Goal: Task Accomplishment & Management: Complete application form

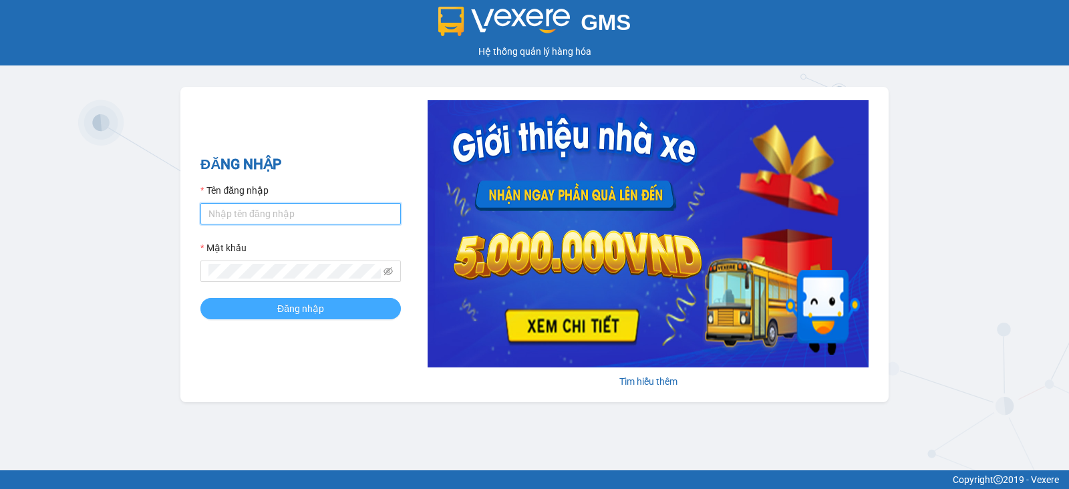
type input "vu.cohai"
click at [305, 303] on span "Đăng nhập" at bounding box center [300, 308] width 47 height 15
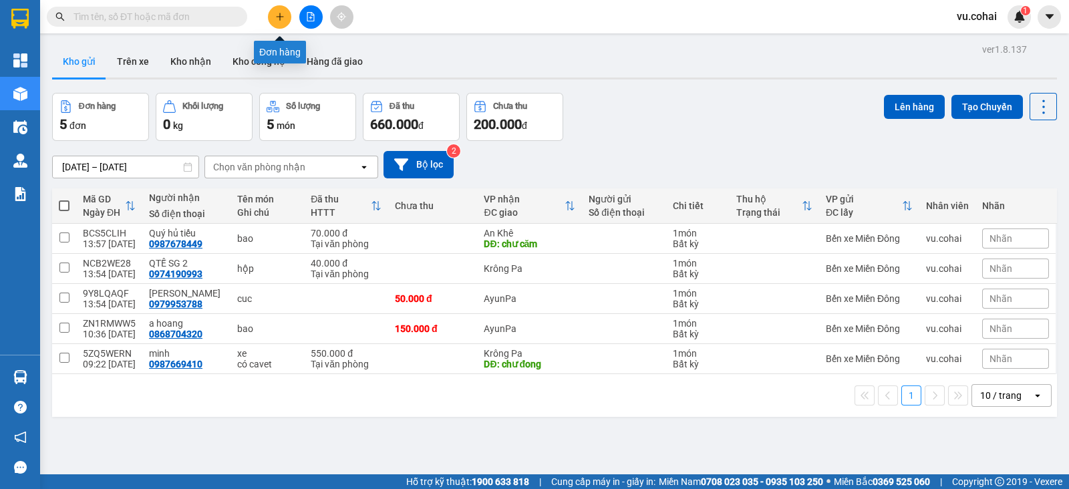
click at [288, 20] on button at bounding box center [279, 16] width 23 height 23
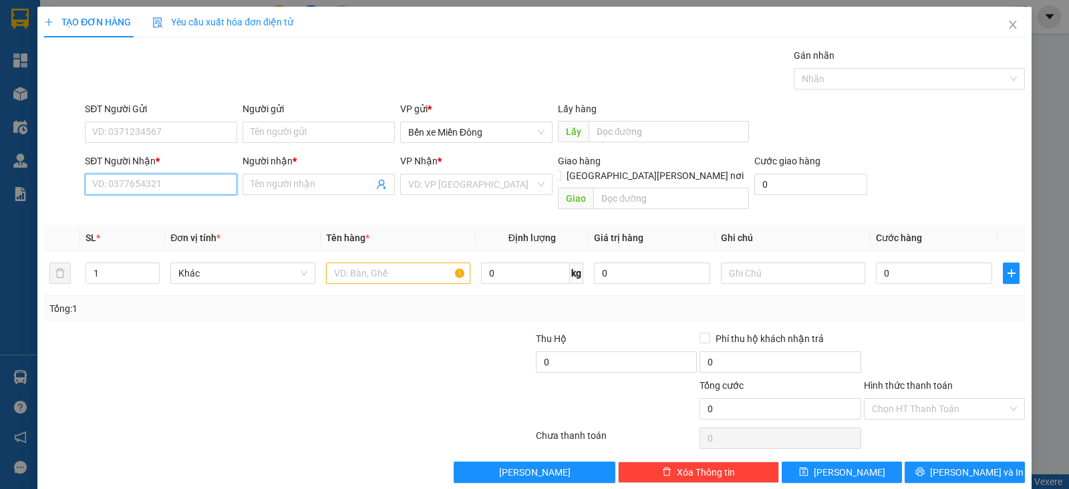
click at [200, 188] on input "SĐT Người Nhận *" at bounding box center [161, 184] width 152 height 21
paste input "0768665978"
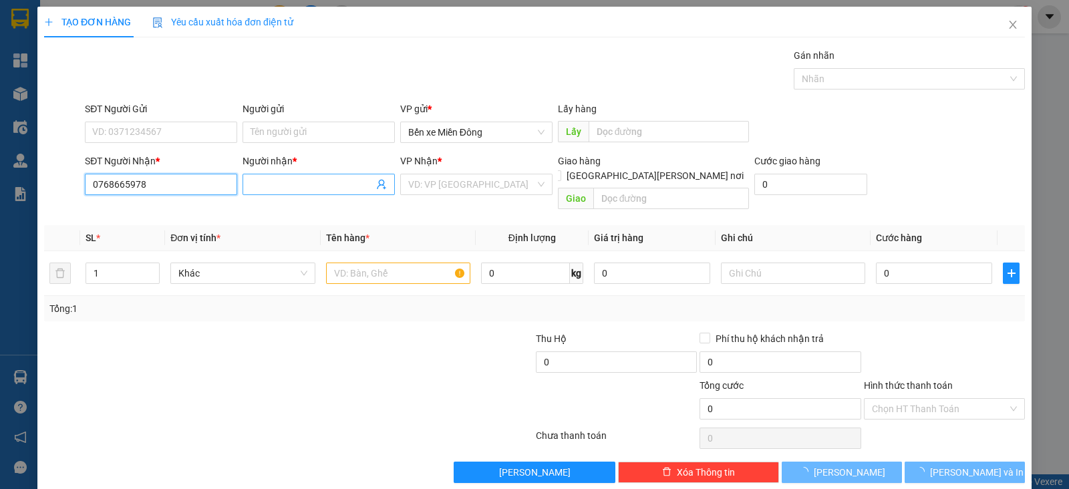
type input "0768665978"
click at [284, 186] on input "C" at bounding box center [312, 184] width 123 height 15
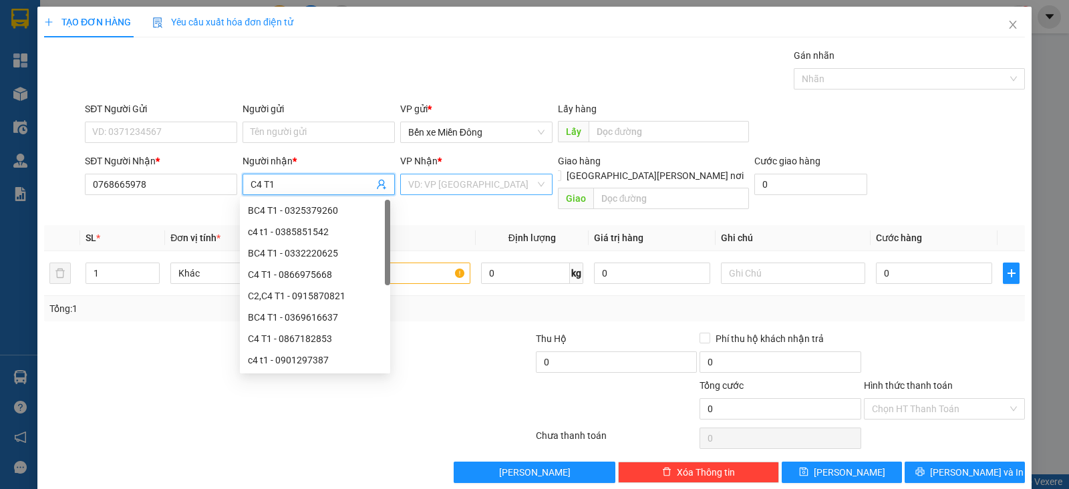
type input "C4 T1"
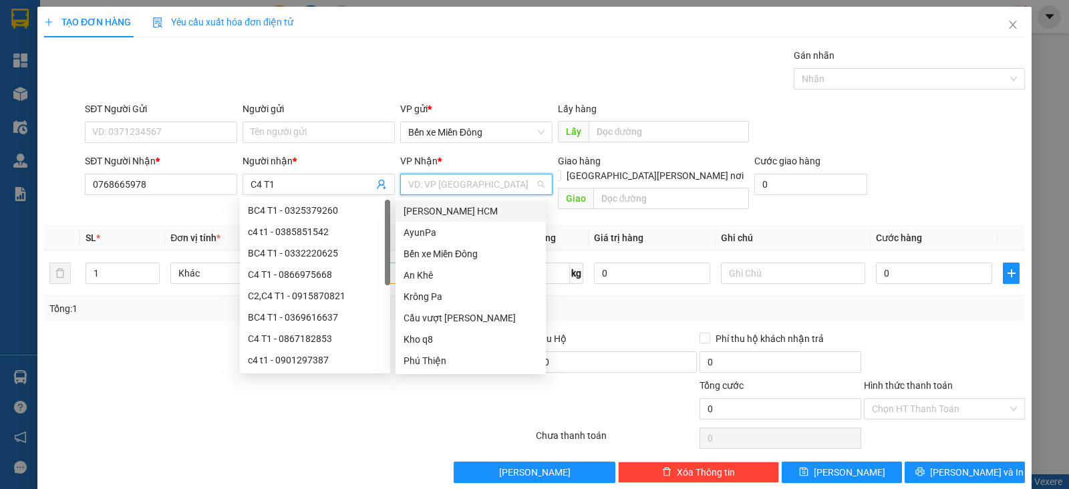
click at [424, 185] on input "search" at bounding box center [471, 184] width 127 height 20
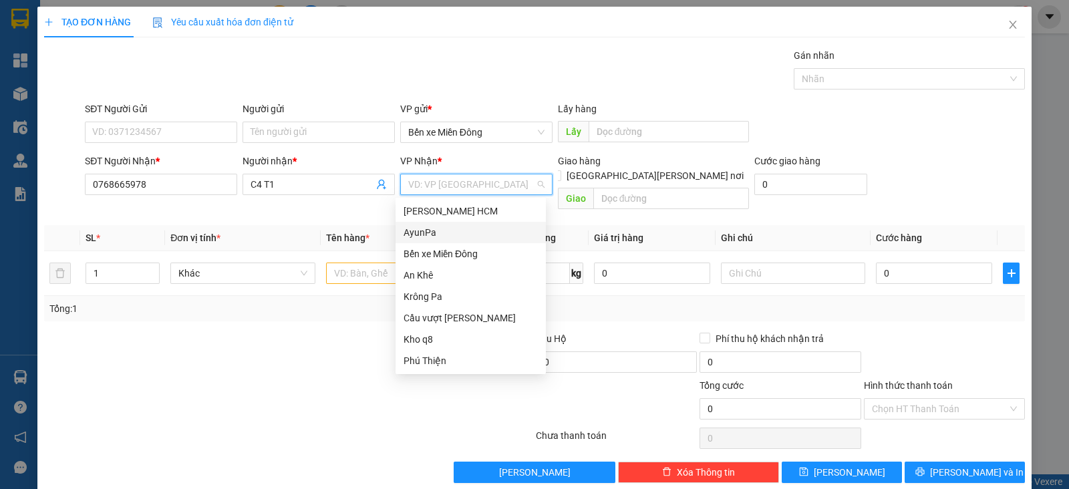
click at [434, 235] on div "AyunPa" at bounding box center [471, 232] width 134 height 15
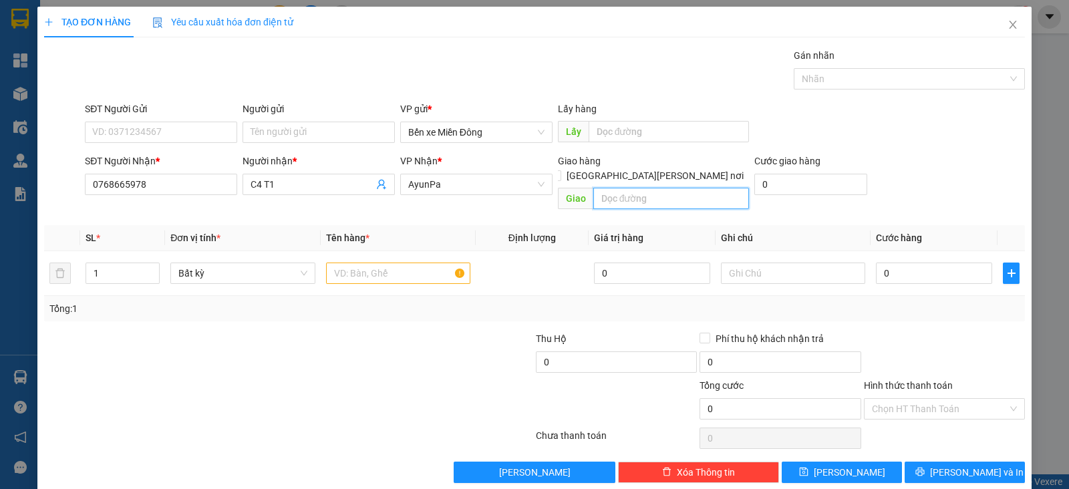
click at [644, 188] on input "text" at bounding box center [672, 198] width 156 height 21
type input "PO TO"
click at [379, 263] on input "text" at bounding box center [398, 273] width 144 height 21
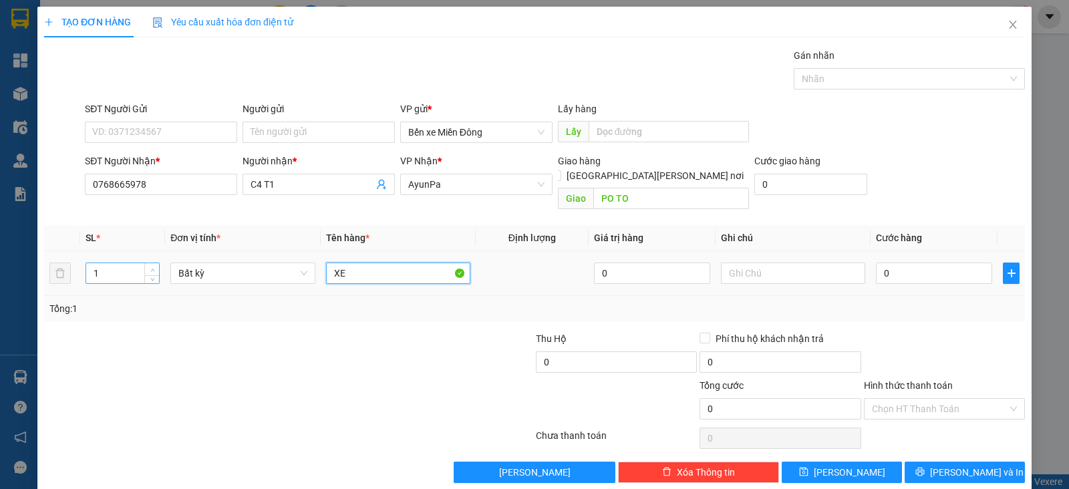
type input "XE"
type input "2"
click at [150, 268] on icon "up" at bounding box center [152, 270] width 5 height 5
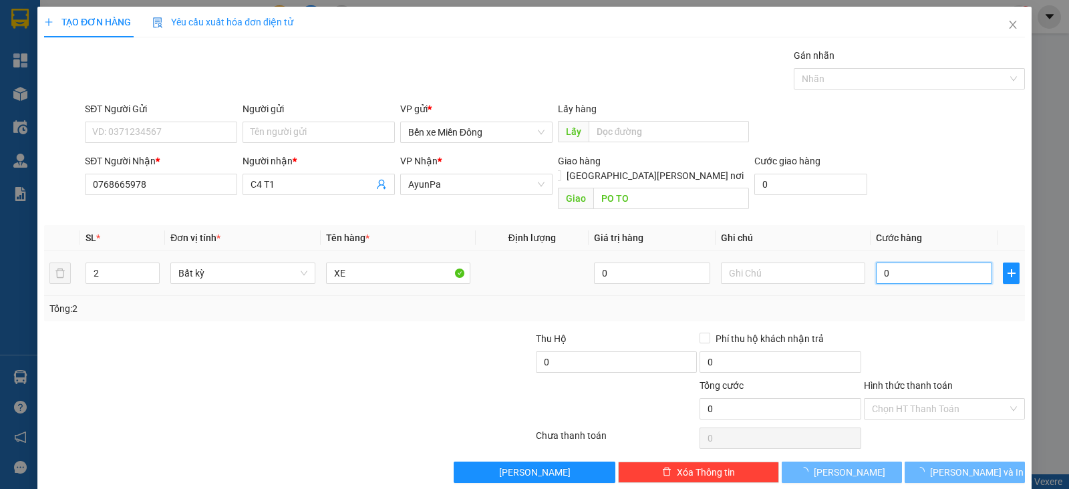
click at [888, 263] on input "0" at bounding box center [934, 273] width 116 height 21
type input "08"
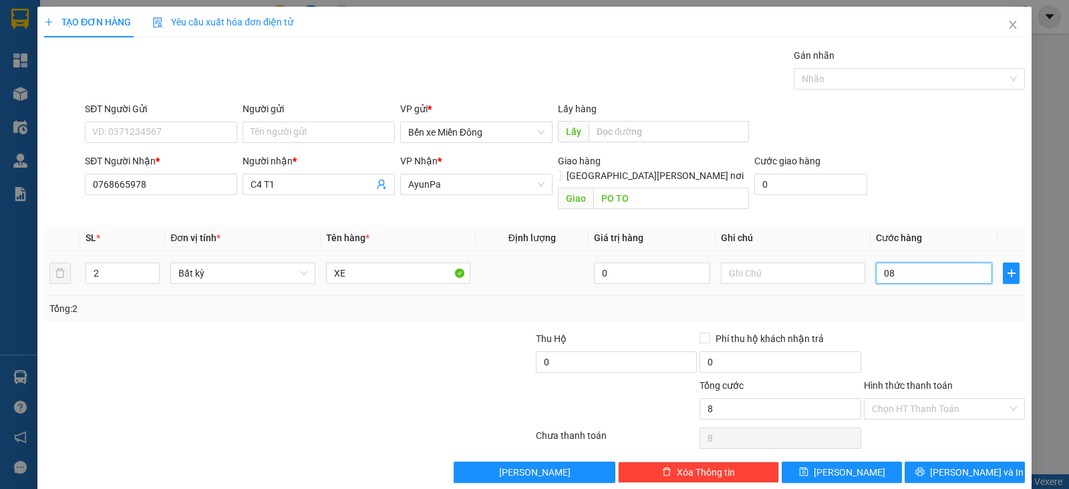
type input "8"
type input "080"
type input "80"
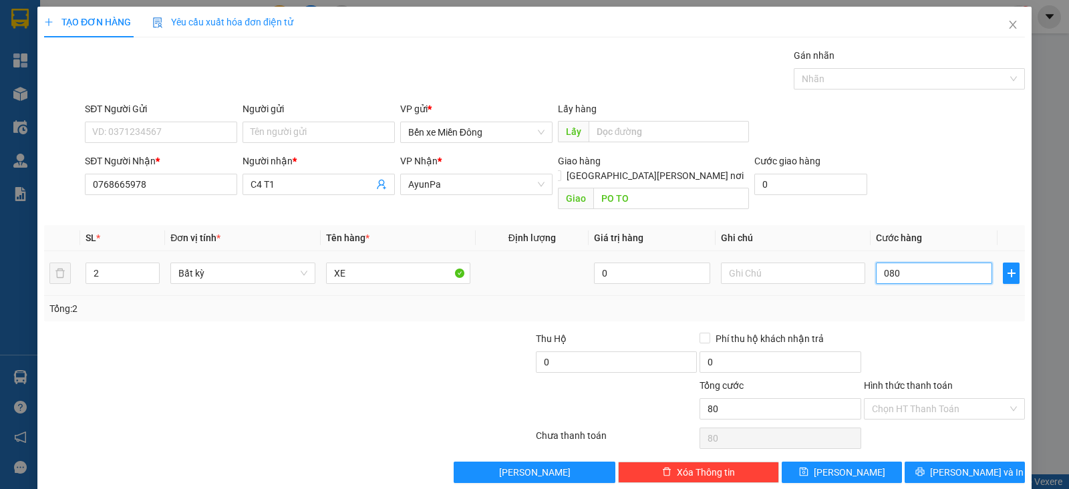
type input "0.800"
type input "800"
type input "800.000"
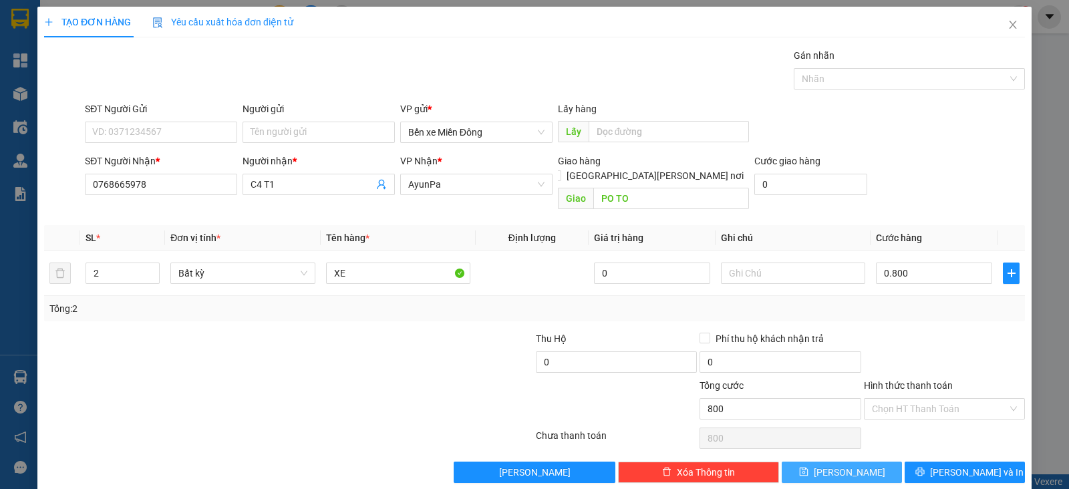
type input "800.000"
click at [843, 465] on span "[PERSON_NAME]" at bounding box center [850, 472] width 72 height 15
type input "1"
type input "0"
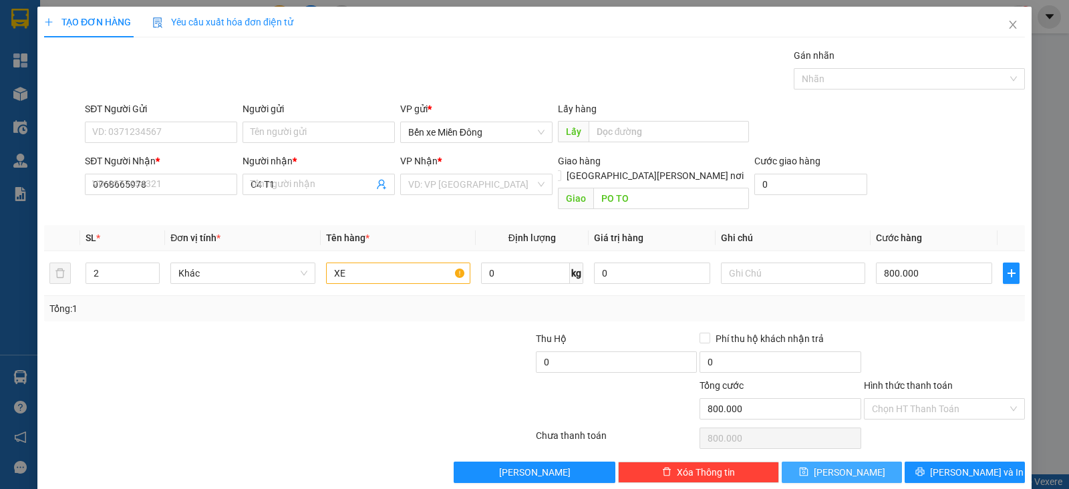
type input "0"
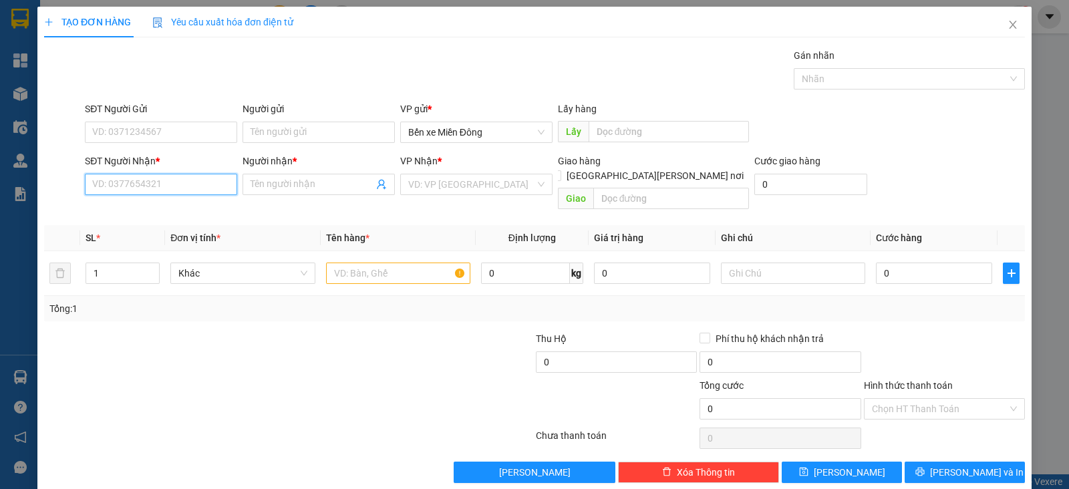
click at [203, 188] on input "SĐT Người Nhận *" at bounding box center [161, 184] width 152 height 21
paste input "0384521639"
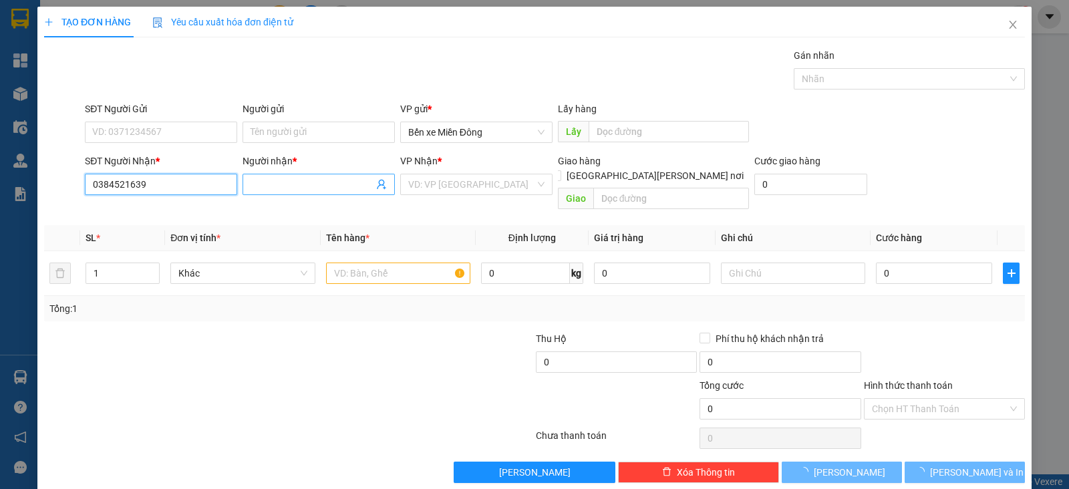
type input "0384521639"
click at [303, 182] on input "Người nhận *" at bounding box center [312, 184] width 123 height 15
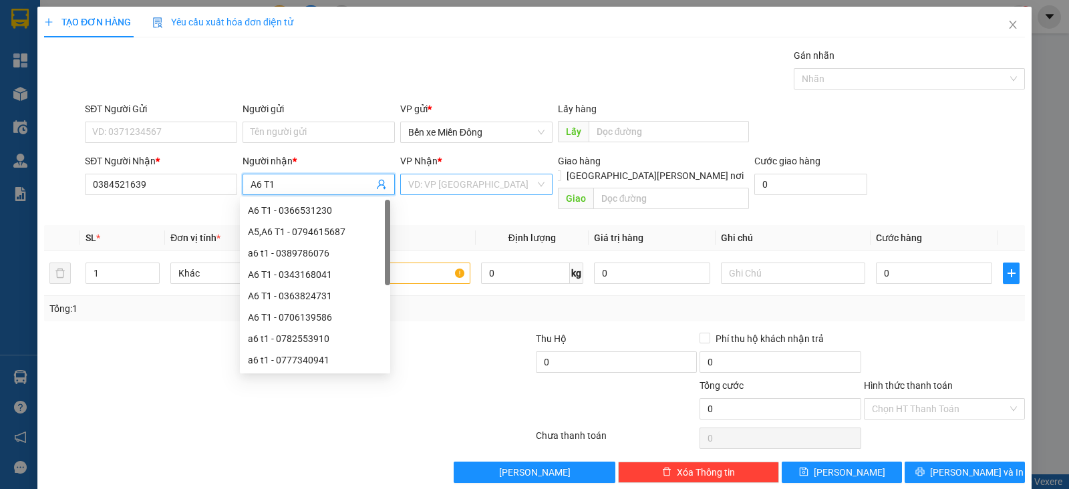
type input "A6 T1"
click at [468, 192] on input "search" at bounding box center [471, 184] width 127 height 20
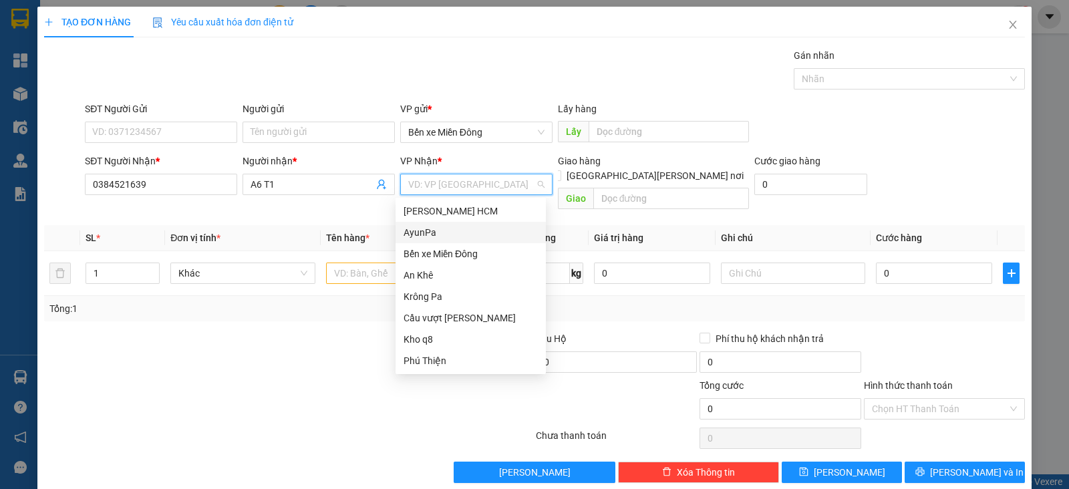
click at [440, 229] on div "AyunPa" at bounding box center [471, 232] width 134 height 15
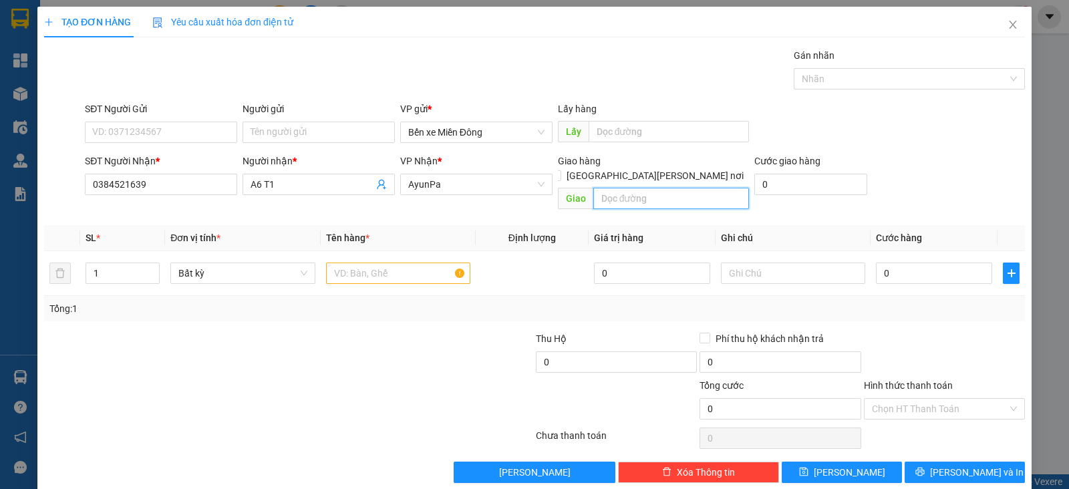
click at [662, 188] on input "text" at bounding box center [672, 198] width 156 height 21
type input "A"
type input "Ả"
type input "AMRON"
click at [404, 263] on input "text" at bounding box center [398, 273] width 144 height 21
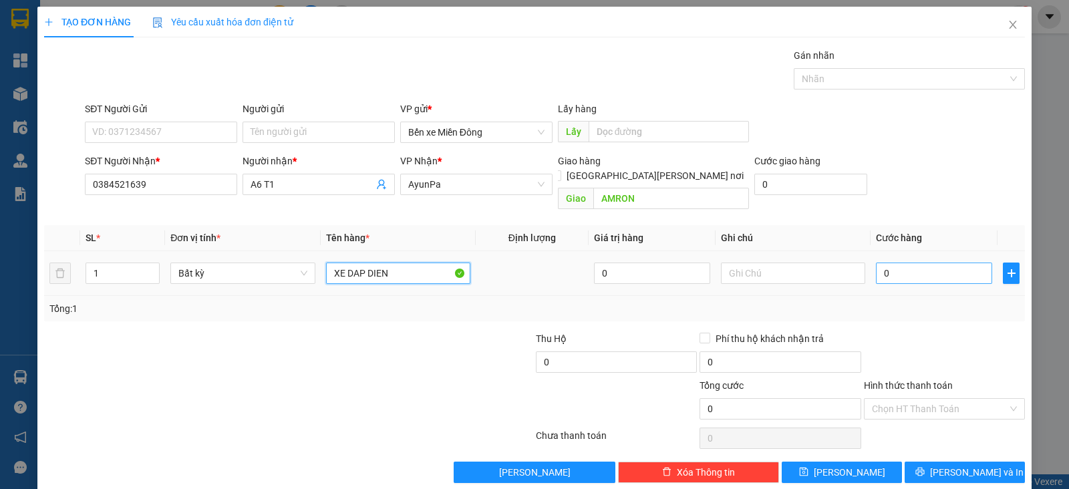
type input "XE DAP DIEN"
click at [888, 264] on input "0" at bounding box center [934, 273] width 116 height 21
type input "03"
type input "3"
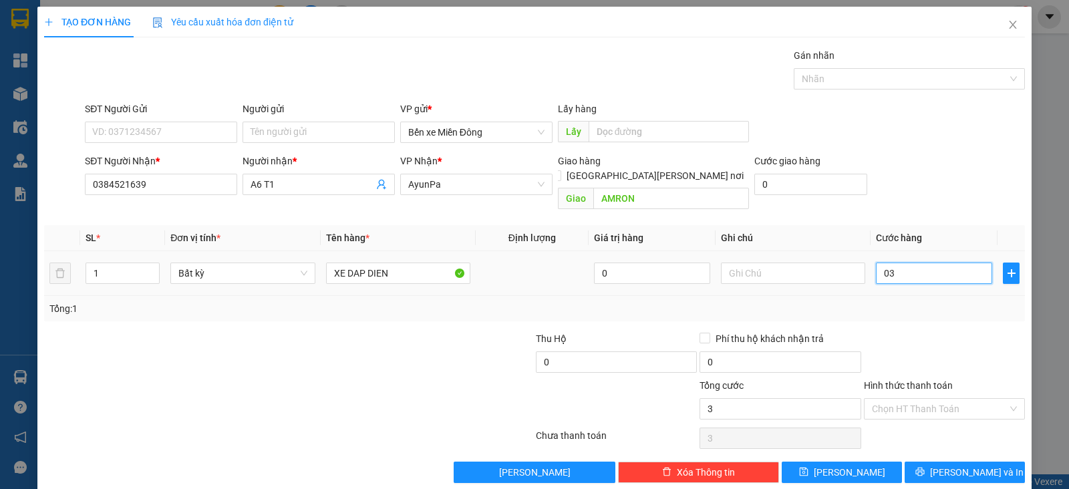
type input "035"
type input "35"
type input "0.350"
type input "350"
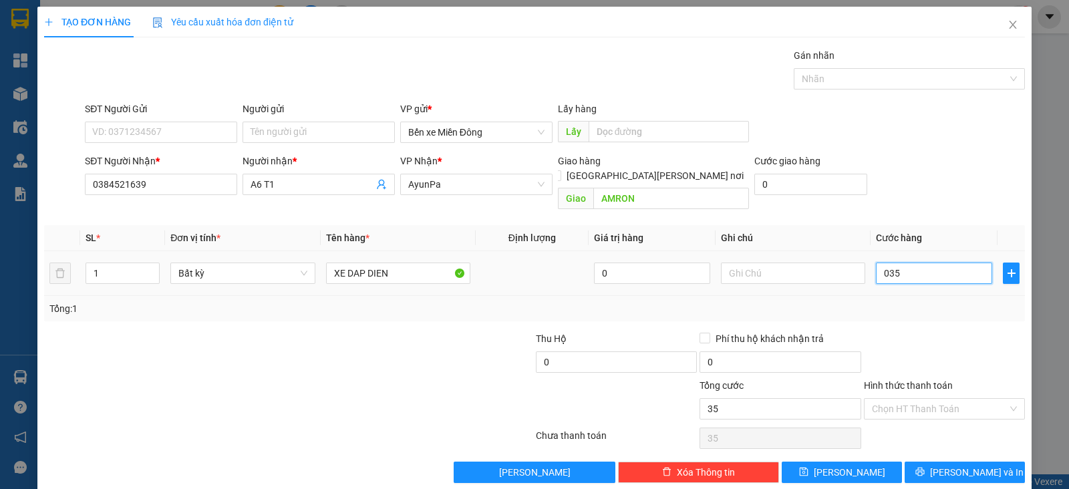
type input "350"
type input "350.000"
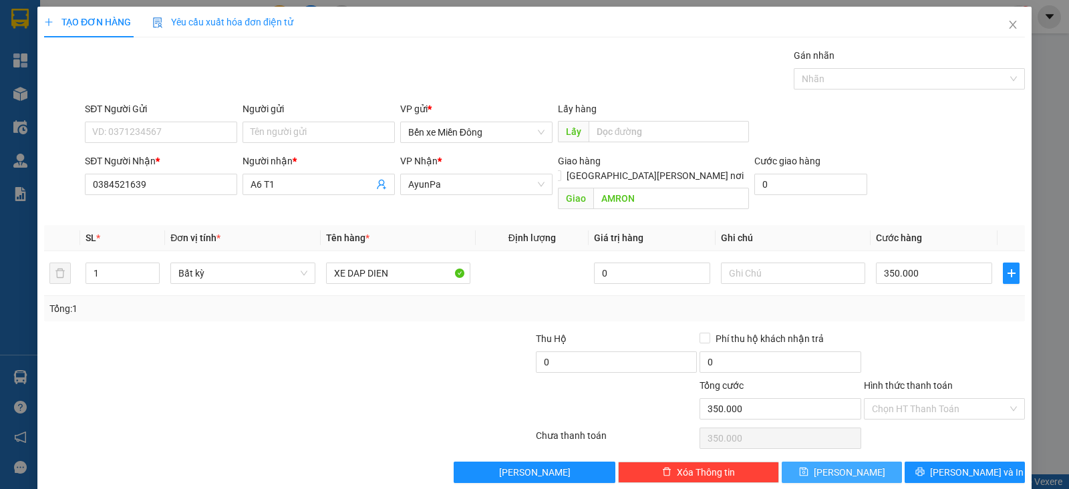
click at [831, 465] on span "[PERSON_NAME]" at bounding box center [850, 472] width 72 height 15
type input "0"
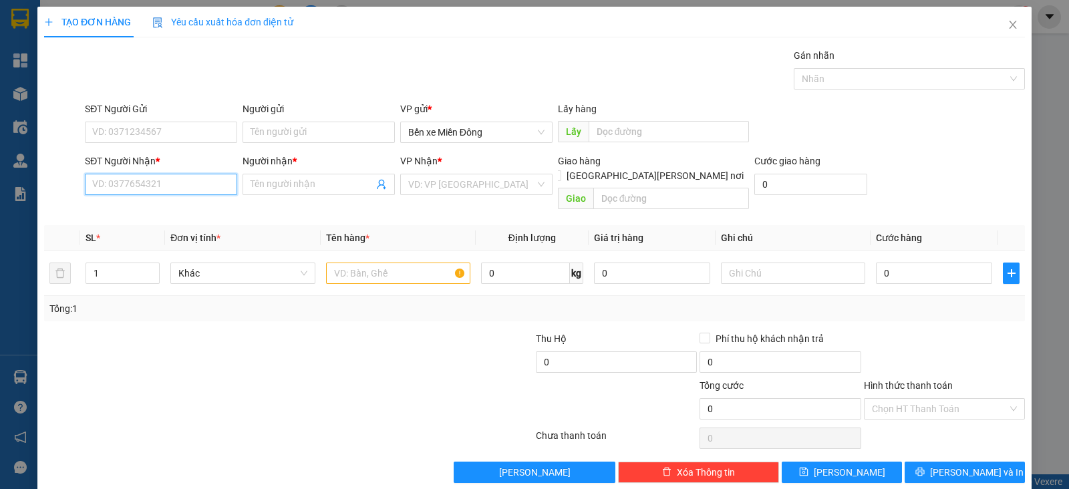
click at [197, 185] on input "SĐT Người Nhận *" at bounding box center [161, 184] width 152 height 21
paste input "0393040873"
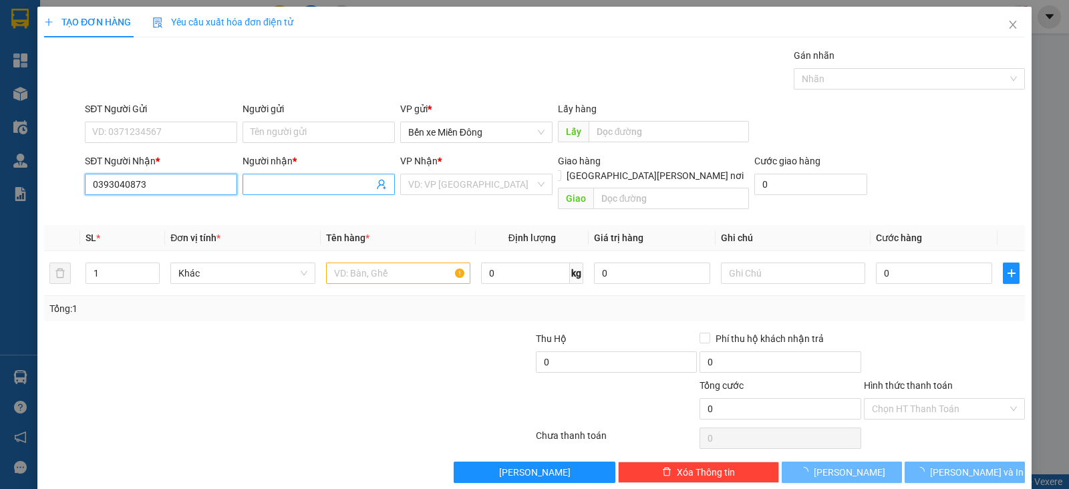
type input "0393040873"
click at [274, 184] on input "Người nhận *" at bounding box center [312, 184] width 123 height 15
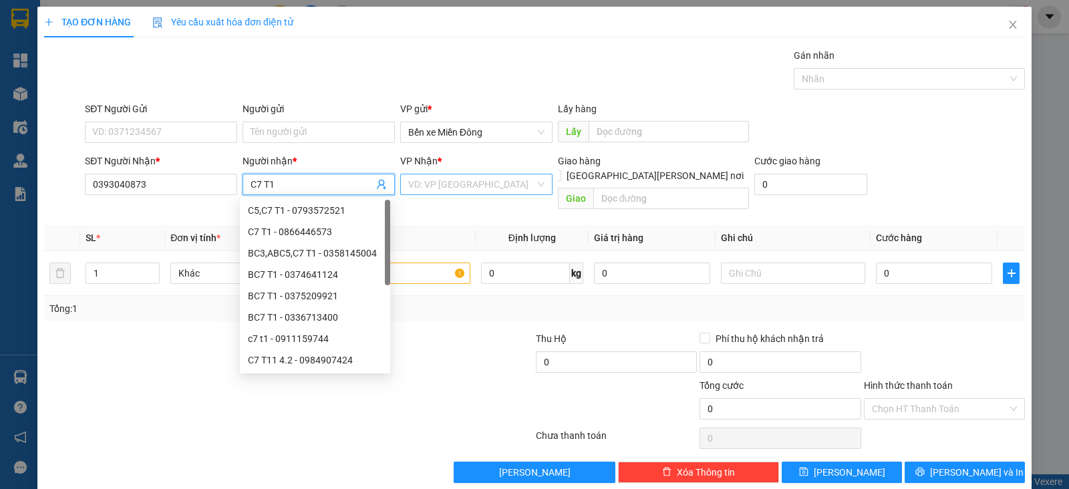
type input "C7 T1"
click at [419, 176] on input "search" at bounding box center [471, 184] width 127 height 20
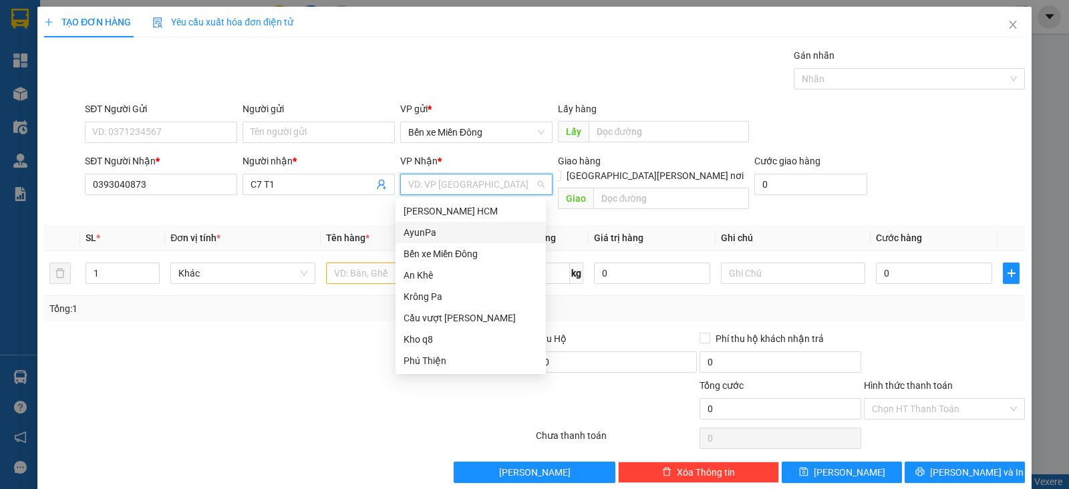
click at [451, 239] on div "AyunPa" at bounding box center [471, 232] width 134 height 15
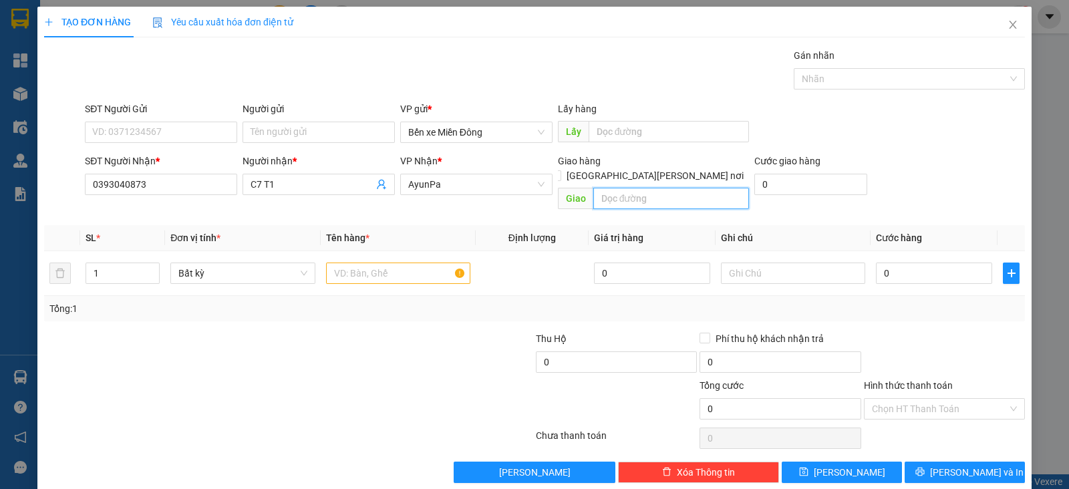
click at [652, 188] on input "text" at bounding box center [672, 198] width 156 height 21
type input "PO TO"
click at [385, 260] on div at bounding box center [398, 273] width 144 height 27
click at [376, 263] on input "text" at bounding box center [398, 273] width 144 height 21
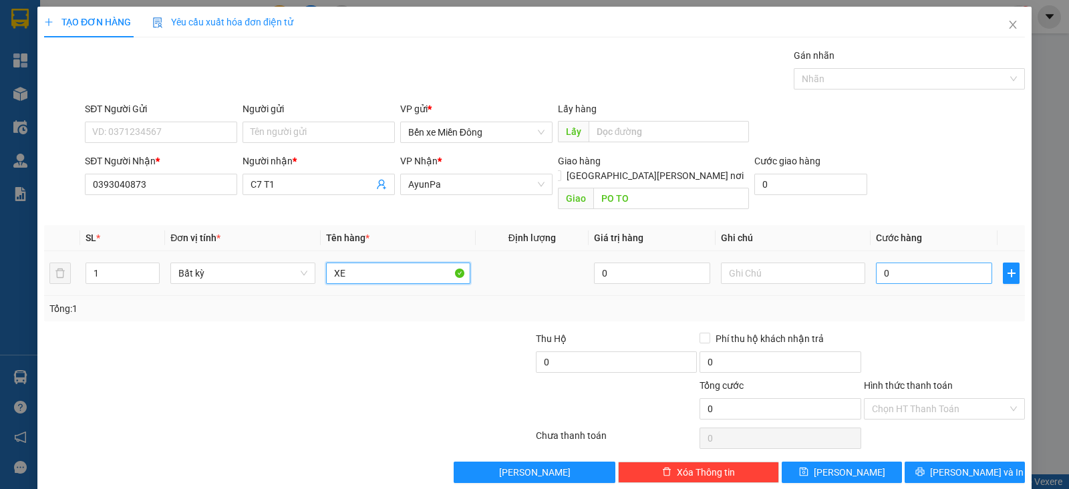
type input "XE"
click at [940, 263] on input "0" at bounding box center [934, 273] width 116 height 21
type input "04"
type input "4"
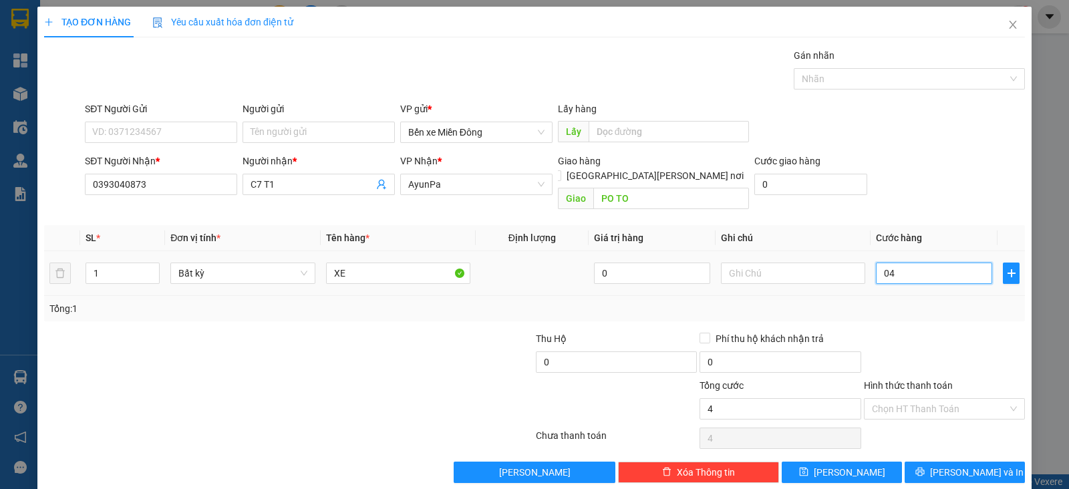
type input "040"
type input "40"
type input "04"
type input "4"
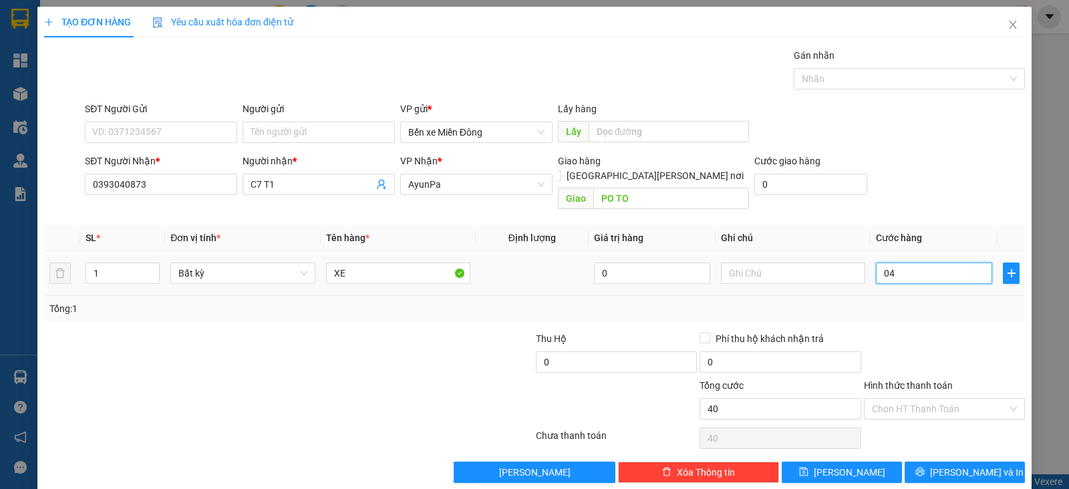
type input "4"
type input "0"
type input "04"
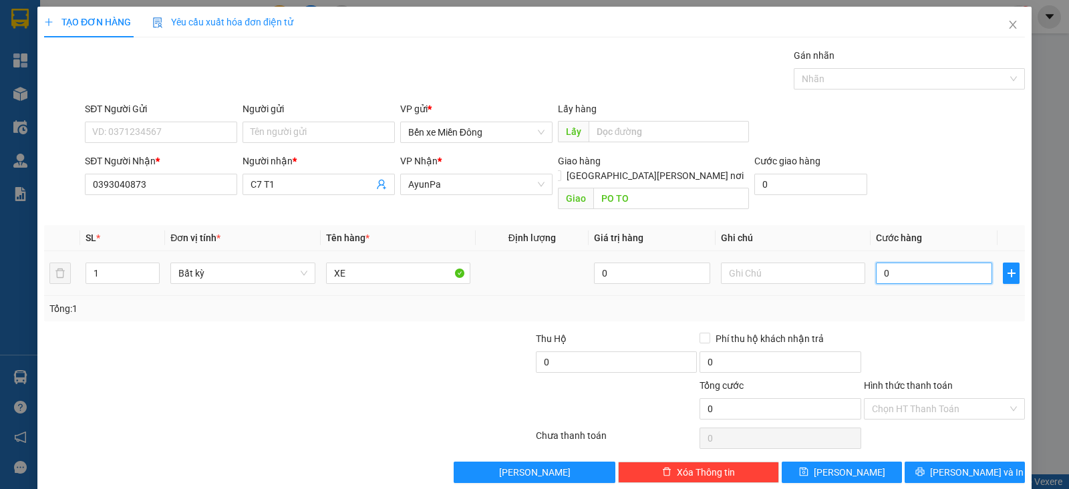
type input "4"
type input "045"
type input "45"
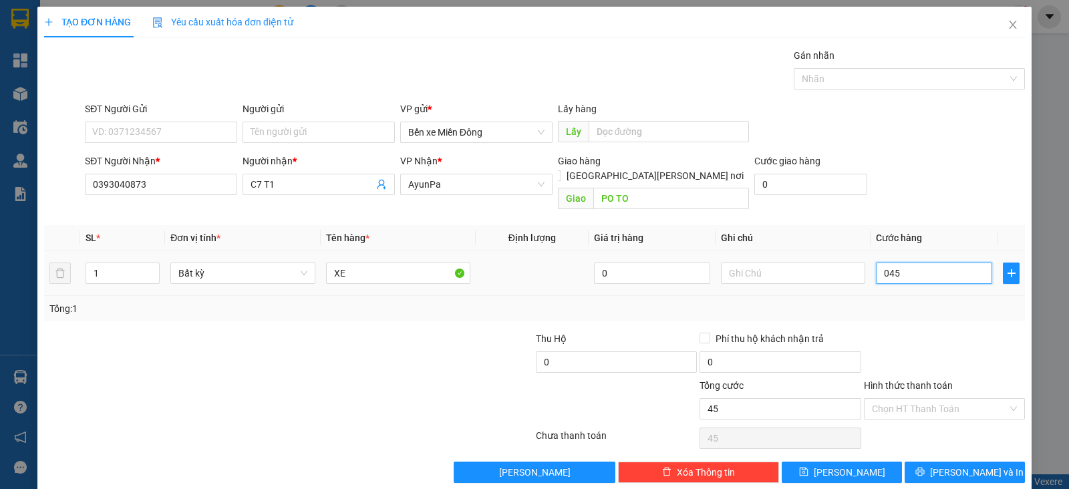
type input "0.450"
type input "450"
type input "450.000"
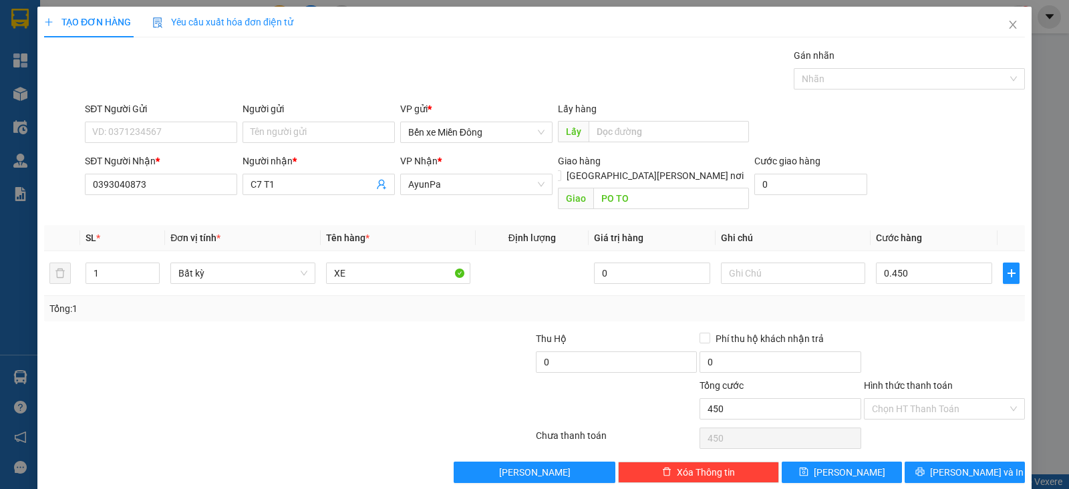
type input "450.000"
click at [1053, 411] on div "TẠO ĐƠN HÀNG Yêu cầu xuất [PERSON_NAME] điện tử Transit Pickup Surcharge Ids Tr…" at bounding box center [534, 244] width 1069 height 489
click at [850, 462] on button "[PERSON_NAME]" at bounding box center [842, 472] width 120 height 21
type input "0"
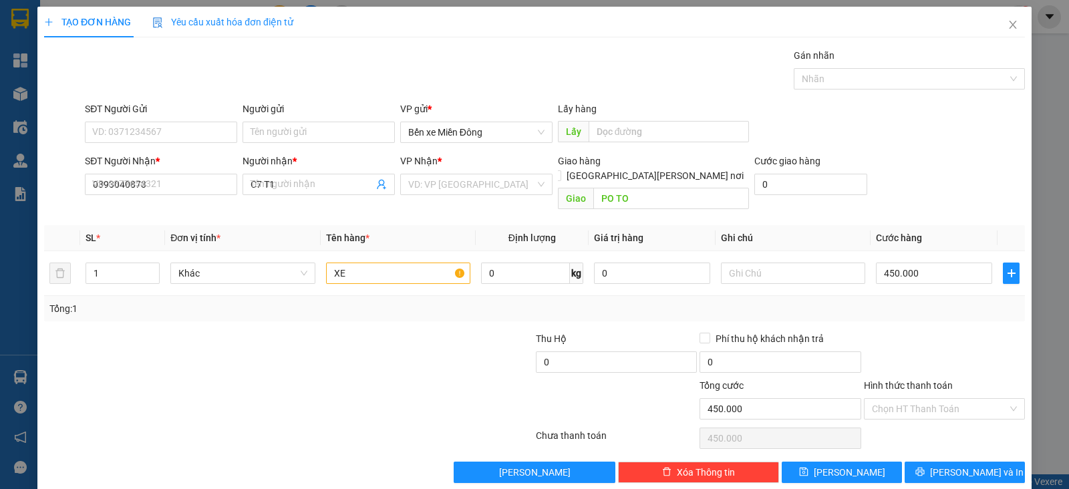
type input "0"
click at [211, 183] on input "SĐT Người Nhận *" at bounding box center [161, 184] width 152 height 21
paste input "0352433398"
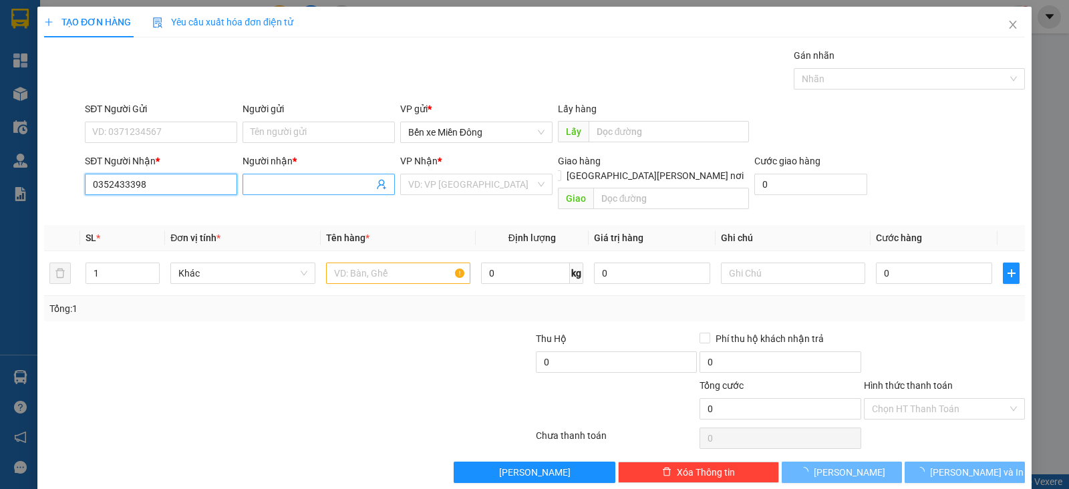
type input "0352433398"
click at [287, 182] on input "Người nhận *" at bounding box center [312, 184] width 123 height 15
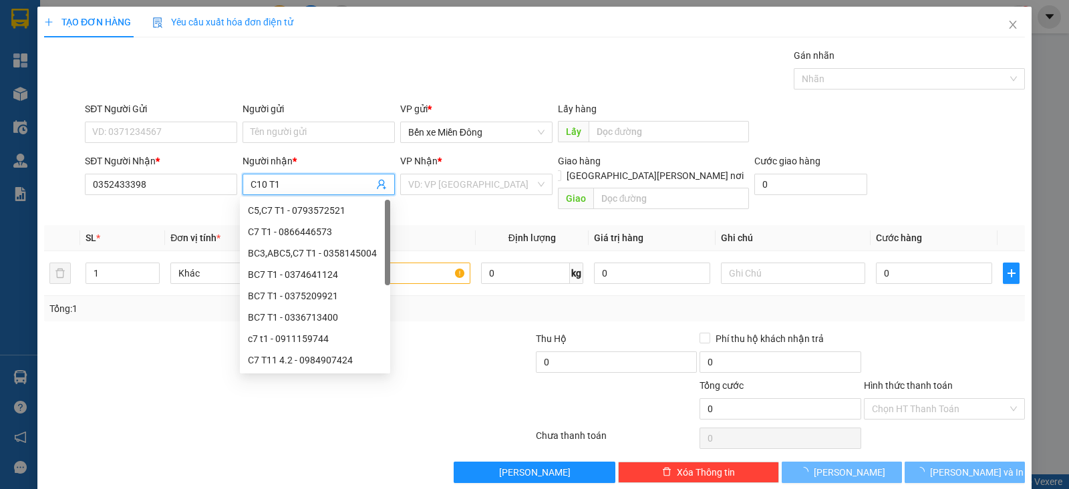
type input "C10 T1"
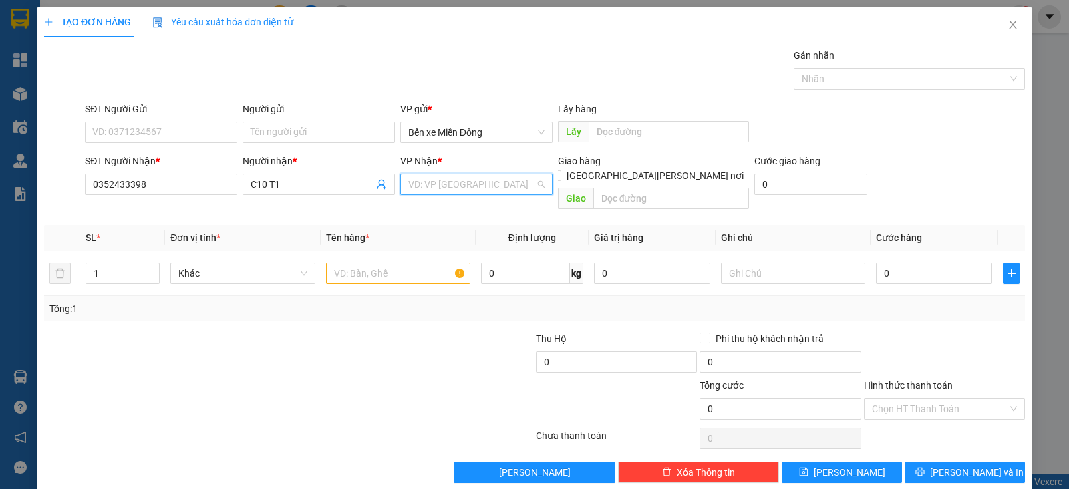
click at [483, 178] on input "search" at bounding box center [471, 184] width 127 height 20
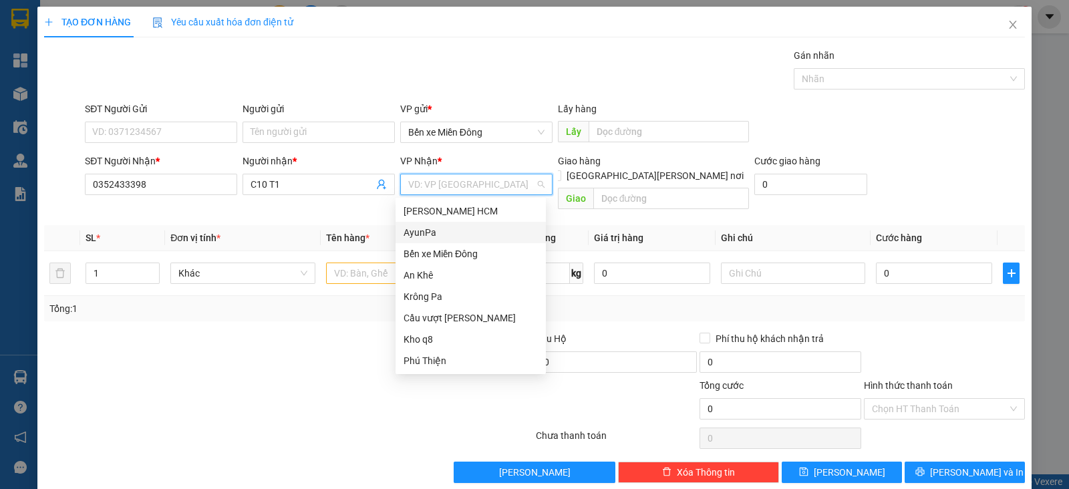
click at [438, 237] on div "AyunPa" at bounding box center [471, 232] width 134 height 15
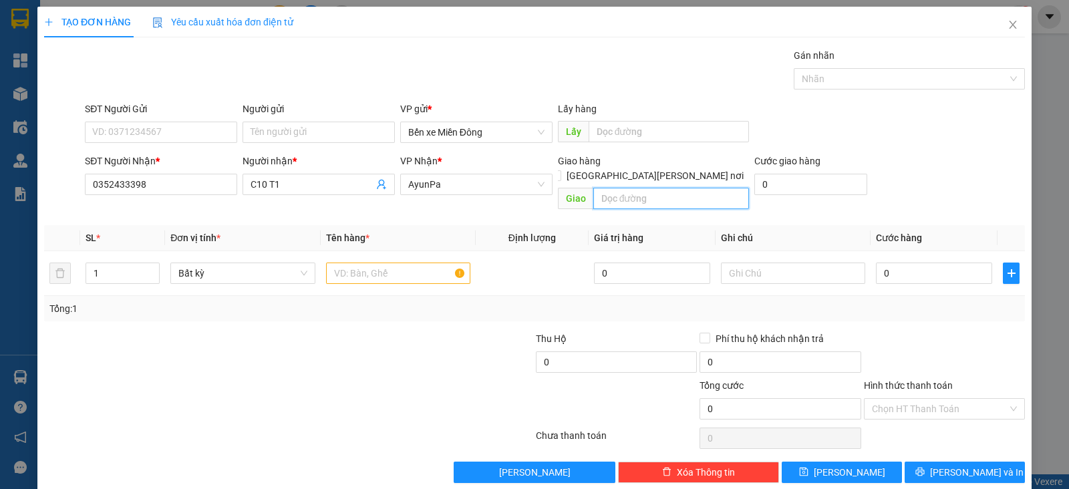
click at [629, 188] on input "text" at bounding box center [672, 198] width 156 height 21
type input "IAPA"
click at [423, 263] on input "text" at bounding box center [398, 273] width 144 height 21
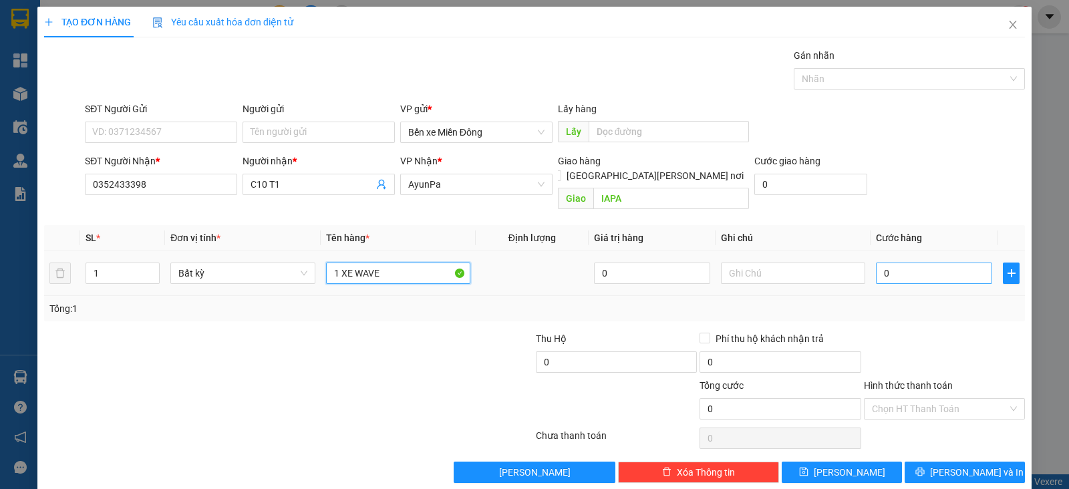
type input "1 XE WAVE"
click at [886, 263] on input "0" at bounding box center [934, 273] width 116 height 21
type input "4"
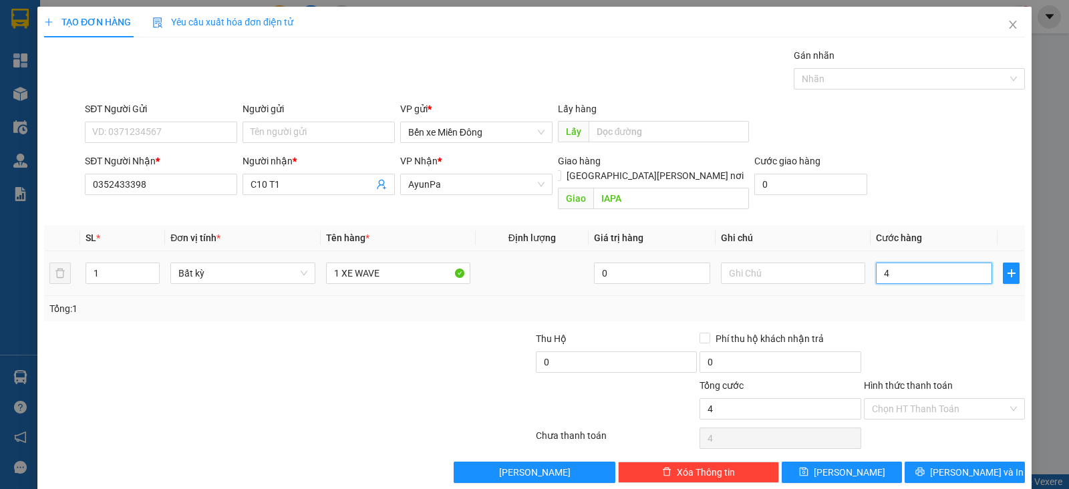
type input "40"
type input "400"
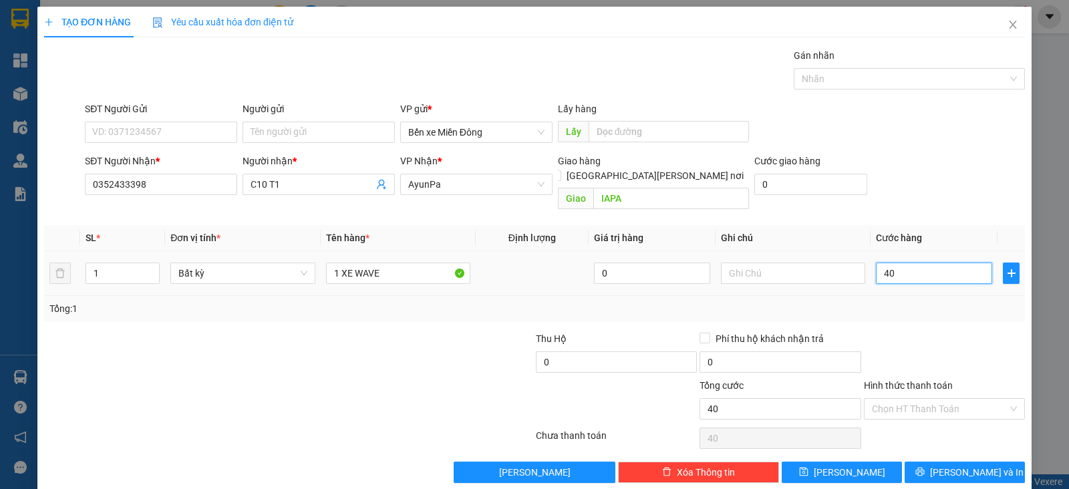
type input "400"
type input "400.000"
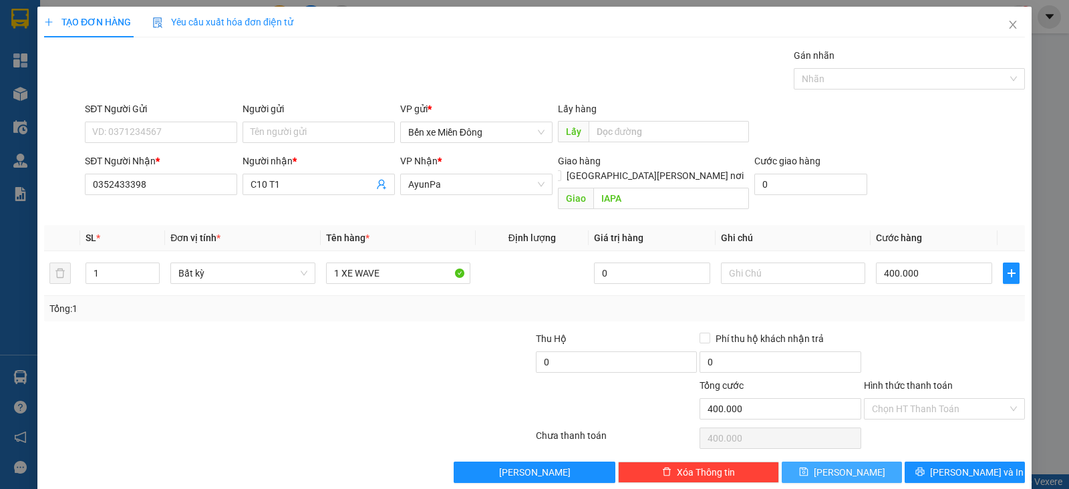
click at [844, 465] on span "[PERSON_NAME]" at bounding box center [850, 472] width 72 height 15
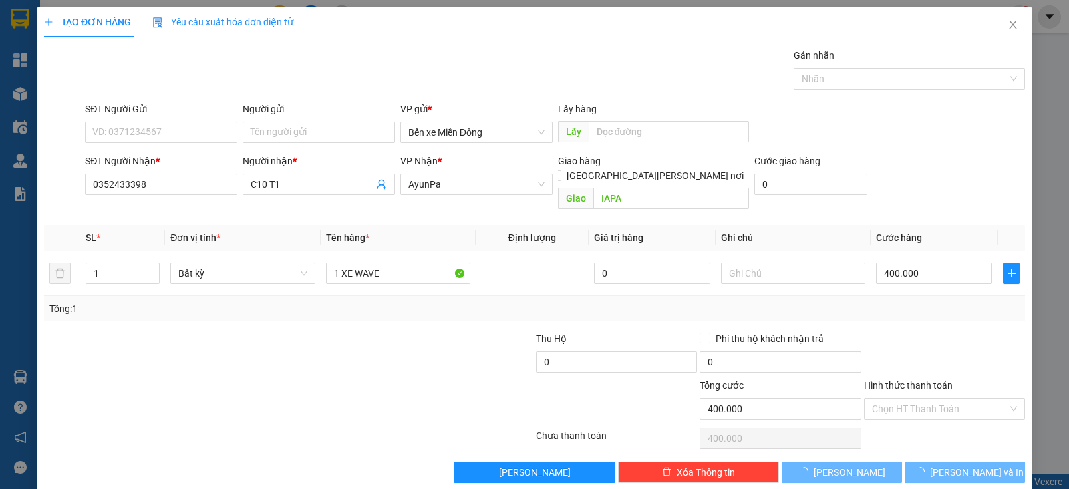
type input "0"
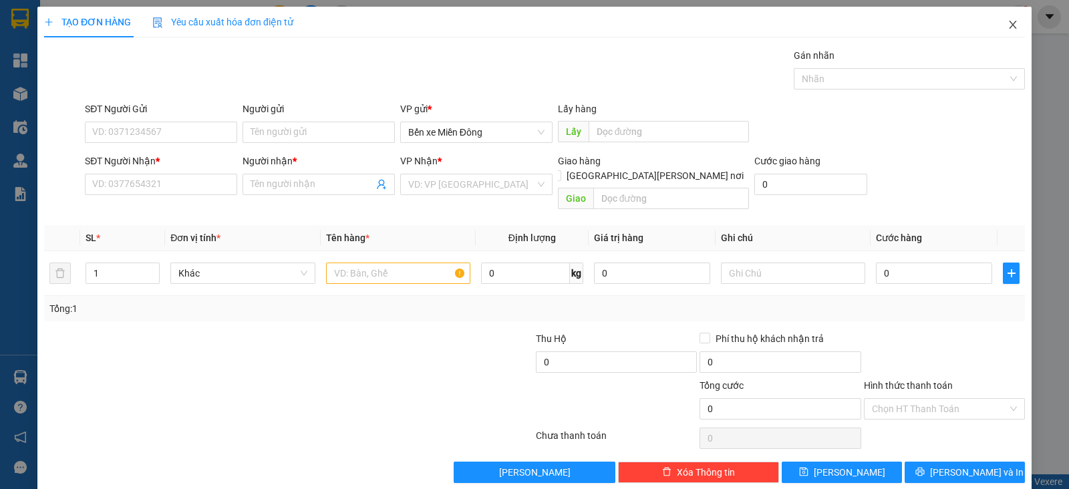
click at [1008, 25] on icon "close" at bounding box center [1013, 24] width 11 height 11
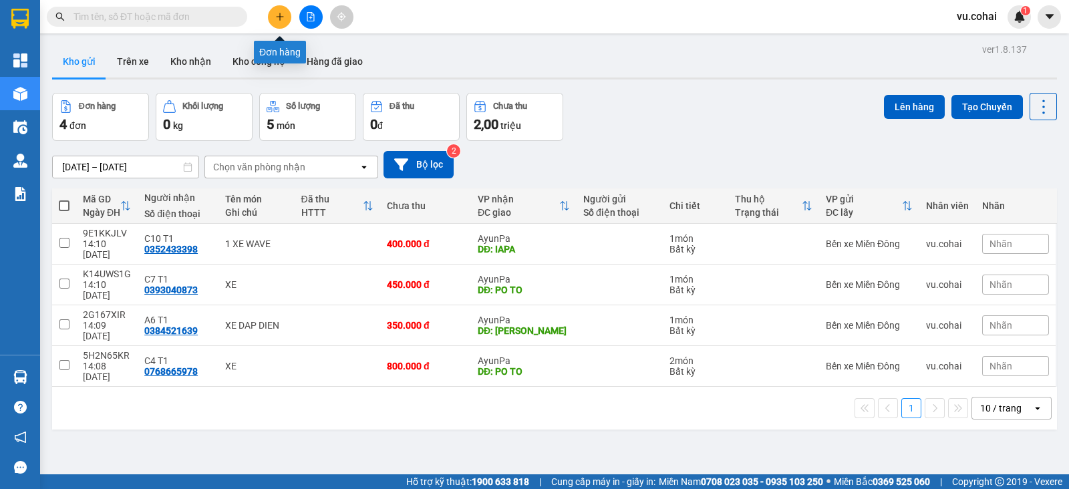
click at [279, 14] on icon "plus" at bounding box center [279, 16] width 9 height 9
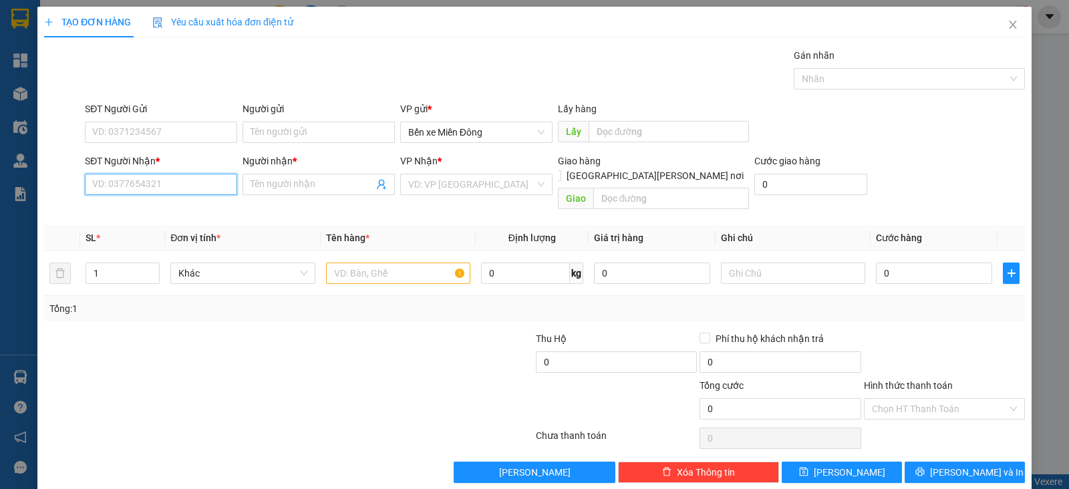
click at [217, 184] on input "SĐT Người Nhận *" at bounding box center [161, 184] width 152 height 21
paste input "0904492455"
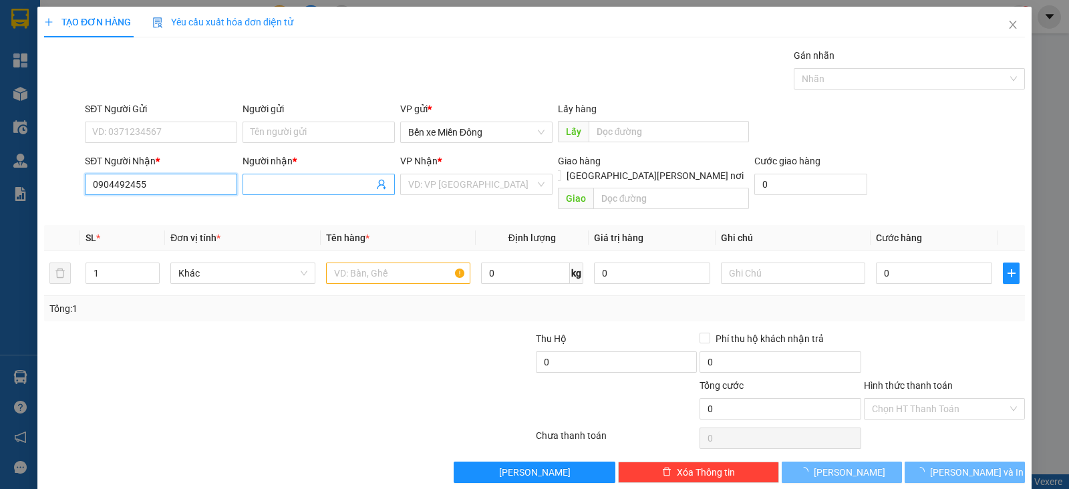
type input "0904492455"
click at [273, 187] on input "Người nhận *" at bounding box center [312, 184] width 123 height 15
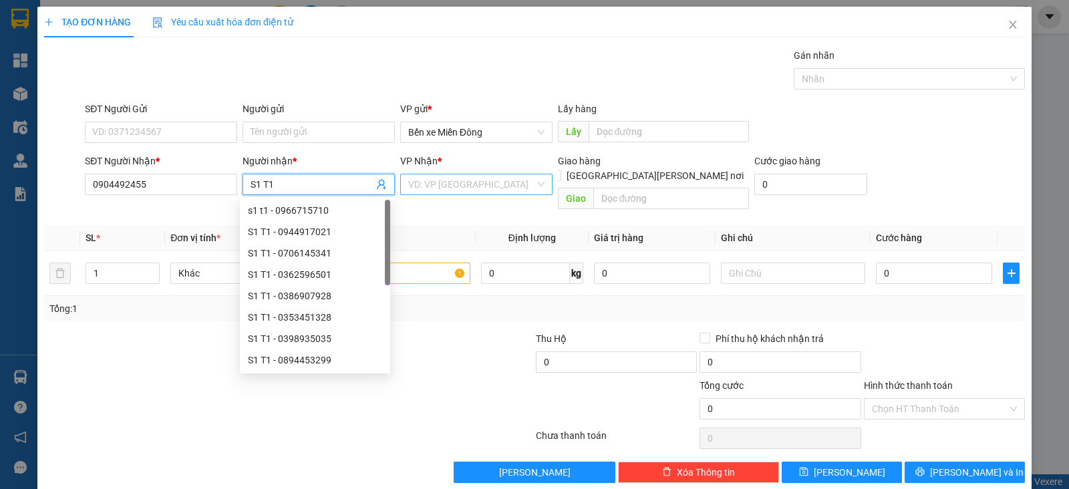
type input "S1 T1"
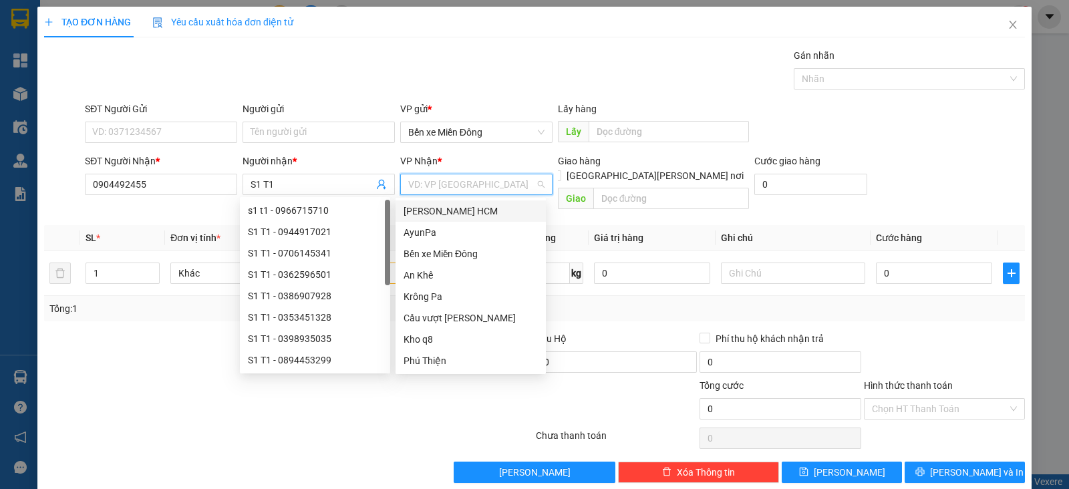
click at [444, 185] on input "search" at bounding box center [471, 184] width 127 height 20
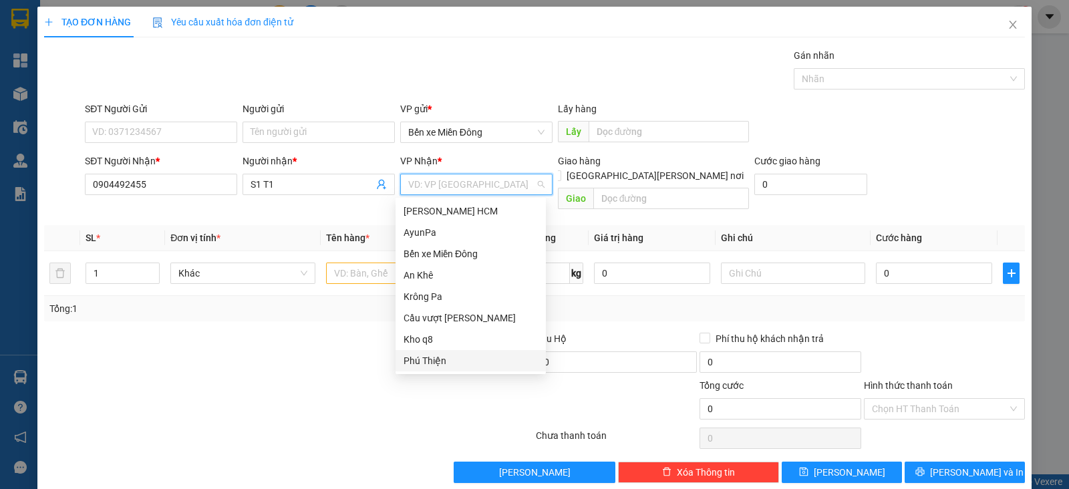
click at [424, 369] on div "Phú Thiện" at bounding box center [471, 360] width 150 height 21
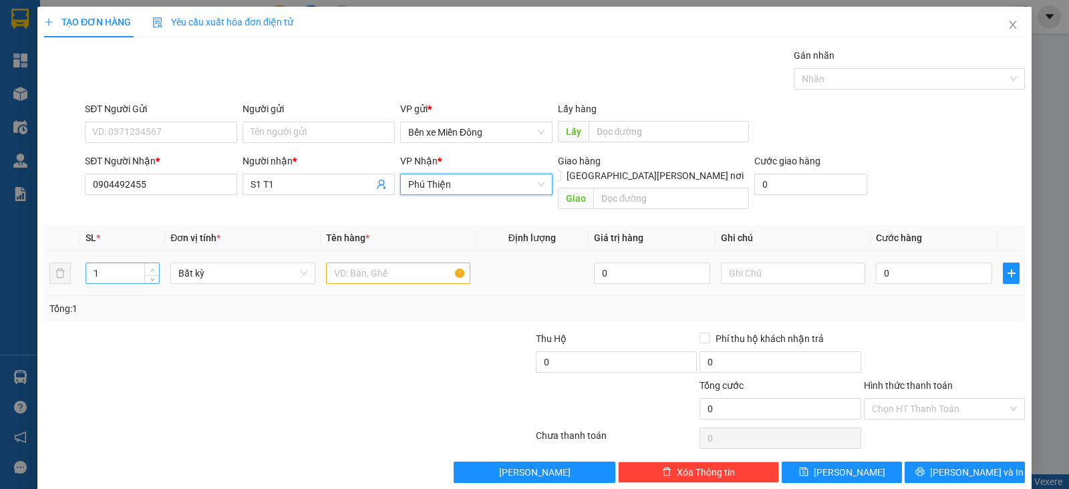
type input "2"
click at [148, 266] on span "up" at bounding box center [152, 270] width 8 height 8
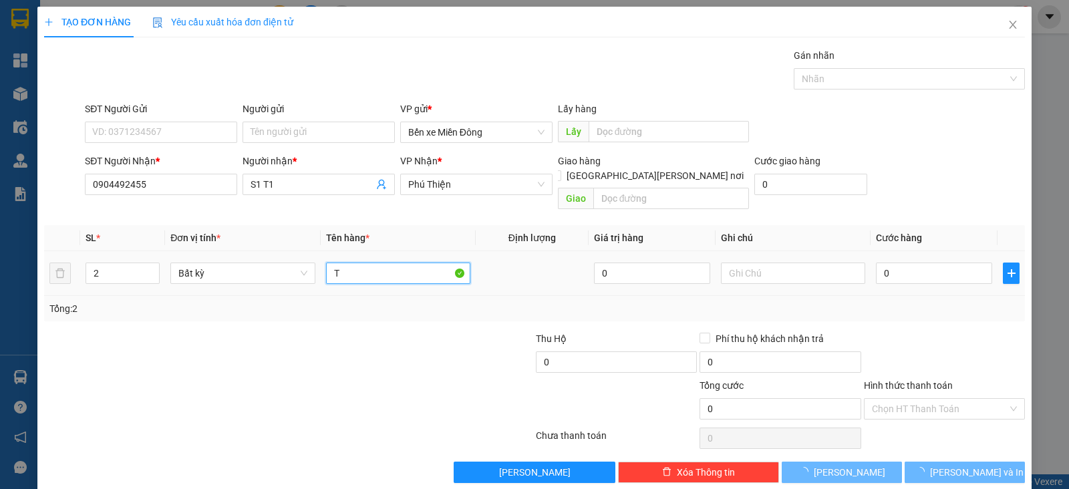
click at [341, 263] on input "T" at bounding box center [398, 273] width 144 height 21
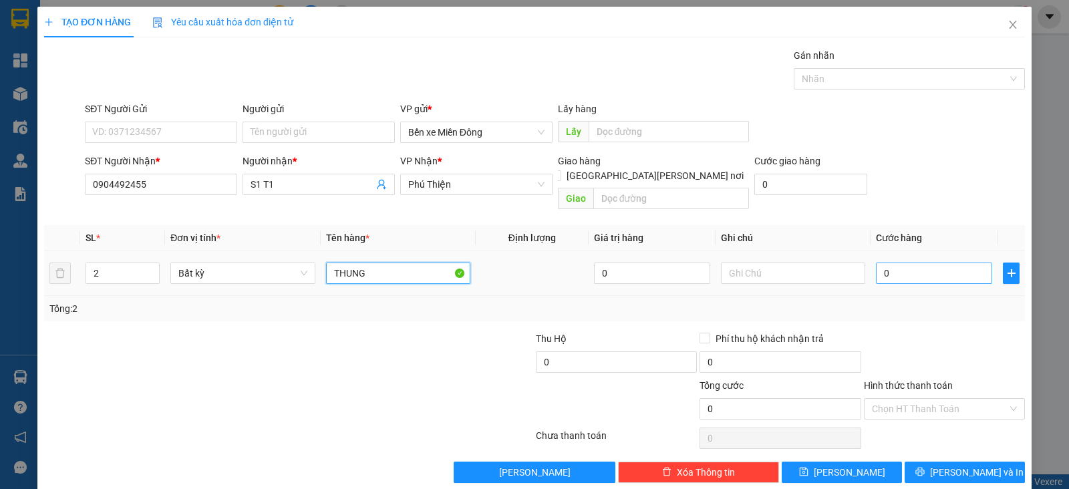
type input "THUNG"
click at [876, 263] on input "0" at bounding box center [934, 273] width 116 height 21
type input "1"
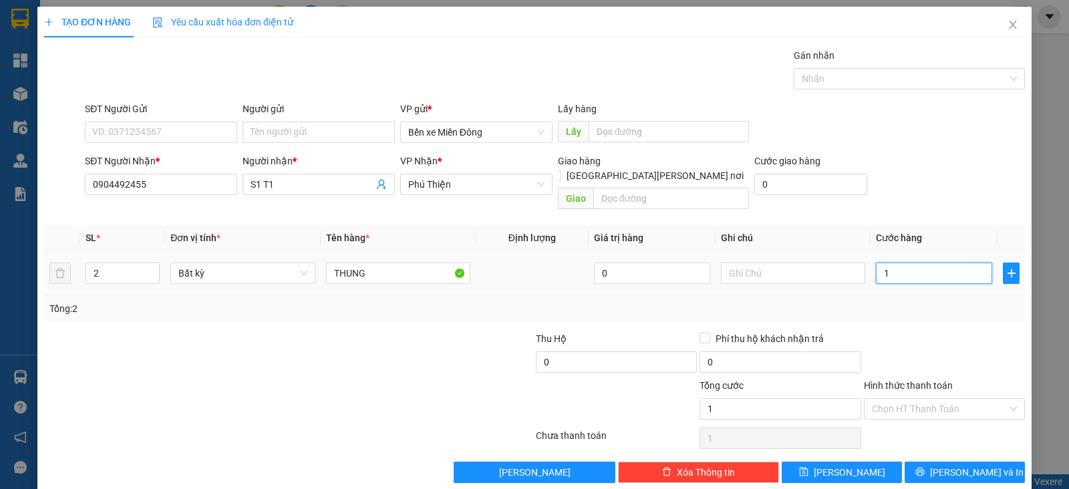
type input "10"
type input "10.000"
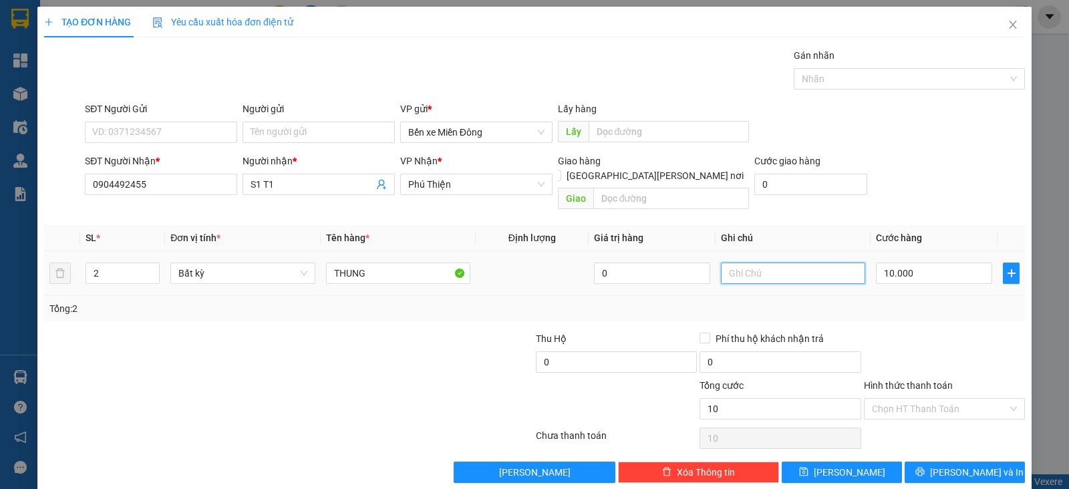
type input "10.000"
click at [779, 263] on input "text" at bounding box center [793, 273] width 144 height 21
type input "TX BAO GIA"
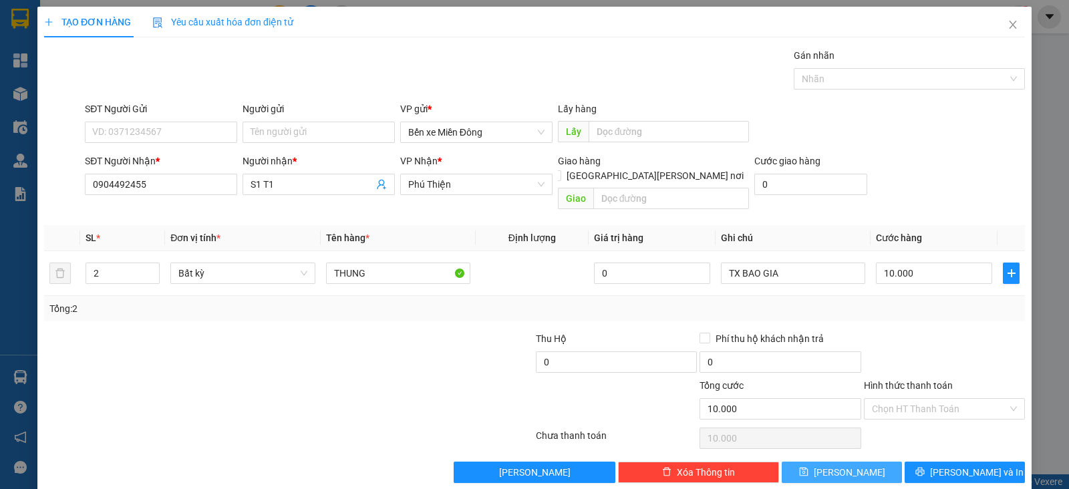
click at [815, 465] on button "[PERSON_NAME]" at bounding box center [842, 472] width 120 height 21
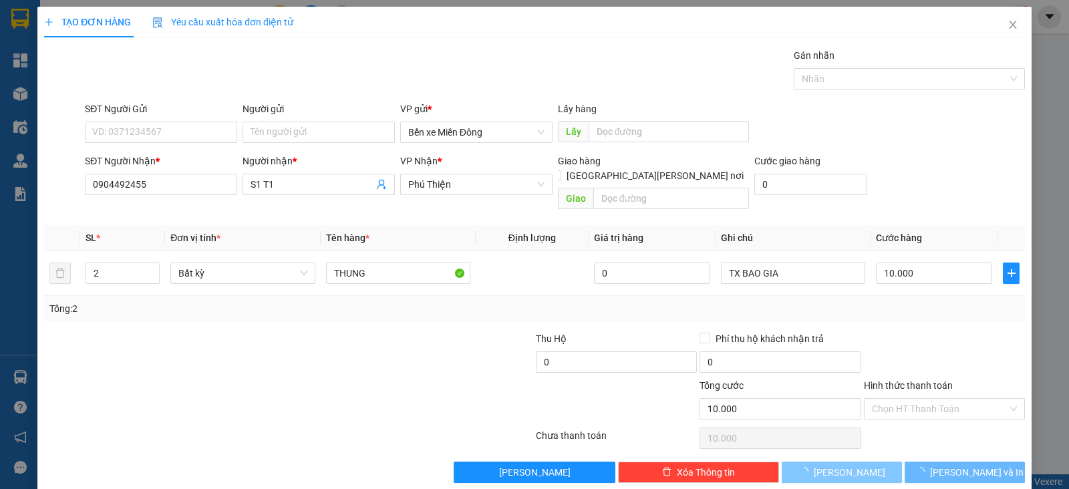
type input "1"
type input "0"
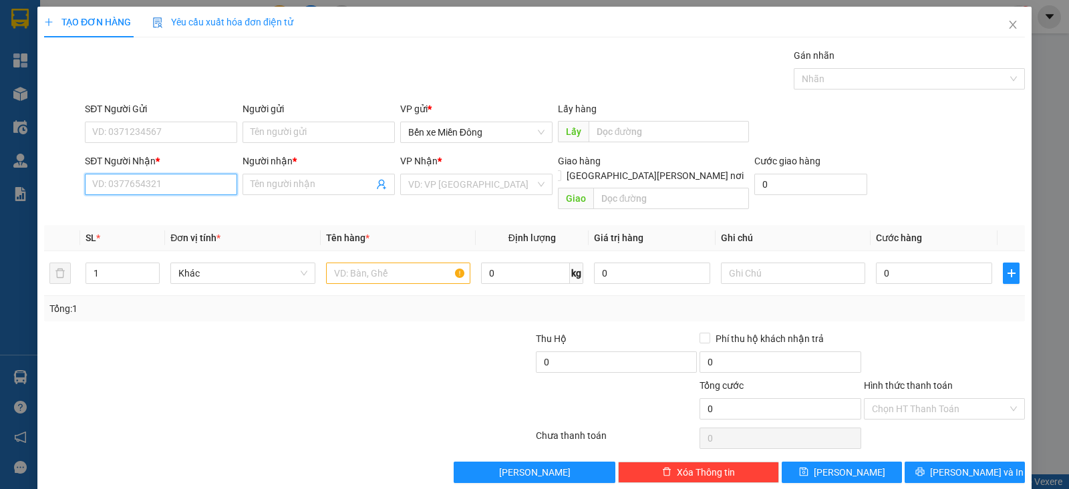
click at [187, 179] on input "SĐT Người Nhận *" at bounding box center [161, 184] width 152 height 21
paste input "0869916002"
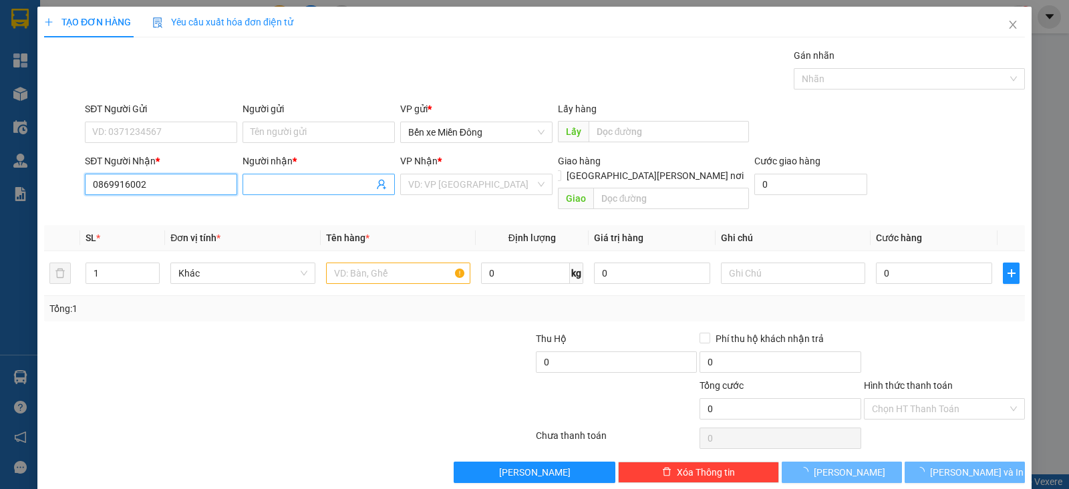
type input "0869916002"
click at [299, 174] on span at bounding box center [319, 184] width 152 height 21
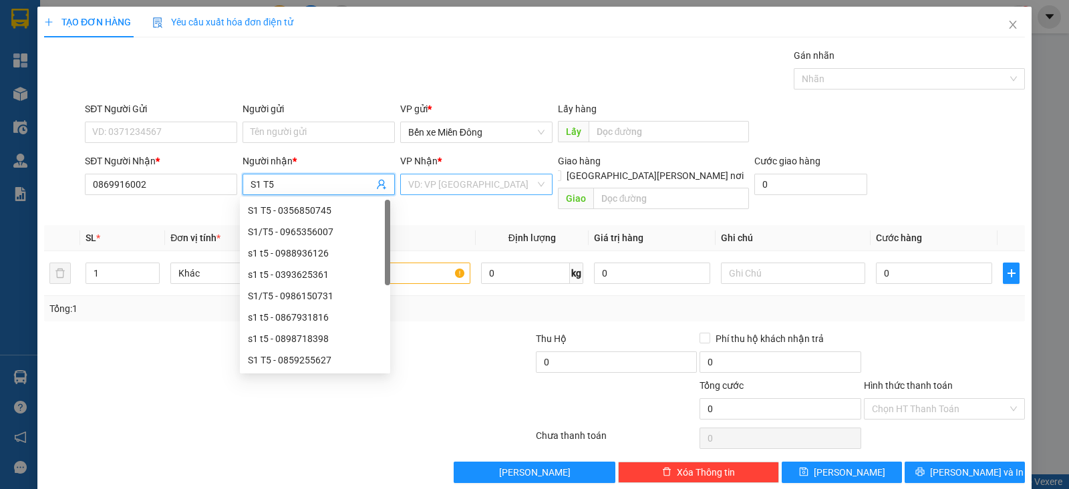
type input "S1 T5"
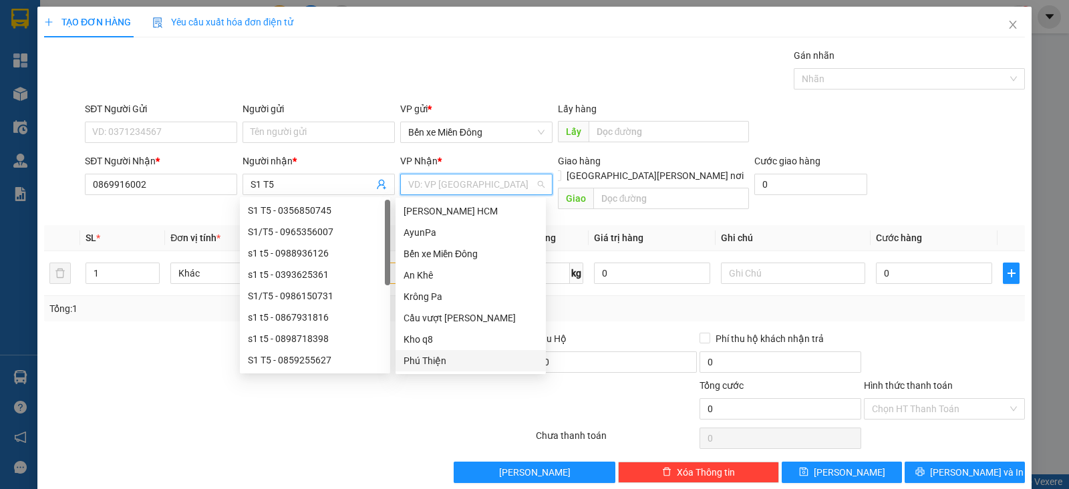
click at [477, 182] on input "search" at bounding box center [471, 184] width 127 height 20
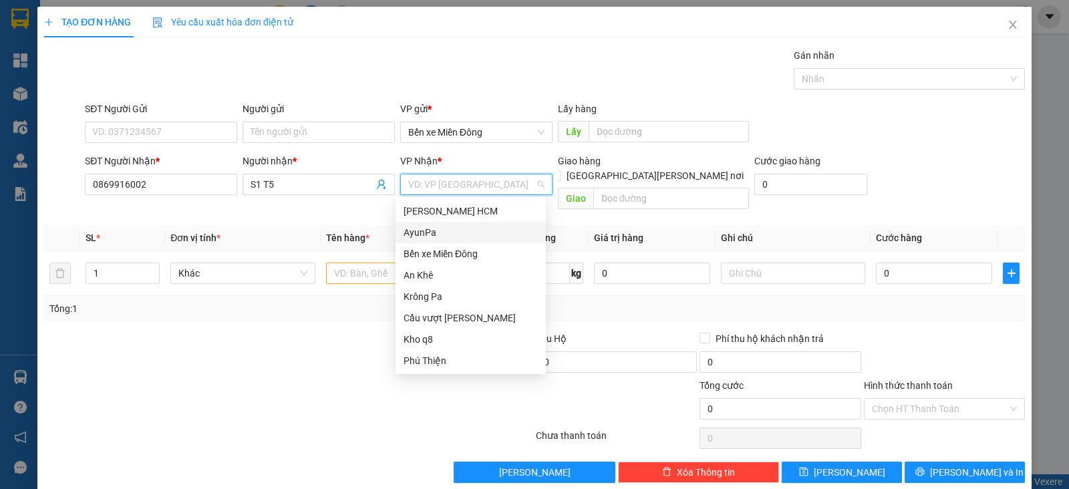
click at [437, 237] on div "AyunPa" at bounding box center [471, 232] width 134 height 15
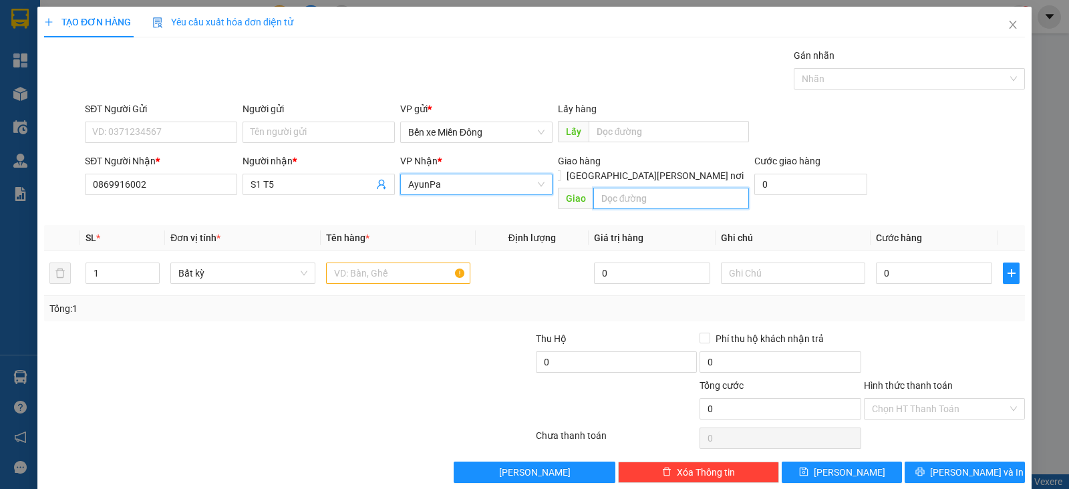
click at [628, 188] on input "text" at bounding box center [672, 198] width 156 height 21
type input "E"
type input "Ẻ"
type input "EROTO"
click at [423, 263] on input "text" at bounding box center [398, 273] width 144 height 21
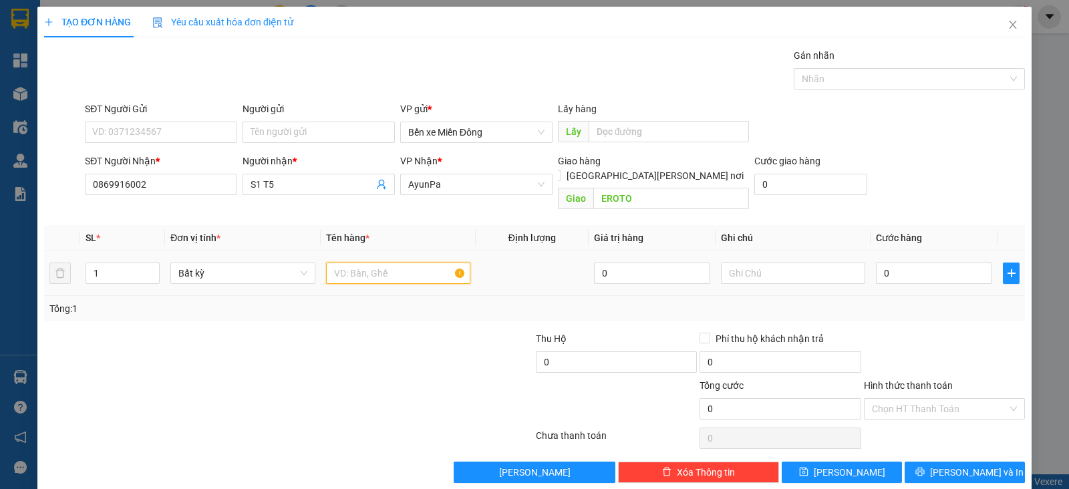
click at [423, 263] on input "text" at bounding box center [398, 273] width 144 height 21
paste input "1 QUẠT NC+1 LOA+1 TỦ [PERSON_NAME]+1 BAO - KrongPa"
drag, startPoint x: 410, startPoint y: 265, endPoint x: 562, endPoint y: 292, distance: 154.8
click at [562, 292] on div "SL * Đơn vị tính * Tên hàng * Định [PERSON_NAME] trị hàng Ghi [PERSON_NAME] hàn…" at bounding box center [534, 273] width 981 height 96
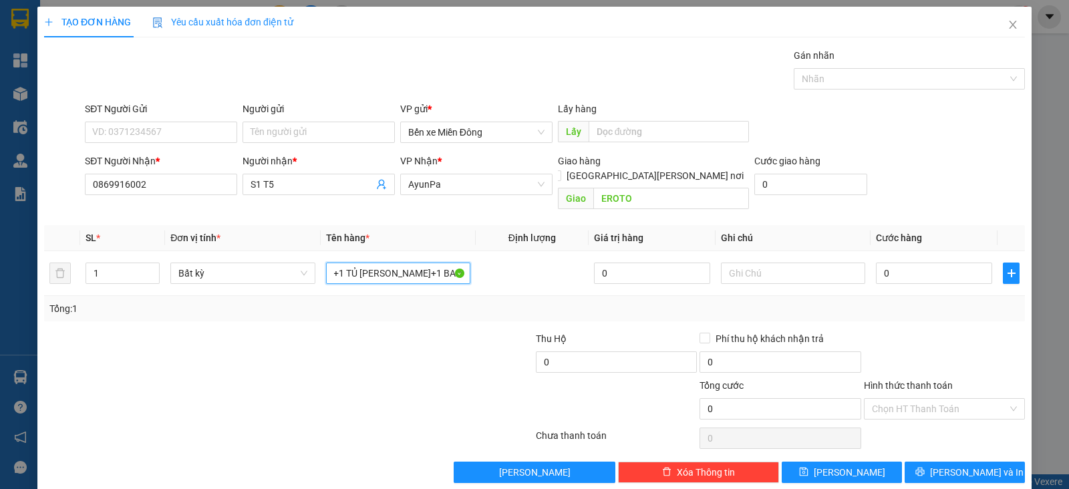
scroll to position [0, 40]
type input "1 QUẠT NC+1 LOA+1 TỦ [PERSON_NAME]+1 BAO"
click at [878, 263] on input "0" at bounding box center [934, 273] width 116 height 21
type input "1"
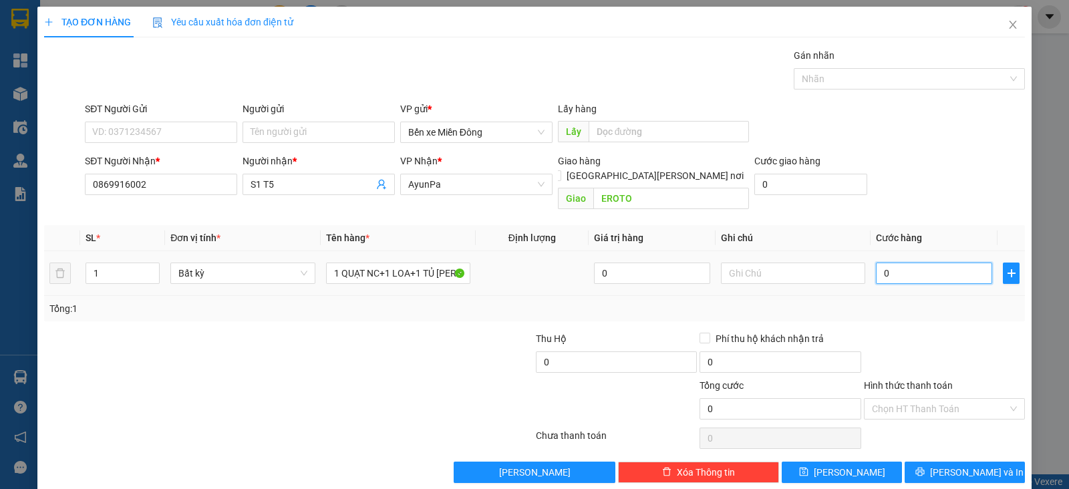
type input "1"
type input "10"
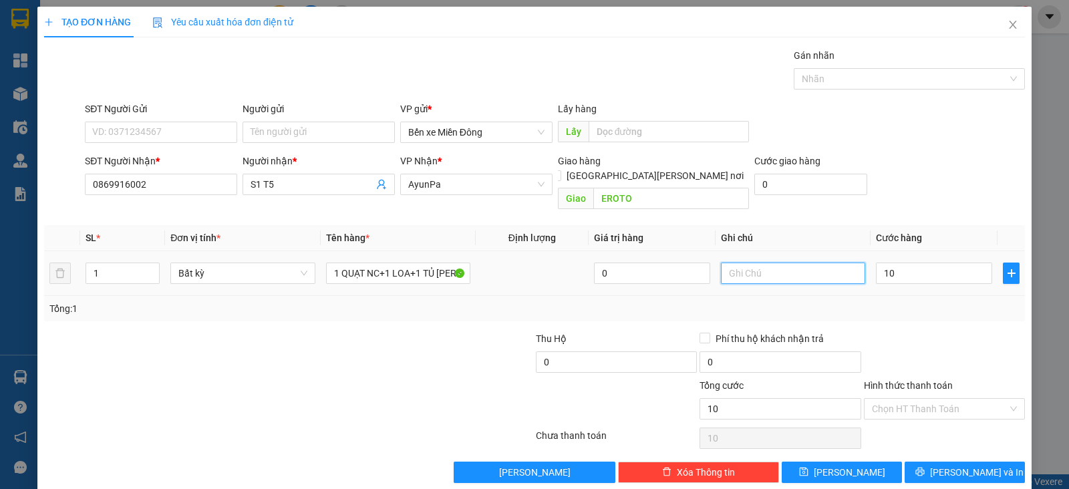
type input "10.000"
click at [732, 263] on input "text" at bounding box center [793, 273] width 144 height 21
type input "TX BAO GIA"
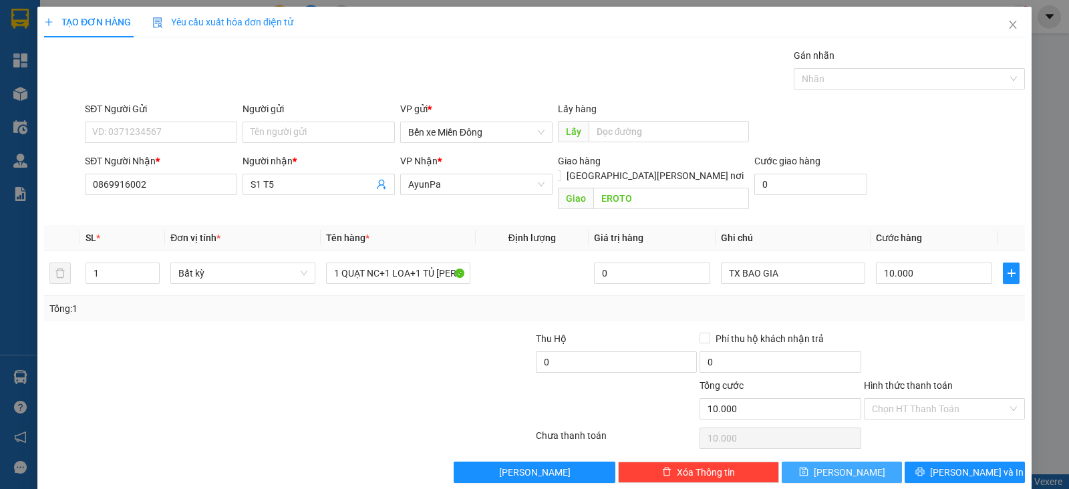
click at [829, 462] on button "[PERSON_NAME]" at bounding box center [842, 472] width 120 height 21
type input "0"
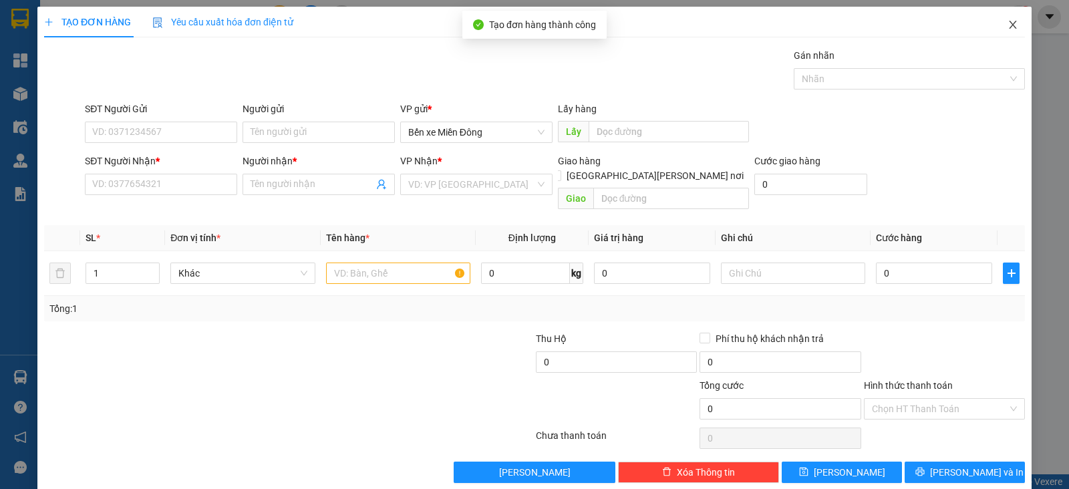
click at [1008, 29] on icon "close" at bounding box center [1013, 24] width 11 height 11
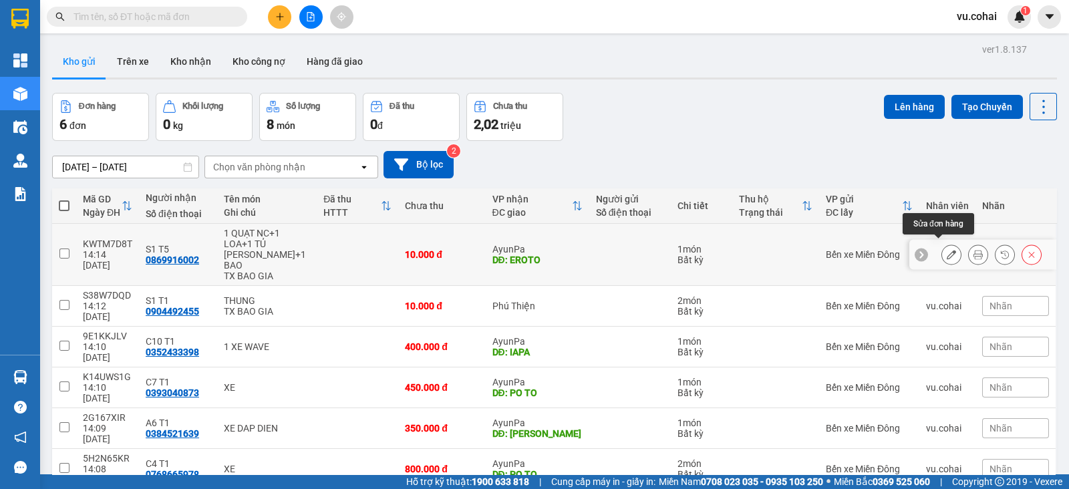
click at [947, 250] on icon at bounding box center [951, 254] width 9 height 9
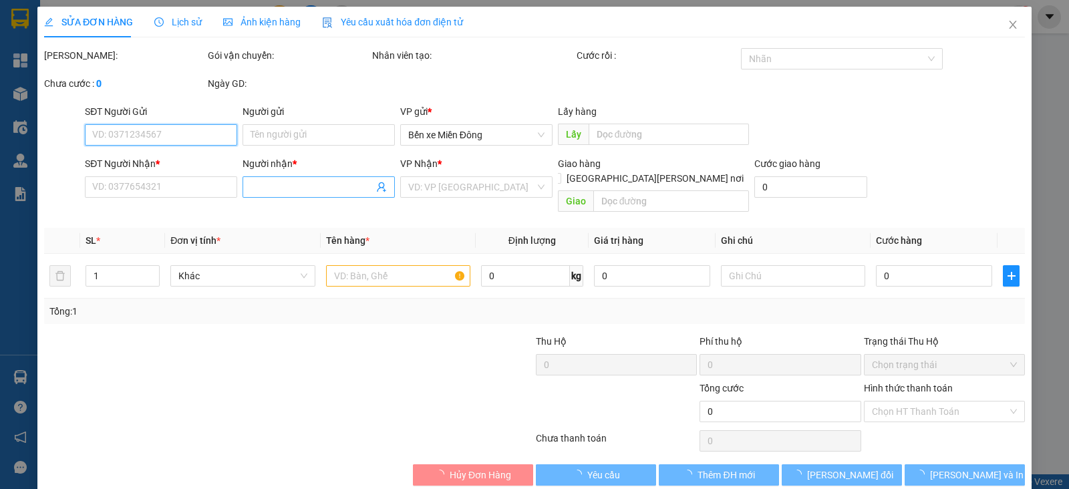
type input "0869916002"
type input "S1 T5"
type input "EROTO"
type input "10.000"
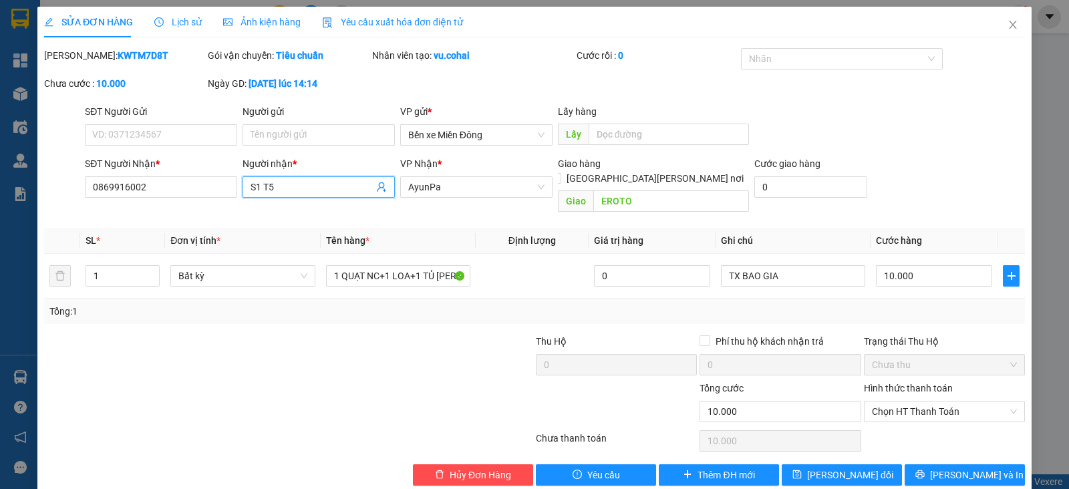
click at [301, 185] on input "S1 T5" at bounding box center [312, 187] width 123 height 15
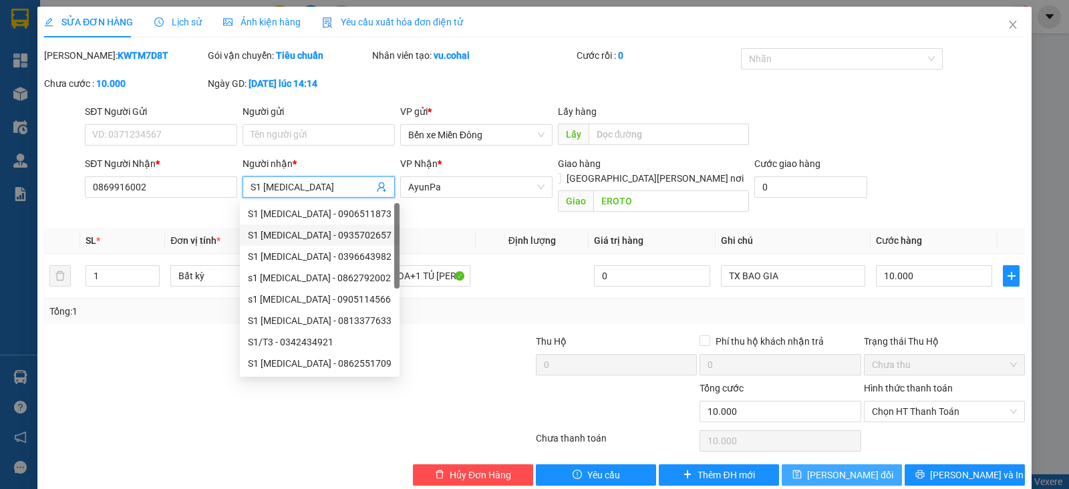
type input "S1 [MEDICAL_DATA]"
click at [846, 468] on span "[PERSON_NAME] đổi" at bounding box center [850, 475] width 86 height 15
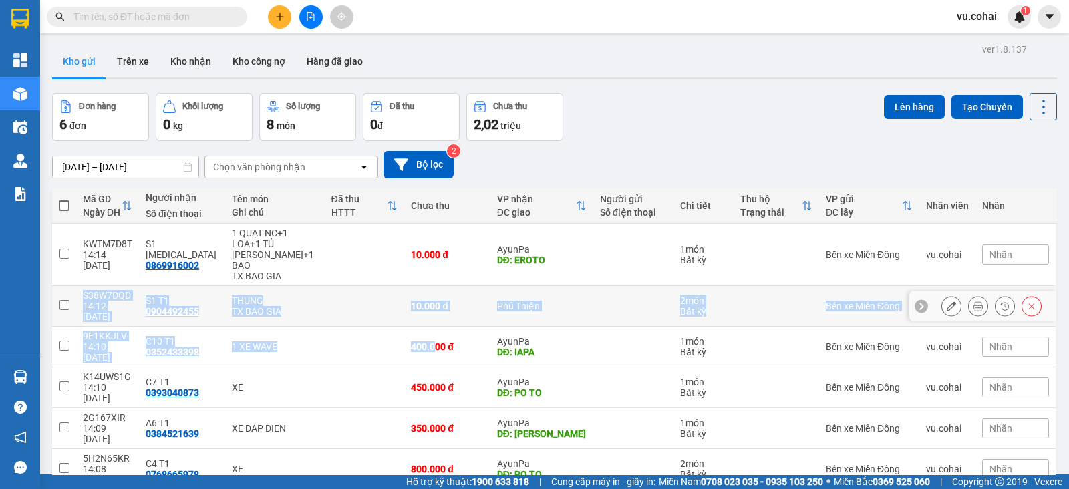
drag, startPoint x: 404, startPoint y: 323, endPoint x: 68, endPoint y: 287, distance: 338.2
click at [68, 287] on tbody "KWTM7D8T 14:14 [DATE] S1 [MEDICAL_DATA] 0869916002 1 QUẠT NC+1 LOA+1 TỦ [PERSON…" at bounding box center [554, 357] width 1005 height 266
click at [68, 300] on input "checkbox" at bounding box center [64, 305] width 10 height 10
checkbox input "true"
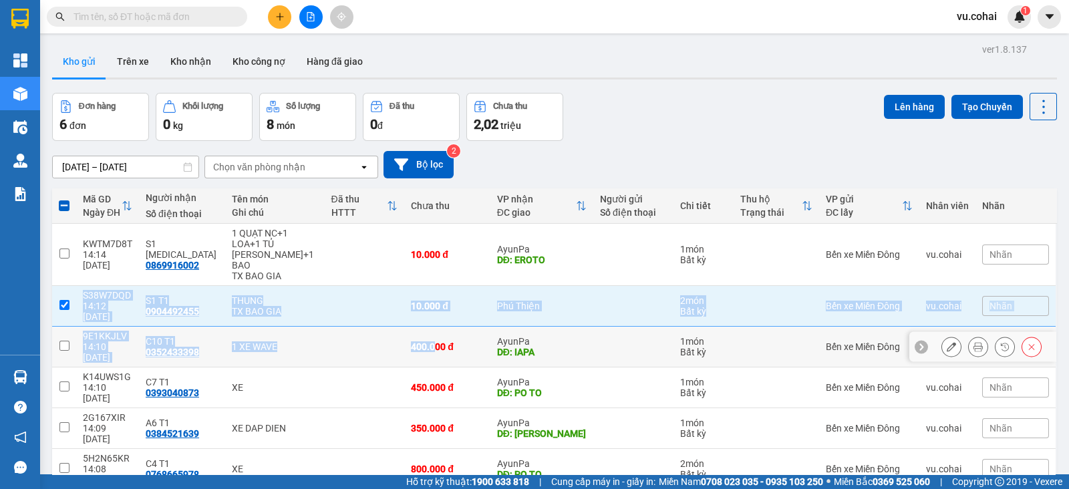
click at [63, 341] on input "checkbox" at bounding box center [64, 346] width 10 height 10
checkbox input "true"
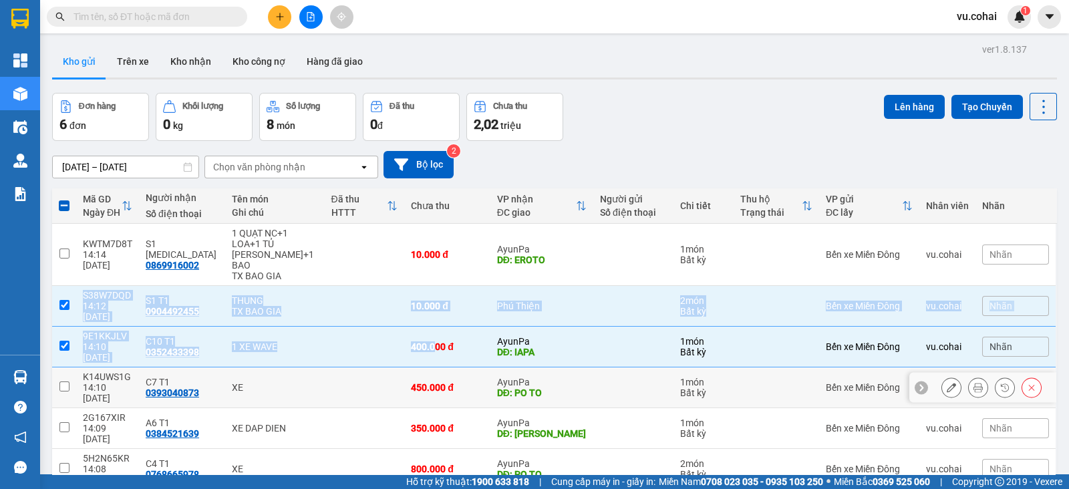
click at [66, 382] on input "checkbox" at bounding box center [64, 387] width 10 height 10
checkbox input "true"
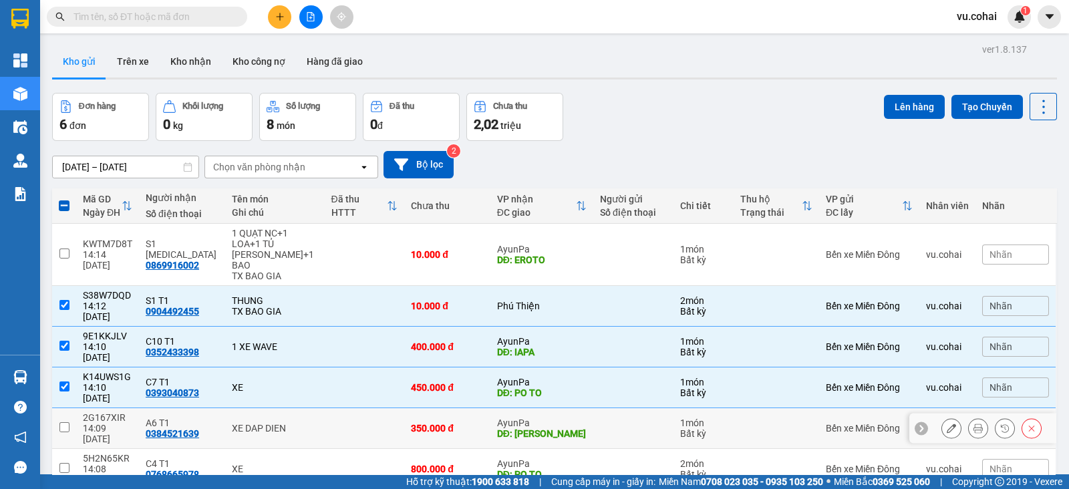
click at [60, 408] on td at bounding box center [64, 428] width 24 height 41
checkbox input "true"
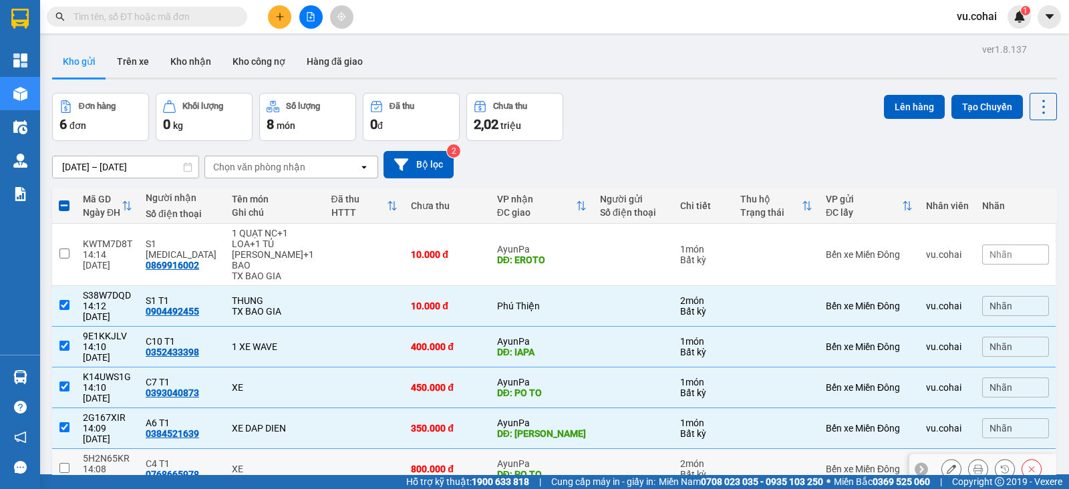
click at [65, 463] on input "checkbox" at bounding box center [64, 468] width 10 height 10
checkbox input "true"
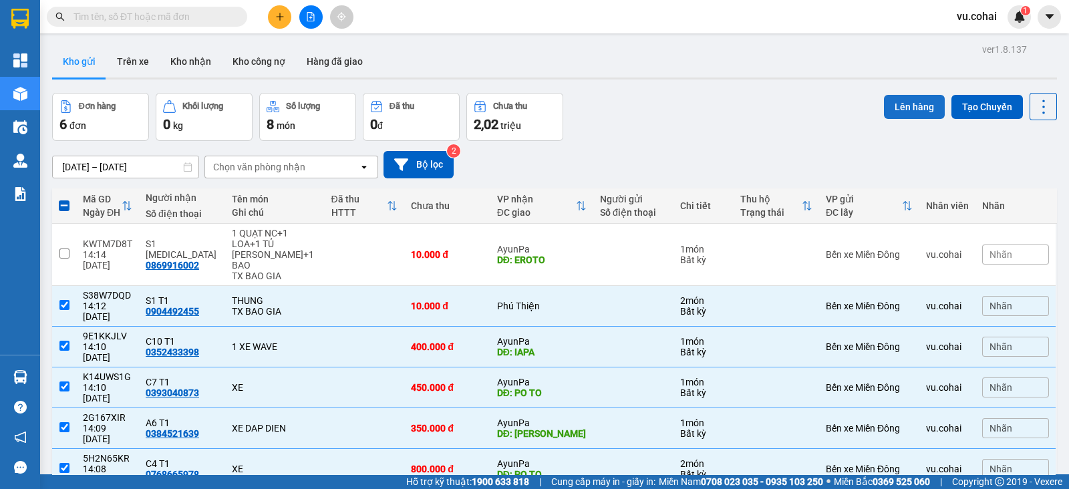
click at [898, 105] on button "Lên hàng" at bounding box center [914, 107] width 61 height 24
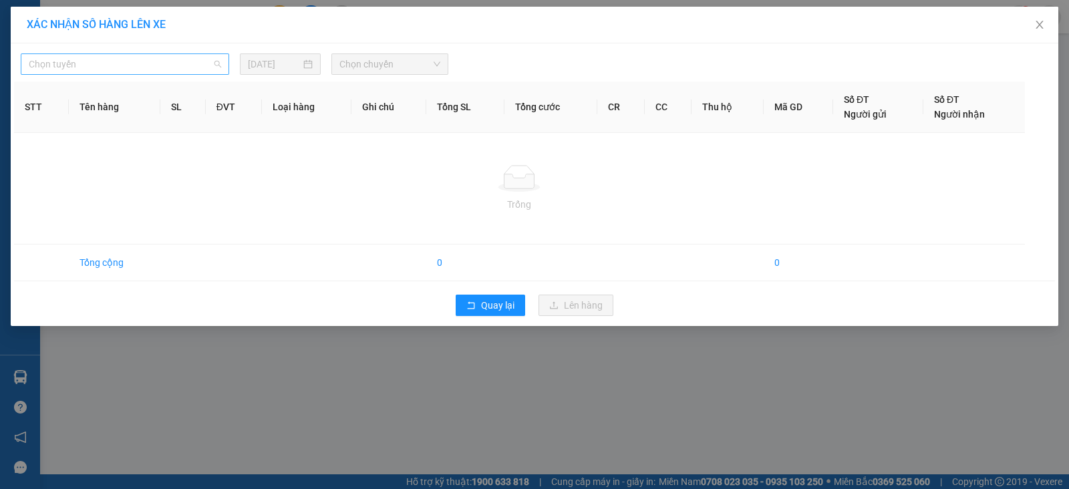
click at [194, 60] on span "Chọn tuyến" at bounding box center [125, 64] width 192 height 20
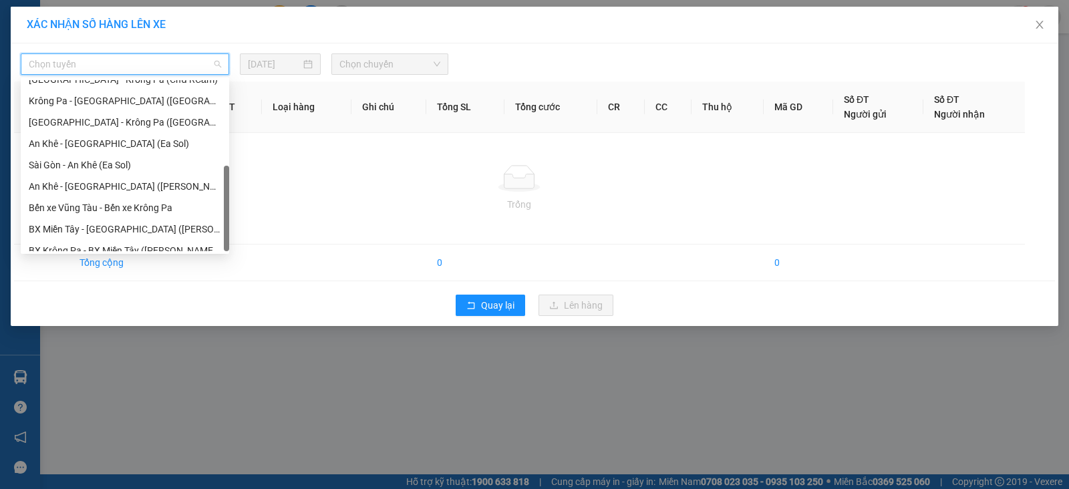
scroll to position [192, 0]
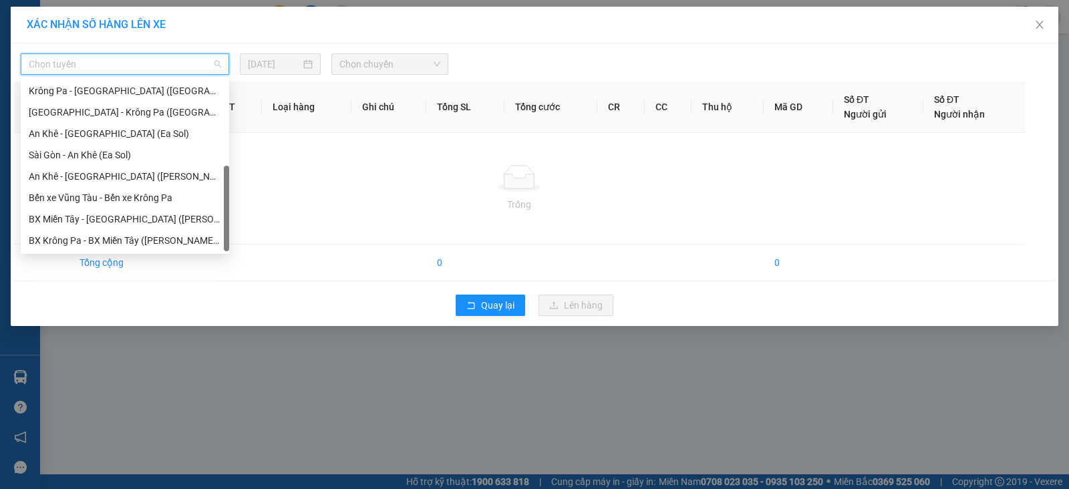
drag, startPoint x: 225, startPoint y: 92, endPoint x: 227, endPoint y: 192, distance: 100.3
click at [227, 192] on div at bounding box center [226, 209] width 5 height 86
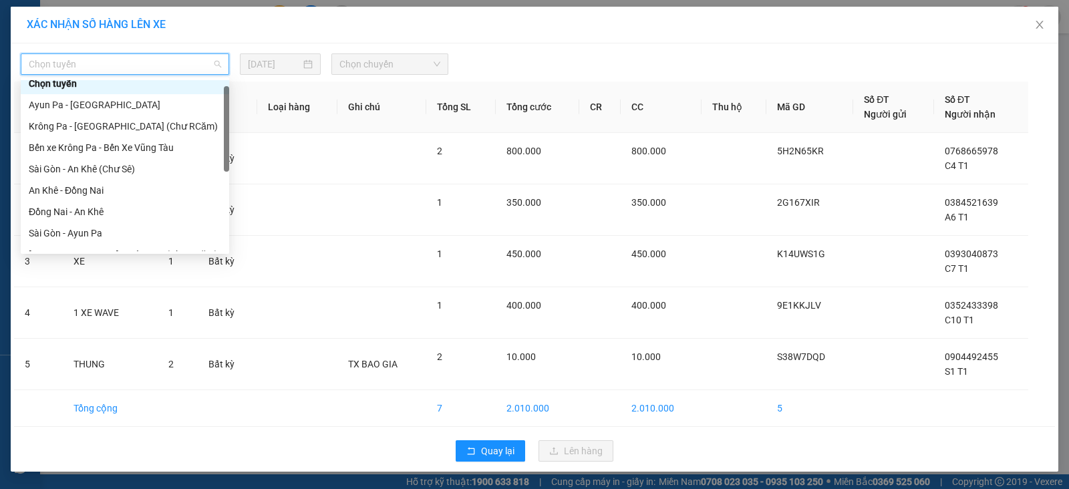
scroll to position [0, 0]
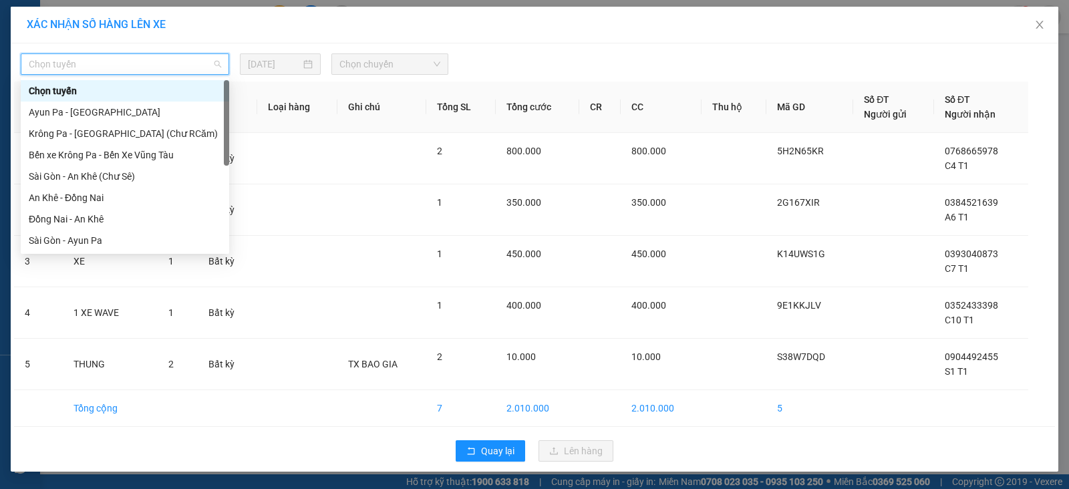
drag, startPoint x: 227, startPoint y: 192, endPoint x: 229, endPoint y: 102, distance: 89.6
click at [229, 102] on div at bounding box center [226, 123] width 5 height 86
click at [109, 215] on div "Đồng Nai - An Khê" at bounding box center [125, 219] width 192 height 15
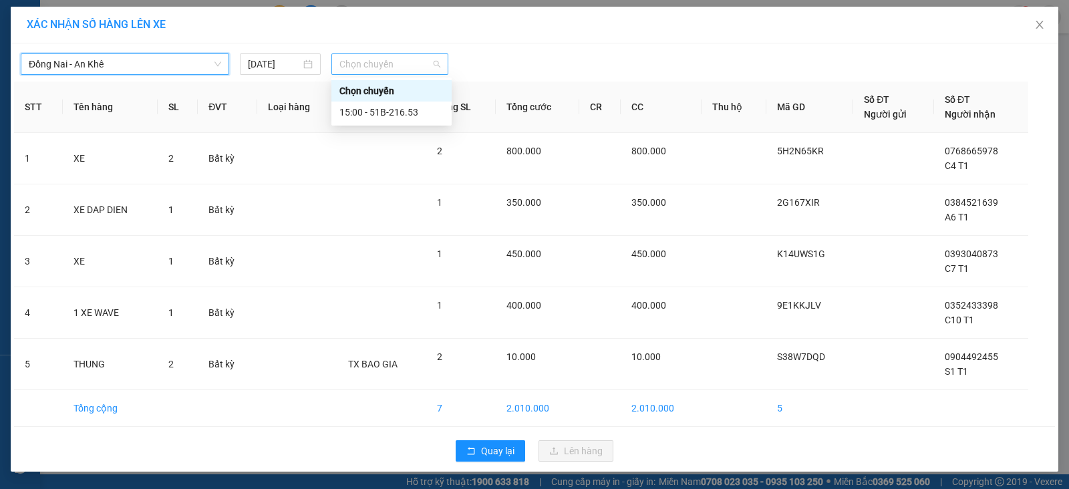
click at [370, 66] on span "Chọn chuyến" at bounding box center [390, 64] width 101 height 20
click at [403, 115] on div "15:00 - 51B-216.53" at bounding box center [392, 112] width 104 height 15
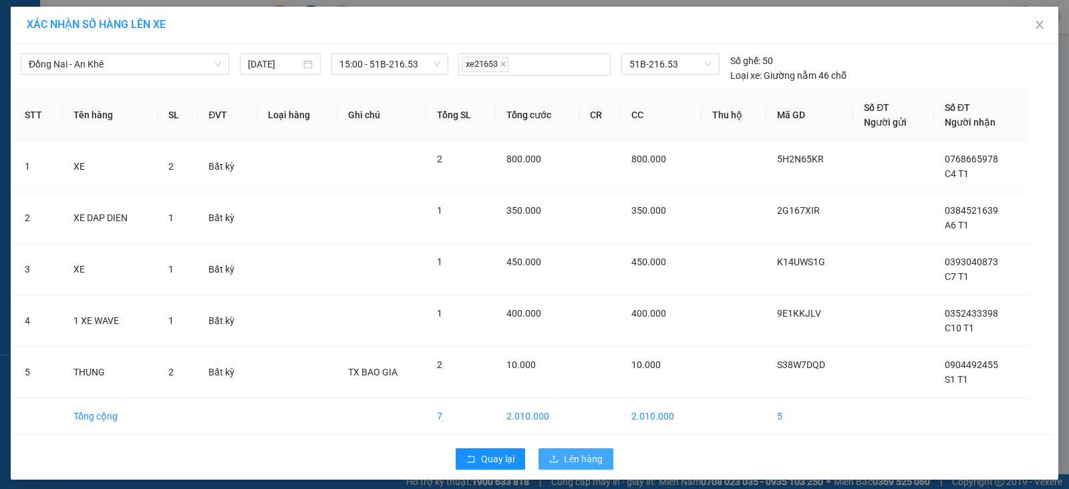
click at [564, 459] on span "Lên hàng" at bounding box center [583, 459] width 39 height 15
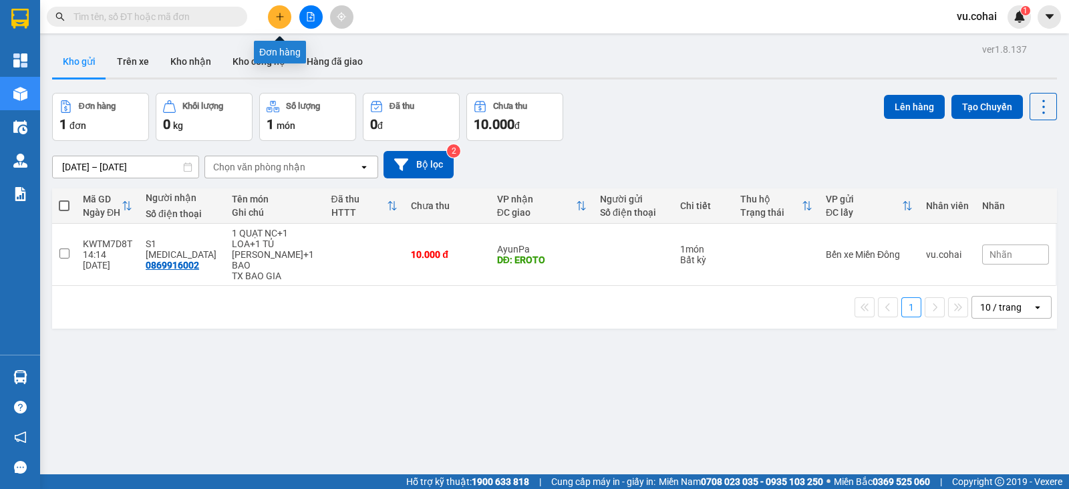
click at [283, 12] on icon "plus" at bounding box center [279, 16] width 9 height 9
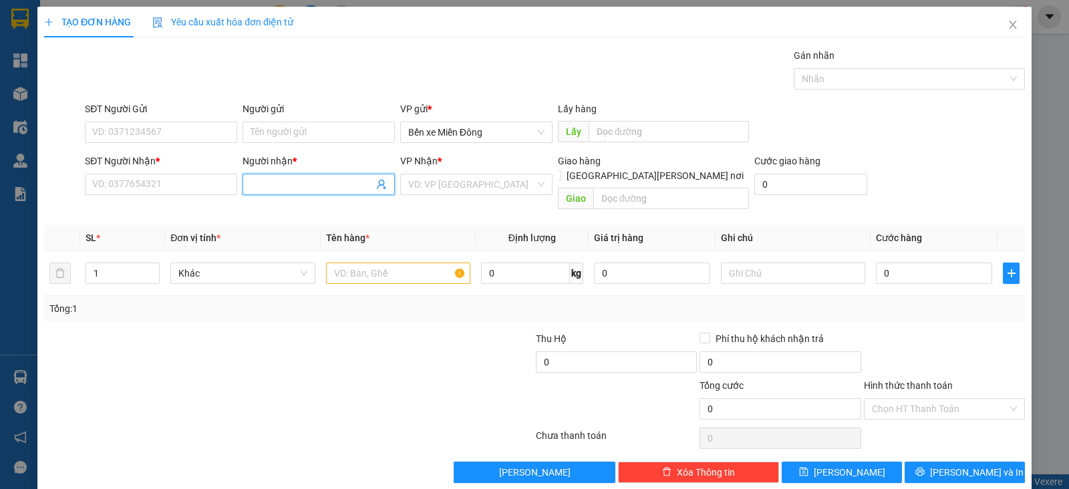
click at [316, 177] on input "Người nhận *" at bounding box center [312, 184] width 123 height 15
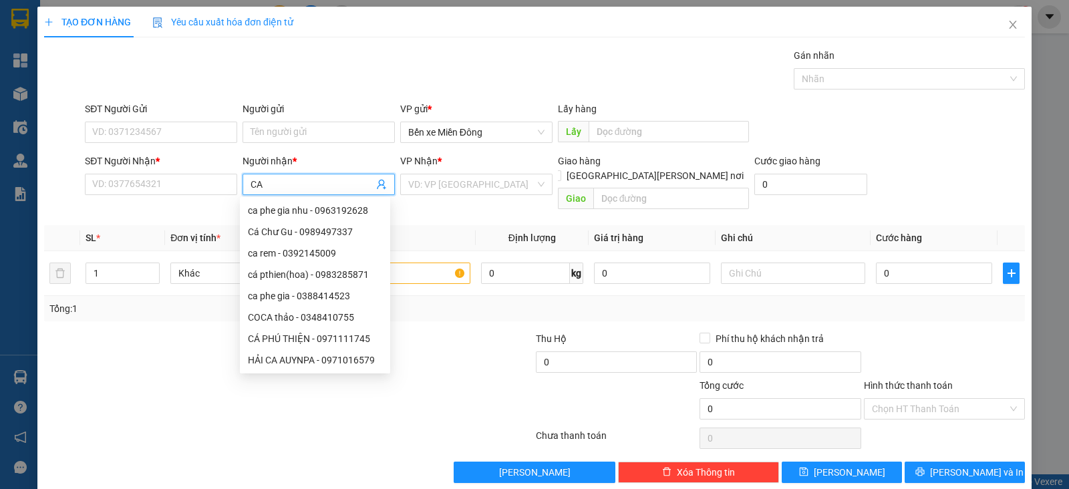
type input "CA P"
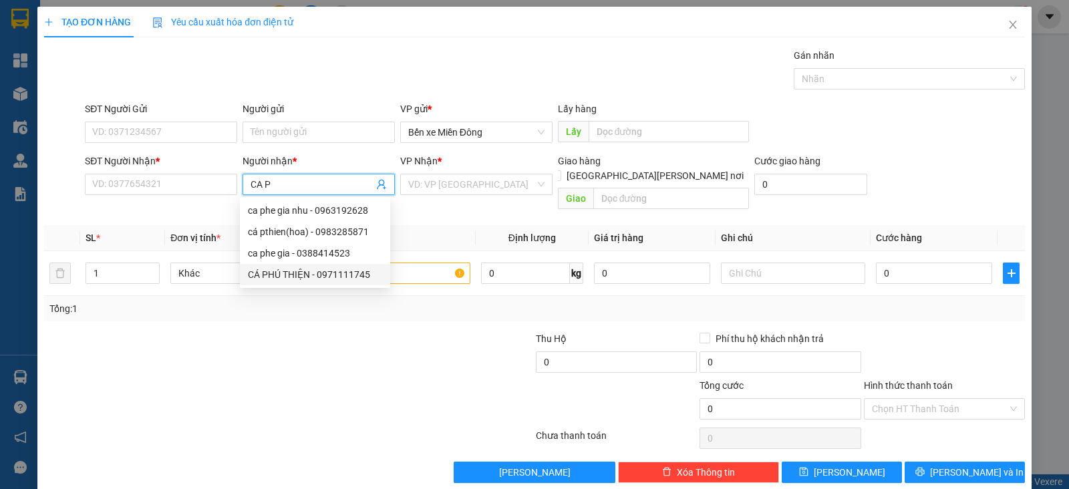
click at [324, 273] on div "CÁ PHÚ THIỆN - 0971111745" at bounding box center [315, 274] width 134 height 15
type input "0971111745"
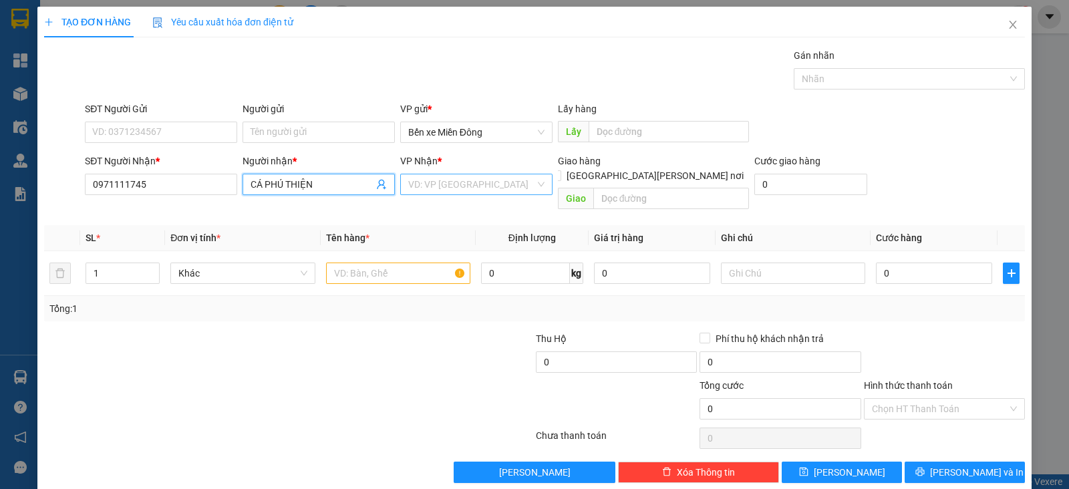
type input "CÁ PHÚ THIỆN"
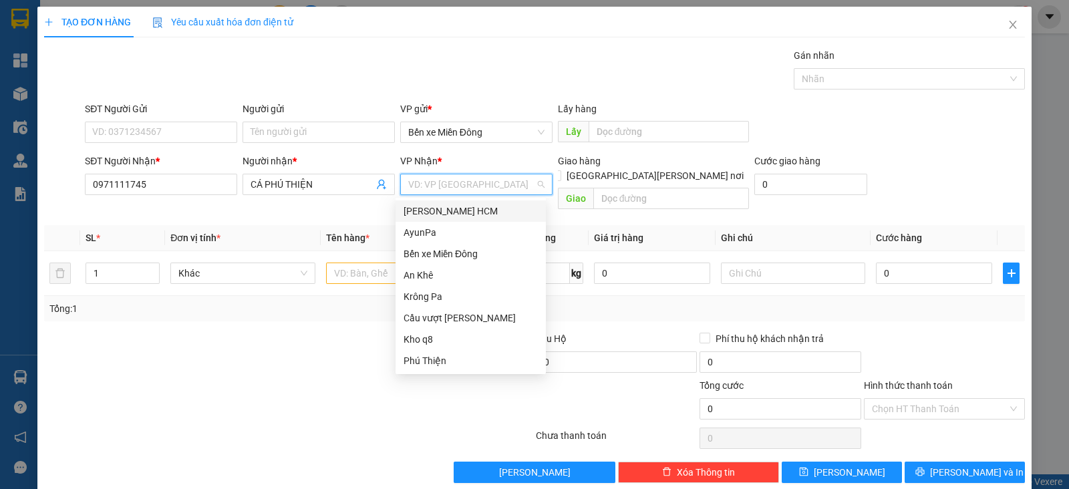
click at [462, 180] on input "search" at bounding box center [471, 184] width 127 height 20
click at [432, 362] on div "Phú Thiện" at bounding box center [471, 361] width 134 height 15
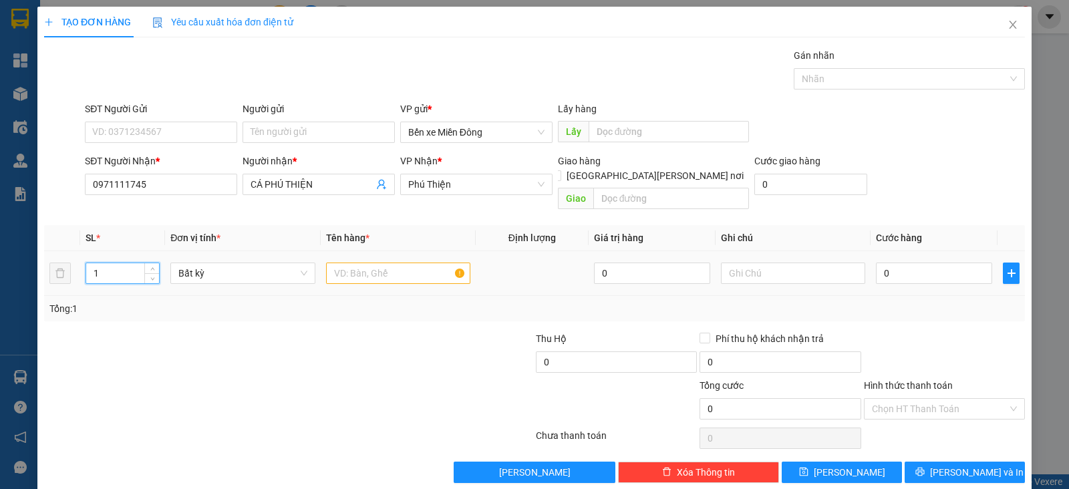
click at [126, 265] on input "1" at bounding box center [122, 273] width 73 height 20
type input "10"
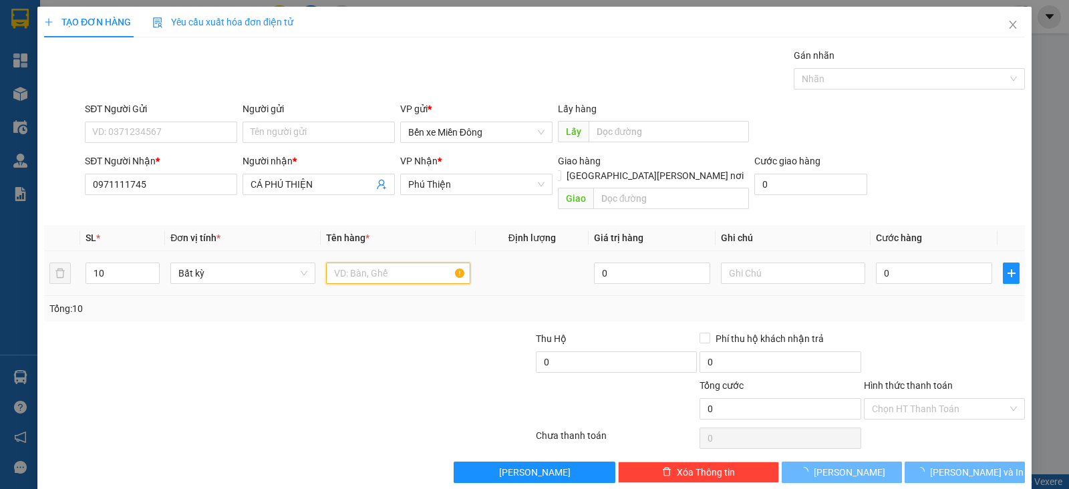
click at [381, 263] on input "text" at bounding box center [398, 273] width 144 height 21
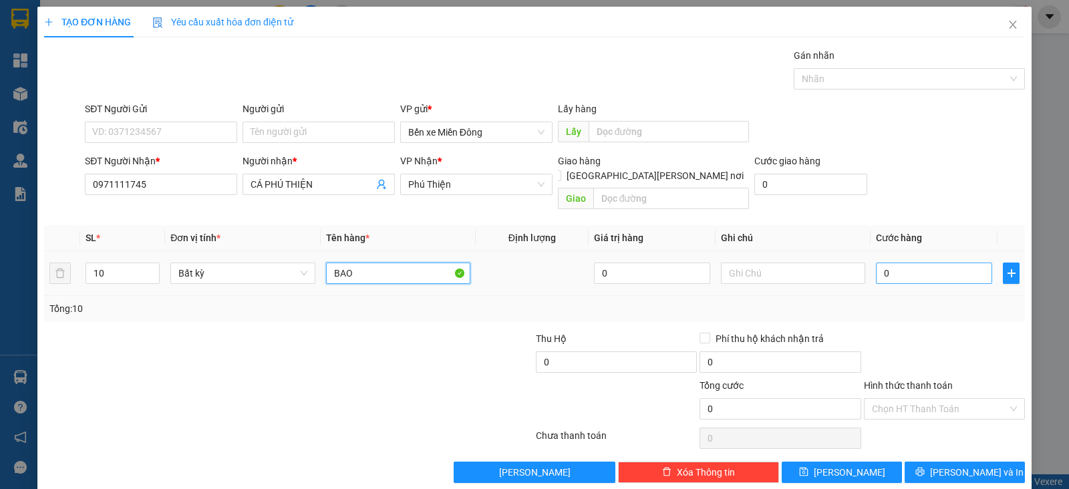
type input "BAO"
click at [885, 263] on input "0" at bounding box center [934, 273] width 116 height 21
type input "5"
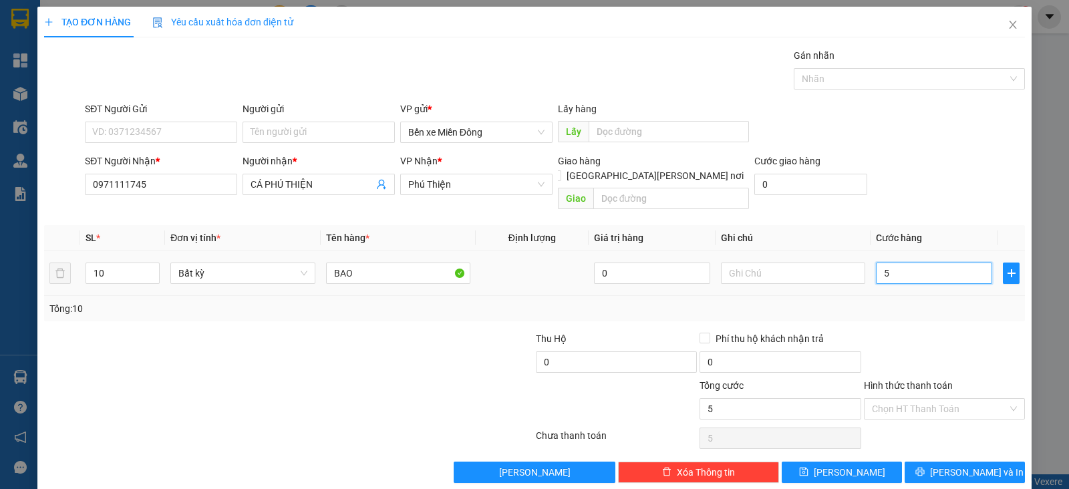
type input "50"
type input "500"
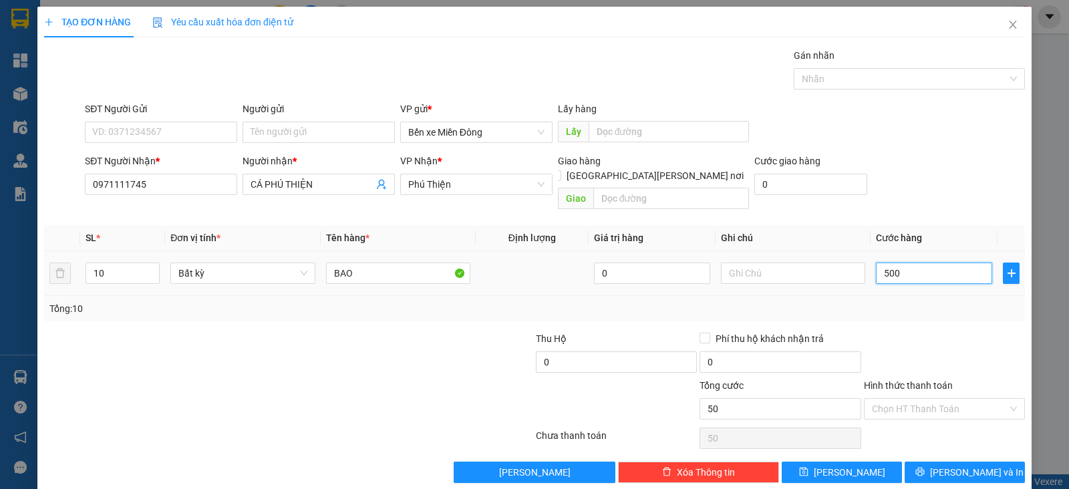
type input "500"
type input "500.000"
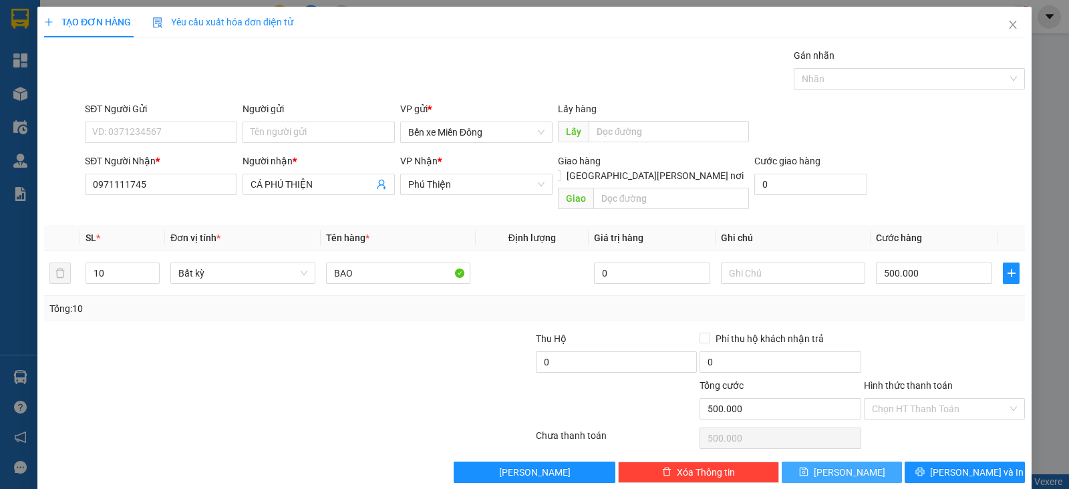
click at [868, 462] on button "[PERSON_NAME]" at bounding box center [842, 472] width 120 height 21
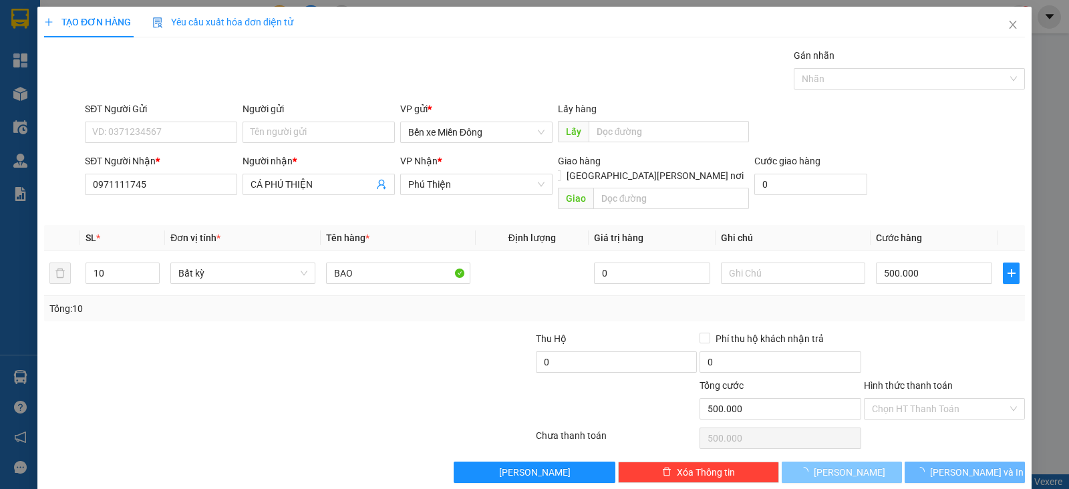
type input "1"
type input "0"
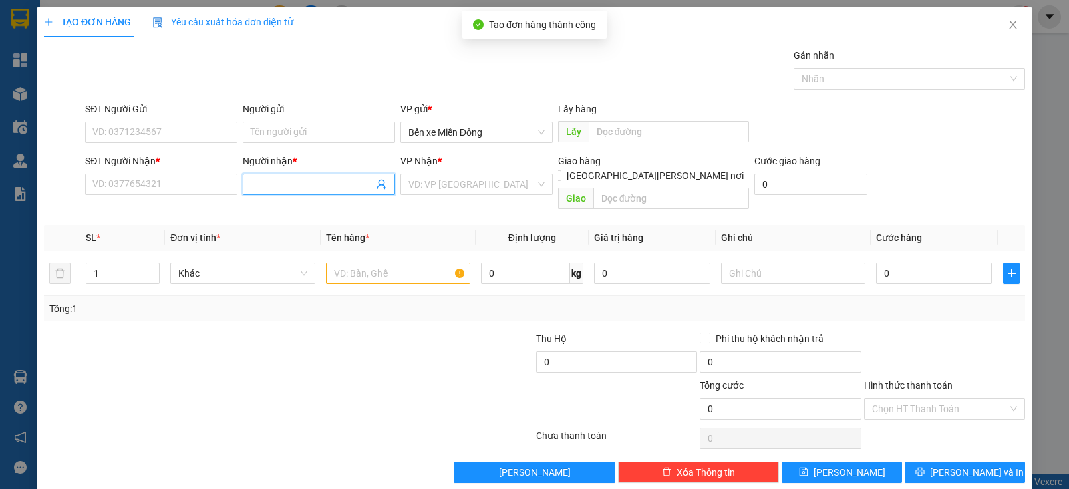
click at [350, 188] on input "Người nhận *" at bounding box center [312, 184] width 123 height 15
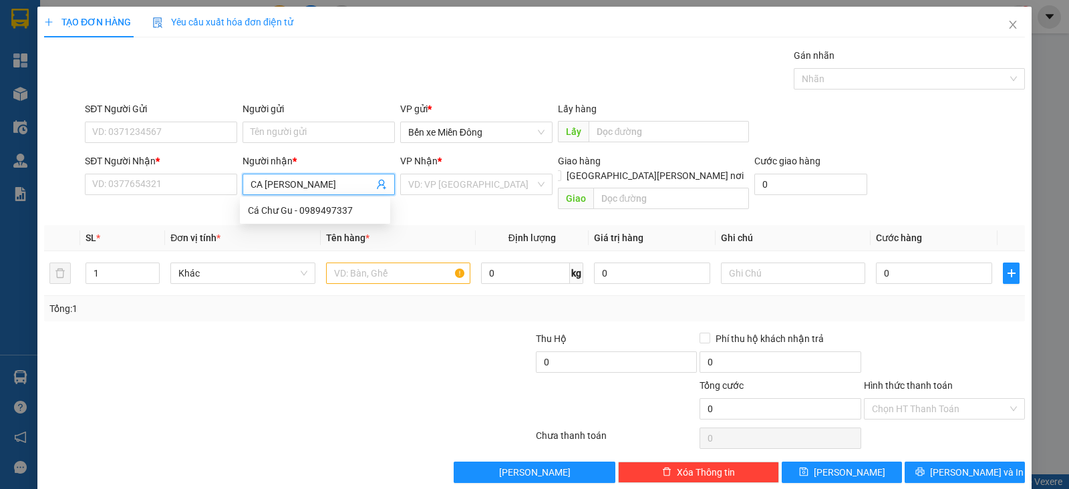
type input "CA [PERSON_NAME]"
click at [324, 218] on div "Cá Chư Gu - 0989497337" at bounding box center [315, 210] width 150 height 21
type input "0989497337"
type input "Cá Chư Gu"
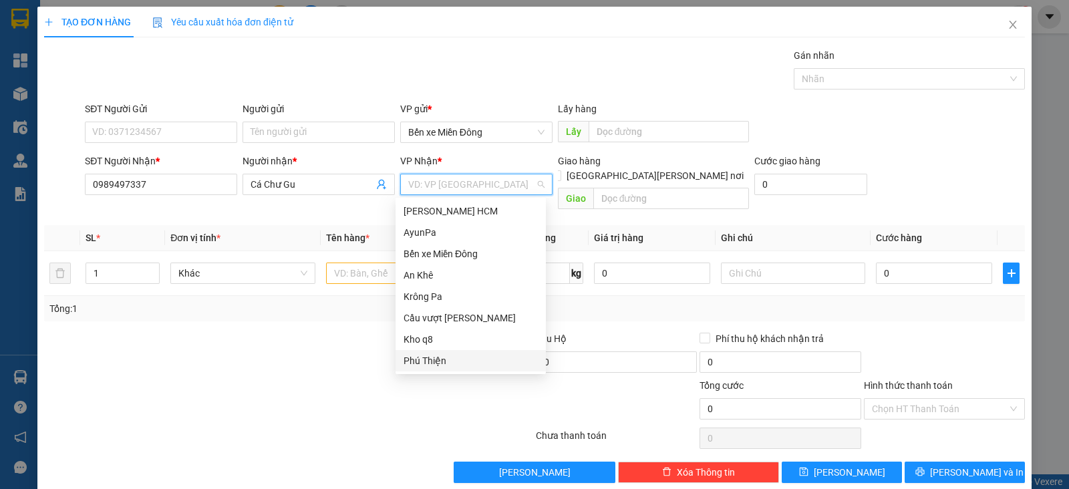
click at [428, 184] on input "search" at bounding box center [471, 184] width 127 height 20
click at [431, 297] on div "Krông Pa" at bounding box center [471, 296] width 134 height 15
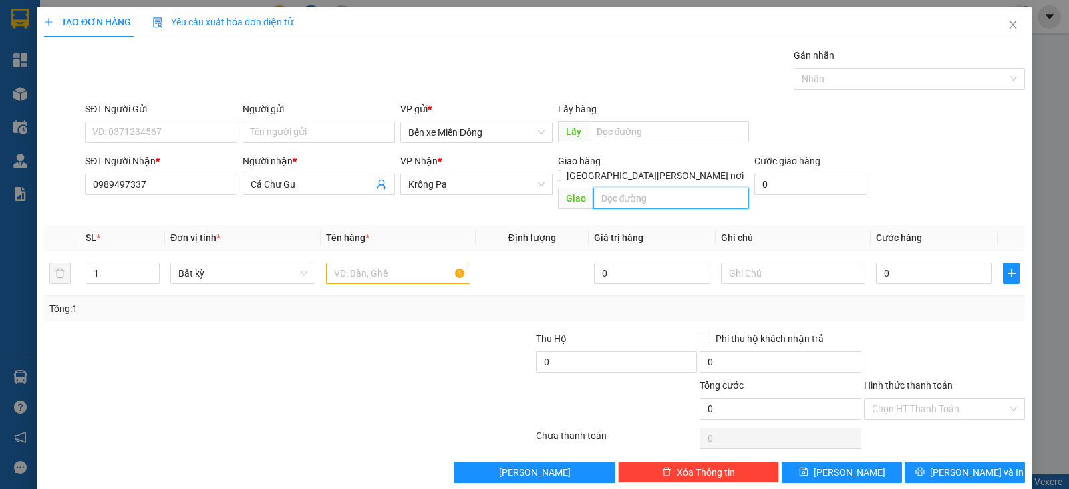
click at [614, 188] on input "text" at bounding box center [672, 198] width 156 height 21
type input "[PERSON_NAME]"
click at [132, 263] on input "1" at bounding box center [122, 273] width 73 height 20
type input "10"
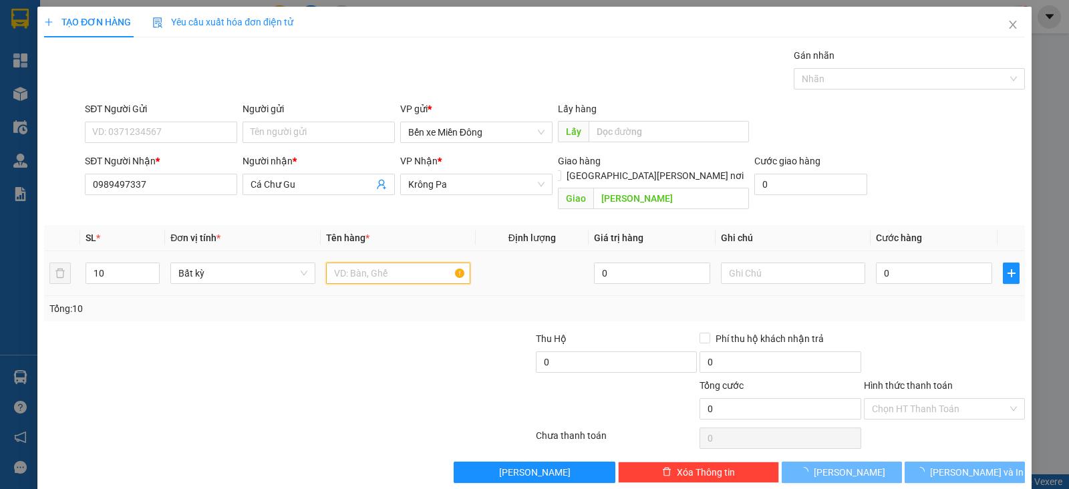
click at [414, 263] on input "text" at bounding box center [398, 273] width 144 height 21
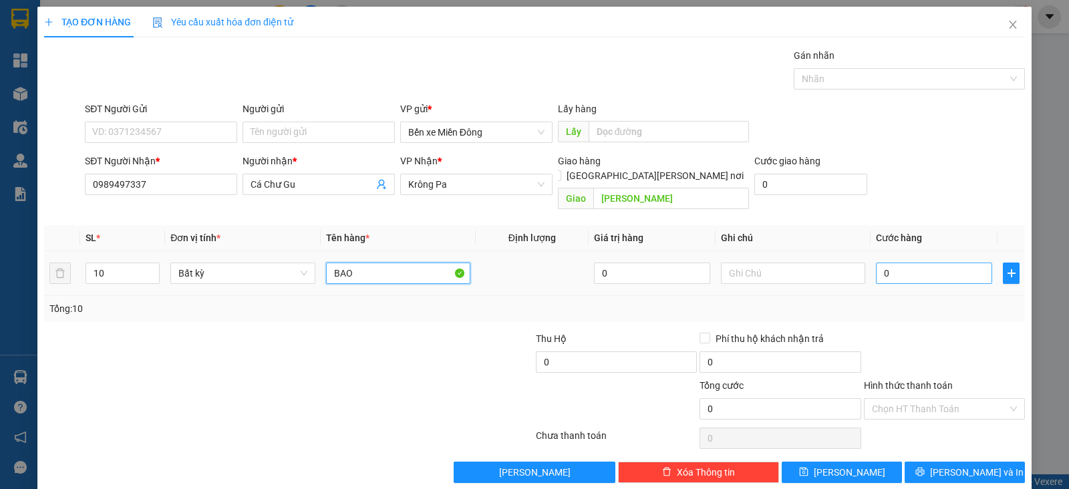
type input "BAO"
click at [903, 263] on input "0" at bounding box center [934, 273] width 116 height 21
type input "5"
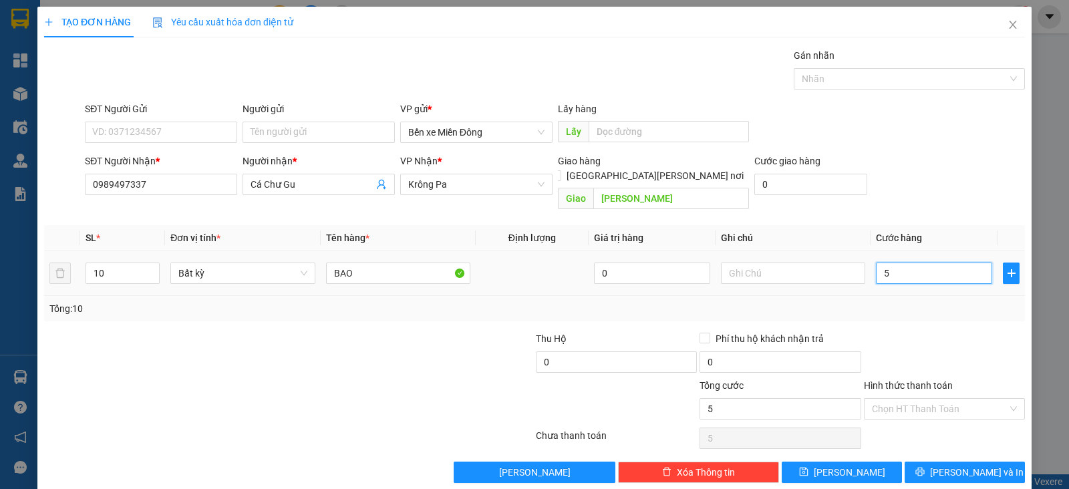
type input "50"
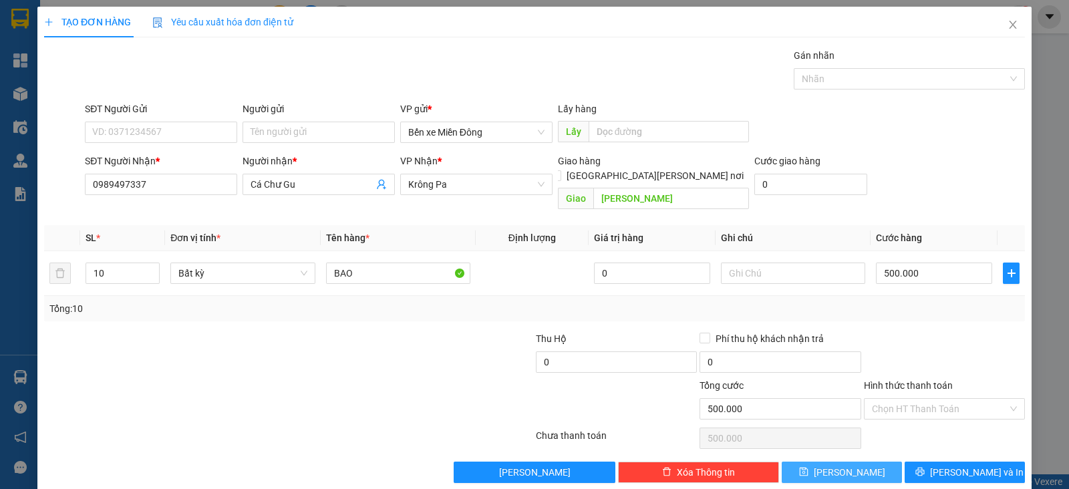
click at [864, 462] on button "[PERSON_NAME]" at bounding box center [842, 472] width 120 height 21
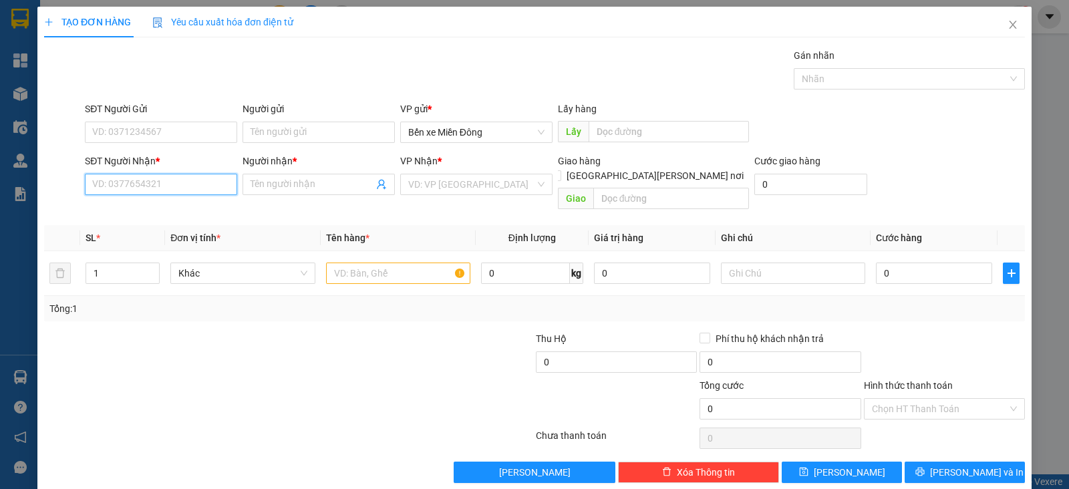
click at [209, 184] on input "SĐT Người Nhận *" at bounding box center [161, 184] width 152 height 21
paste input "0967096230"
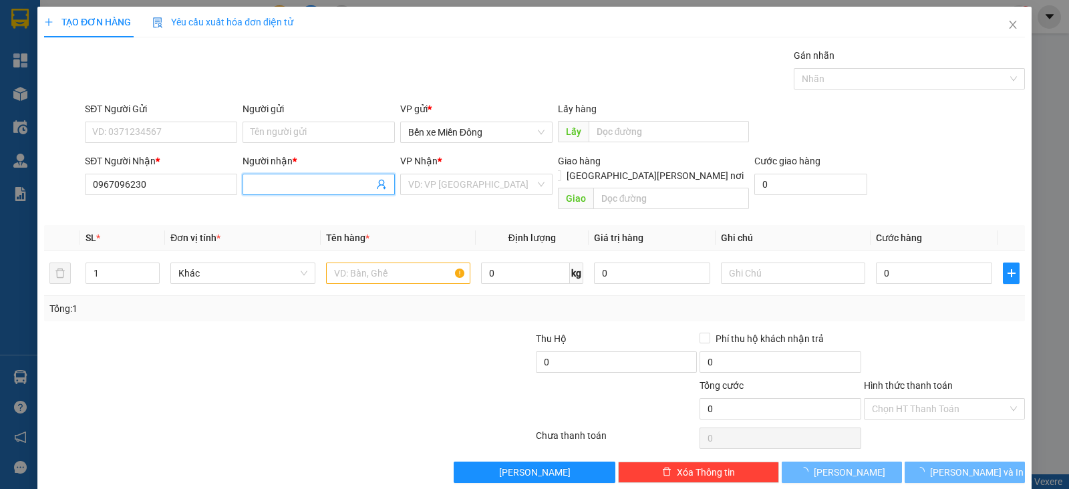
click at [299, 178] on input "Người nhận *" at bounding box center [312, 184] width 123 height 15
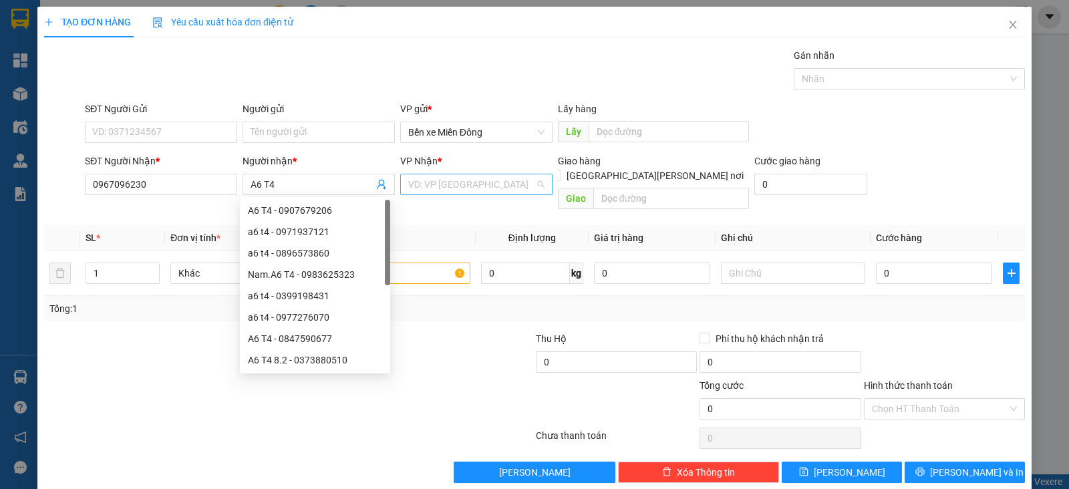
click at [488, 179] on input "search" at bounding box center [471, 184] width 127 height 20
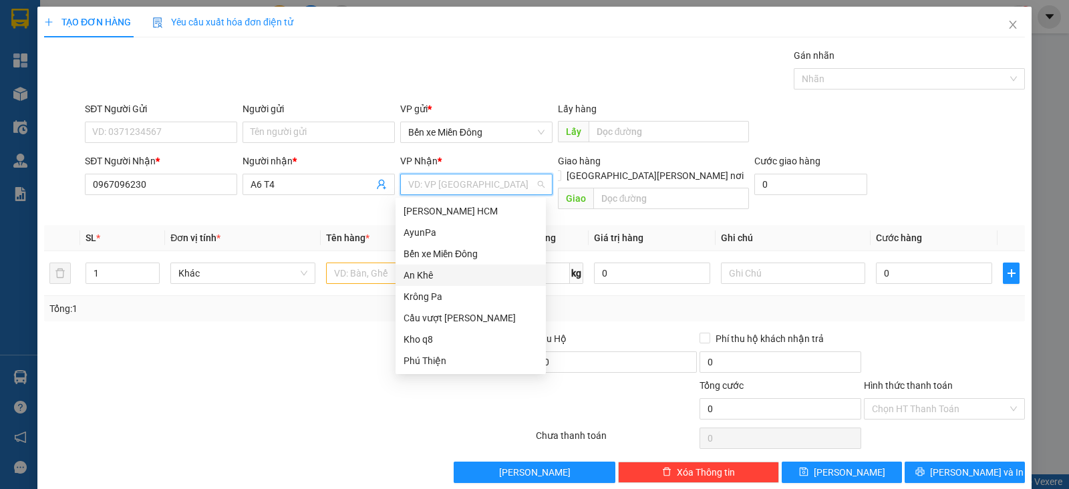
click at [438, 279] on div "An Khê" at bounding box center [471, 275] width 134 height 15
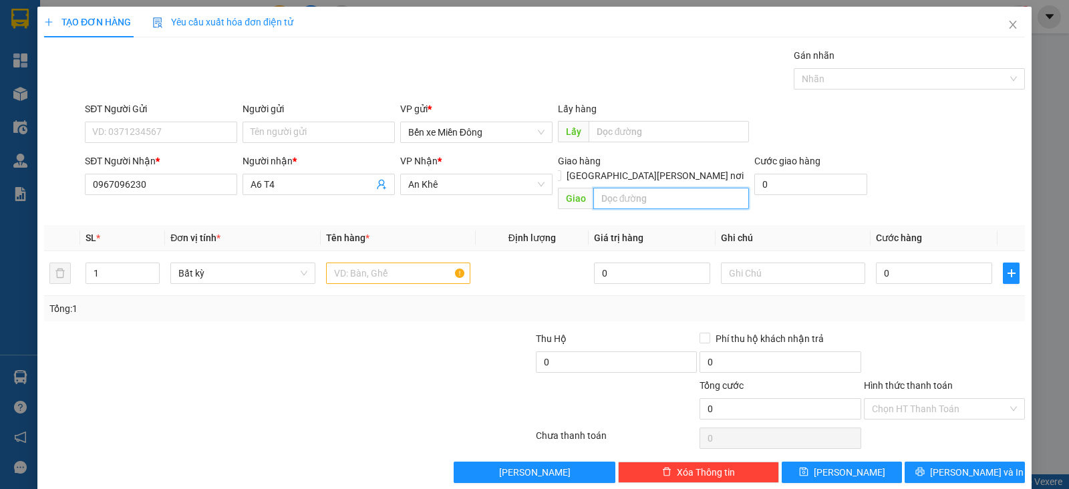
click at [610, 188] on input "text" at bounding box center [672, 198] width 156 height 21
click at [625, 188] on input "KNO" at bounding box center [672, 198] width 156 height 21
click at [410, 263] on input "text" at bounding box center [398, 273] width 144 height 21
click at [886, 263] on input "0" at bounding box center [934, 273] width 116 height 21
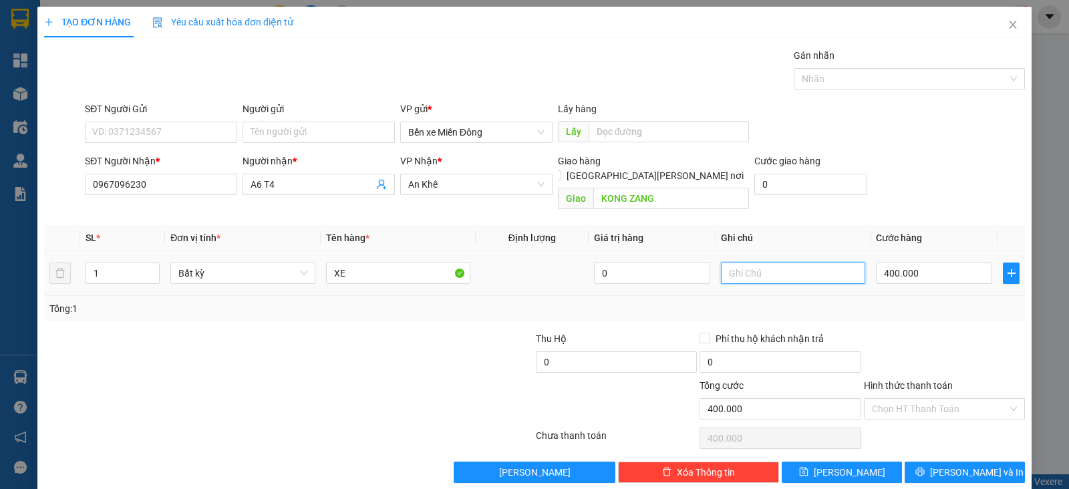
click at [795, 263] on input "text" at bounding box center [793, 273] width 144 height 21
click at [781, 268] on input "CR" at bounding box center [793, 273] width 144 height 21
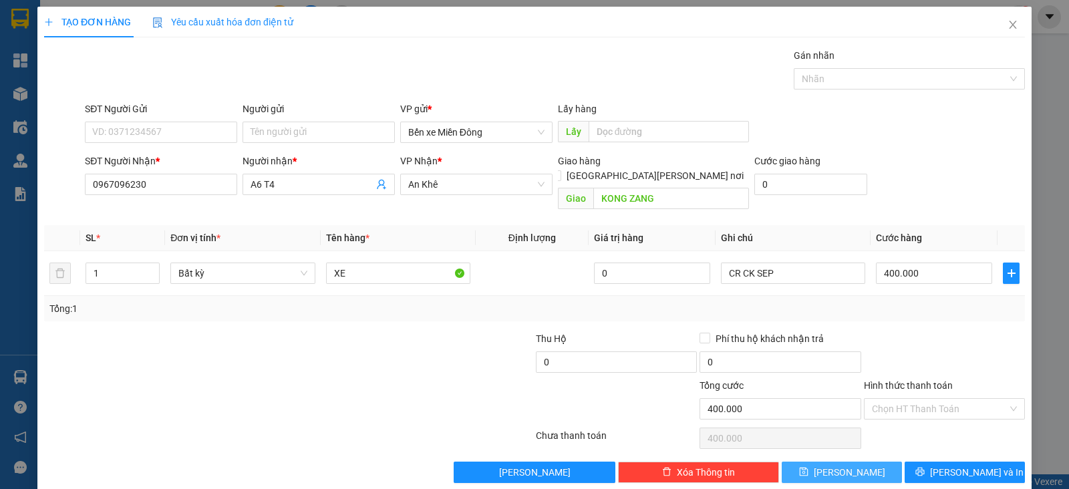
click at [856, 462] on button "[PERSON_NAME]" at bounding box center [842, 472] width 120 height 21
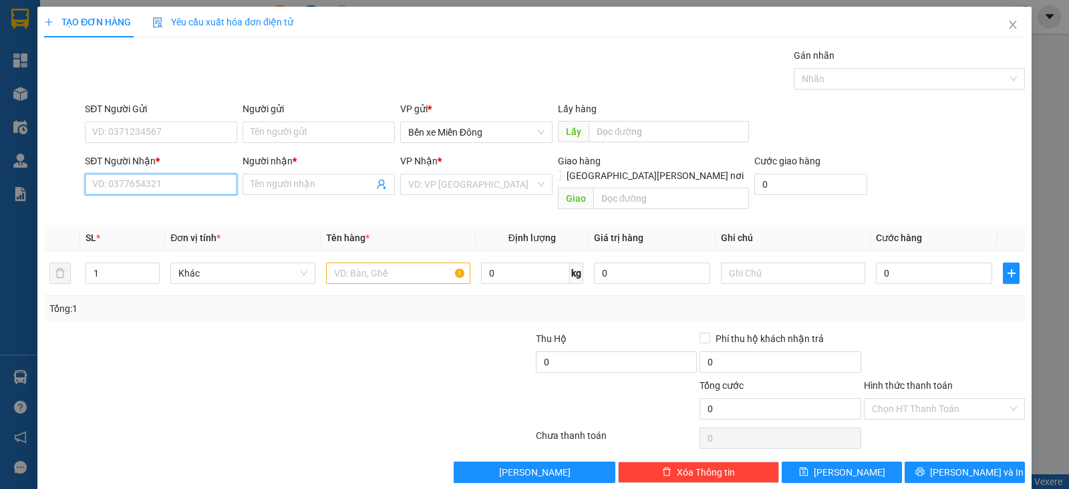
click at [205, 182] on input "SĐT Người Nhận *" at bounding box center [161, 184] width 152 height 21
paste input "0941117867"
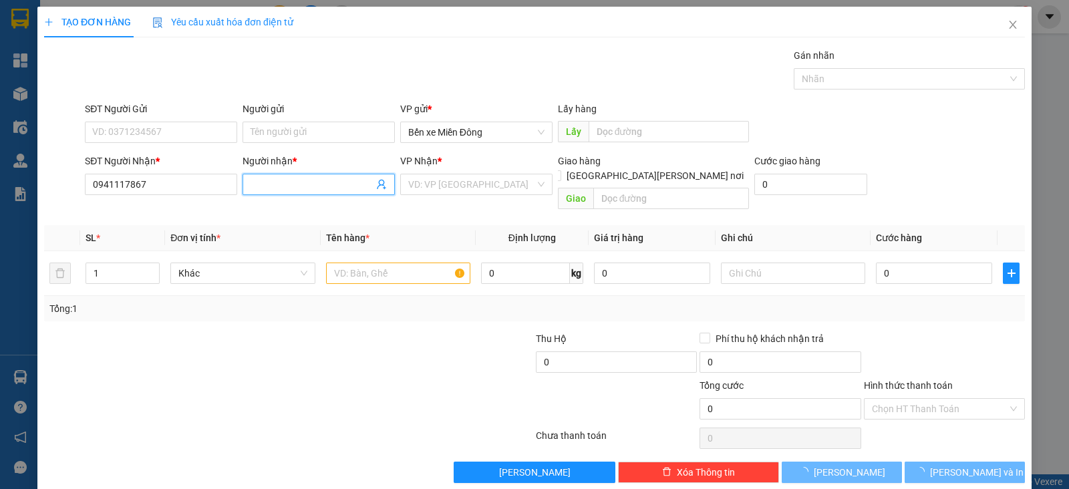
click at [321, 177] on input "Người nhận *" at bounding box center [312, 184] width 123 height 15
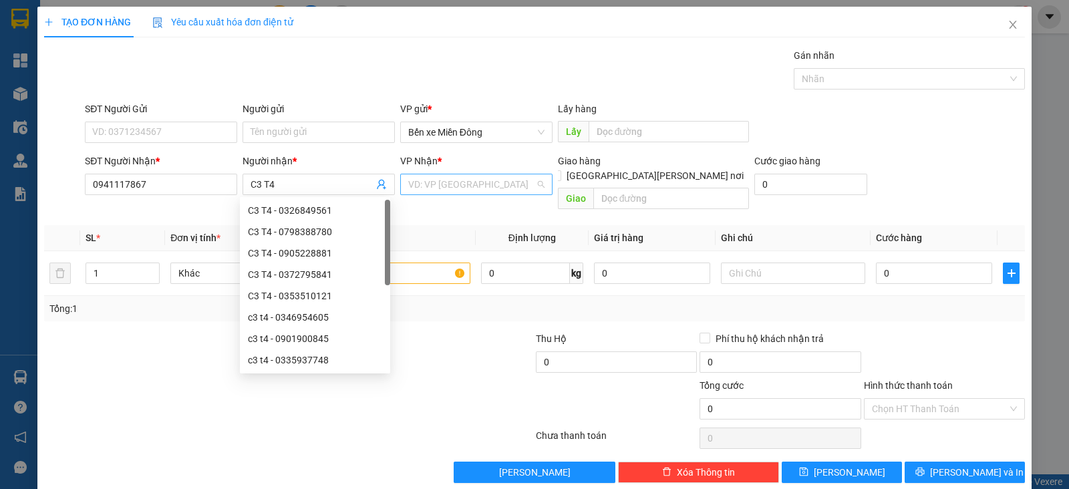
click at [432, 186] on input "search" at bounding box center [471, 184] width 127 height 20
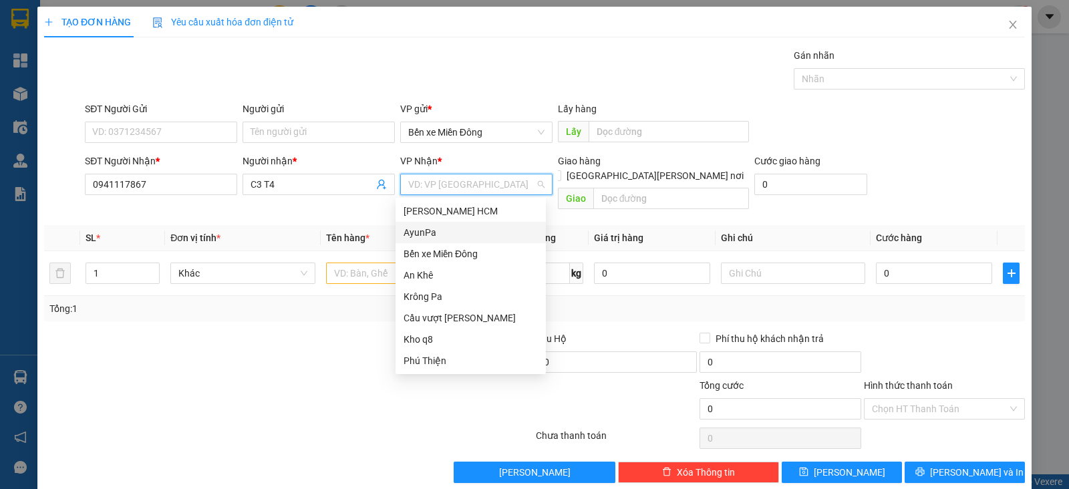
click at [434, 235] on div "AyunPa" at bounding box center [471, 232] width 134 height 15
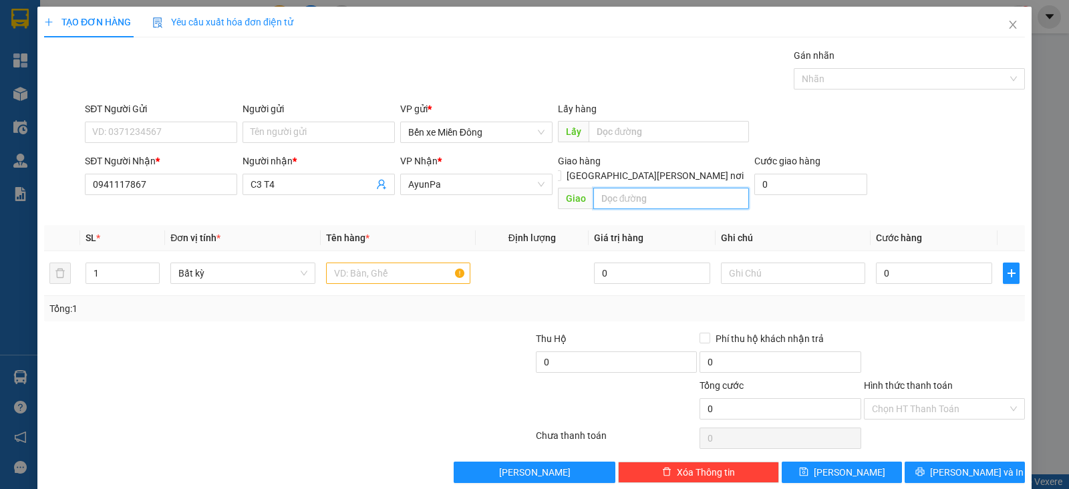
click at [671, 188] on input "text" at bounding box center [672, 198] width 156 height 21
click at [645, 188] on input "IO" at bounding box center [672, 198] width 156 height 21
click at [416, 263] on input "text" at bounding box center [398, 273] width 144 height 21
click at [922, 263] on input "0" at bounding box center [934, 273] width 116 height 21
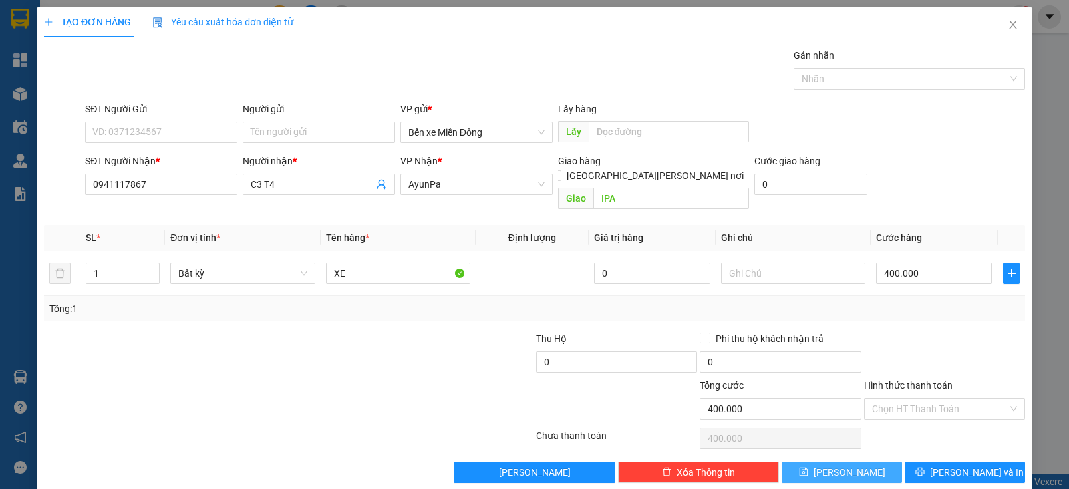
click at [862, 462] on button "[PERSON_NAME]" at bounding box center [842, 472] width 120 height 21
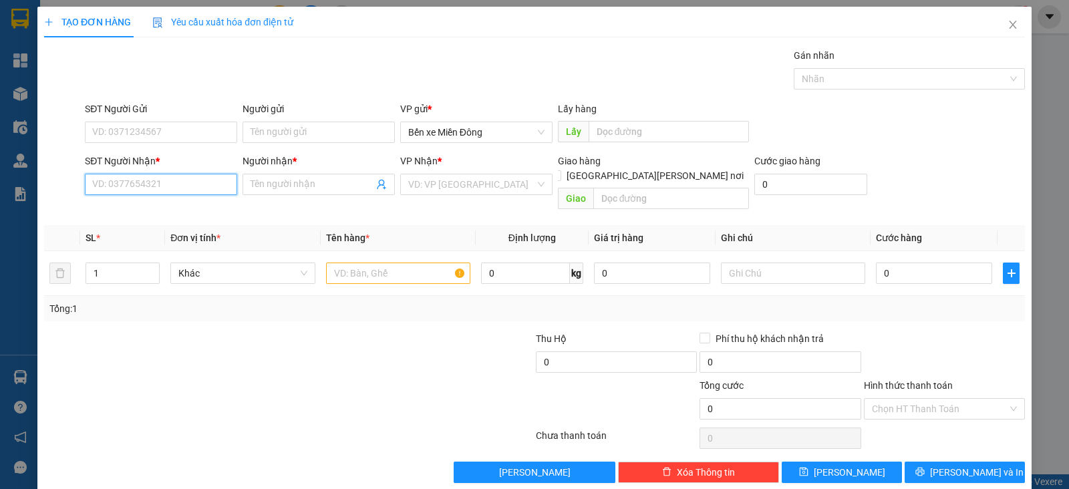
click at [194, 183] on input "SĐT Người Nhận *" at bounding box center [161, 184] width 152 height 21
paste input "0862508423"
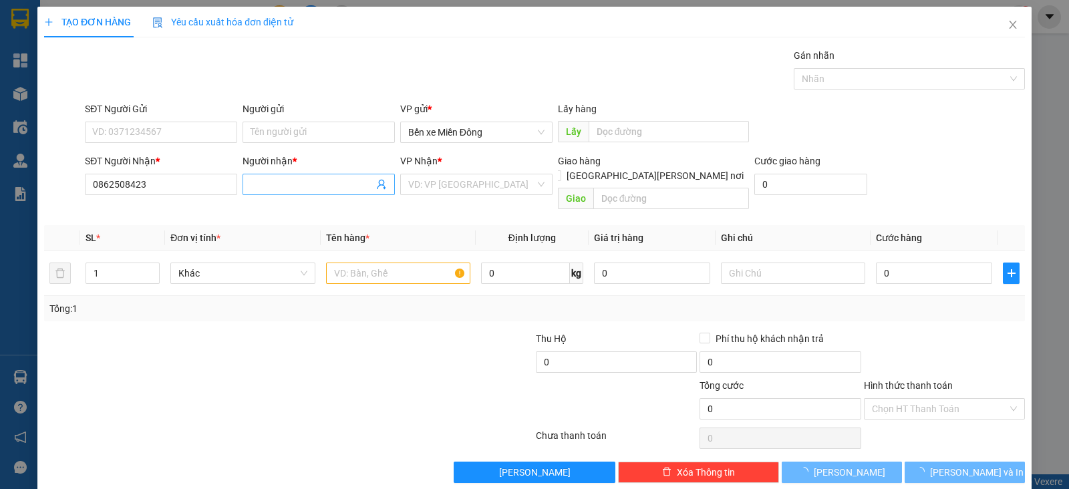
click at [301, 187] on input "Người nhận *" at bounding box center [312, 184] width 123 height 15
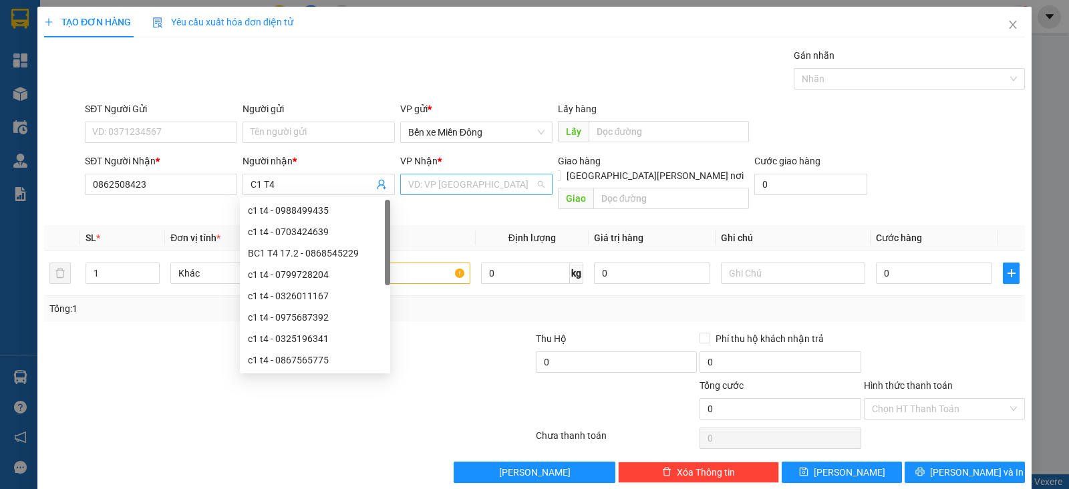
click at [456, 189] on input "search" at bounding box center [471, 184] width 127 height 20
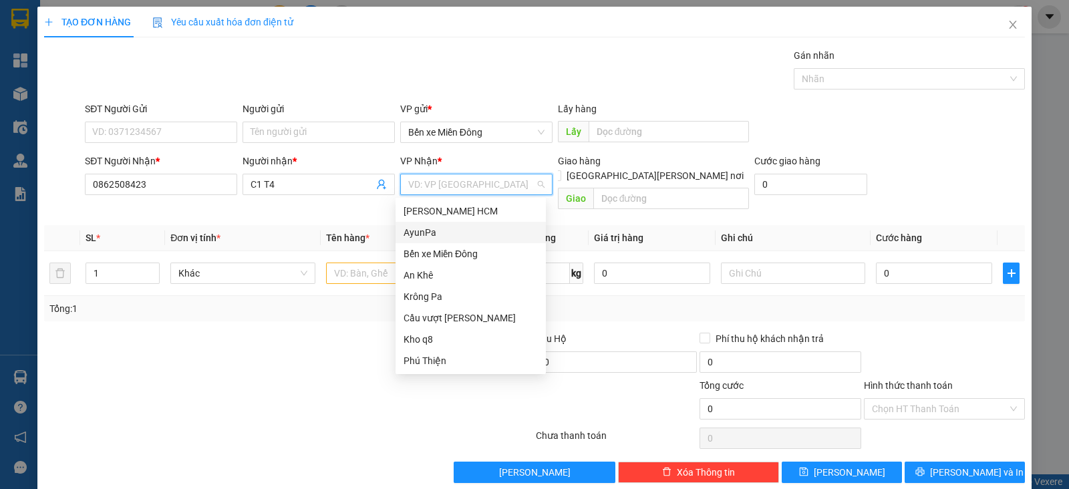
click at [428, 229] on div "AyunPa" at bounding box center [471, 232] width 134 height 15
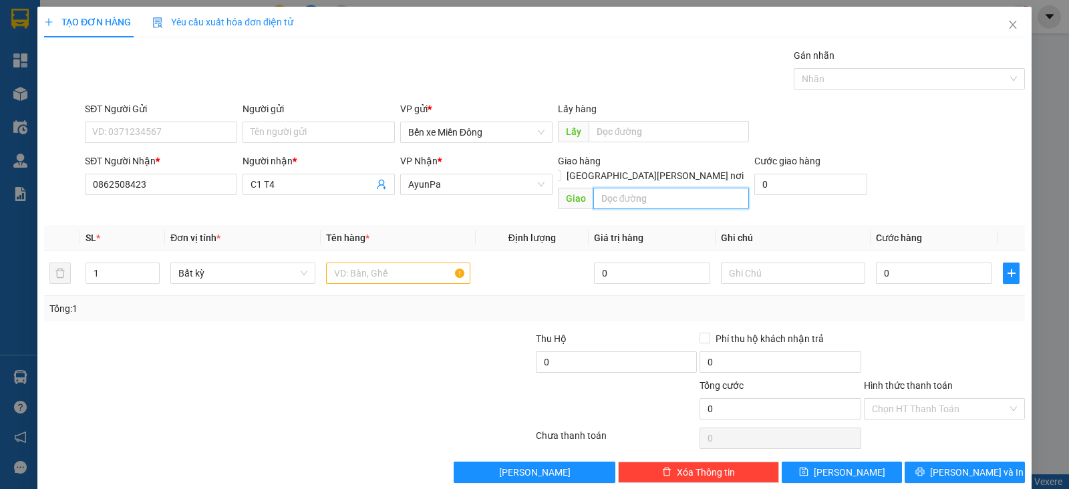
click at [666, 188] on input "text" at bounding box center [672, 198] width 156 height 21
click at [414, 263] on input "text" at bounding box center [398, 273] width 144 height 21
click at [876, 265] on input "0" at bounding box center [934, 273] width 116 height 21
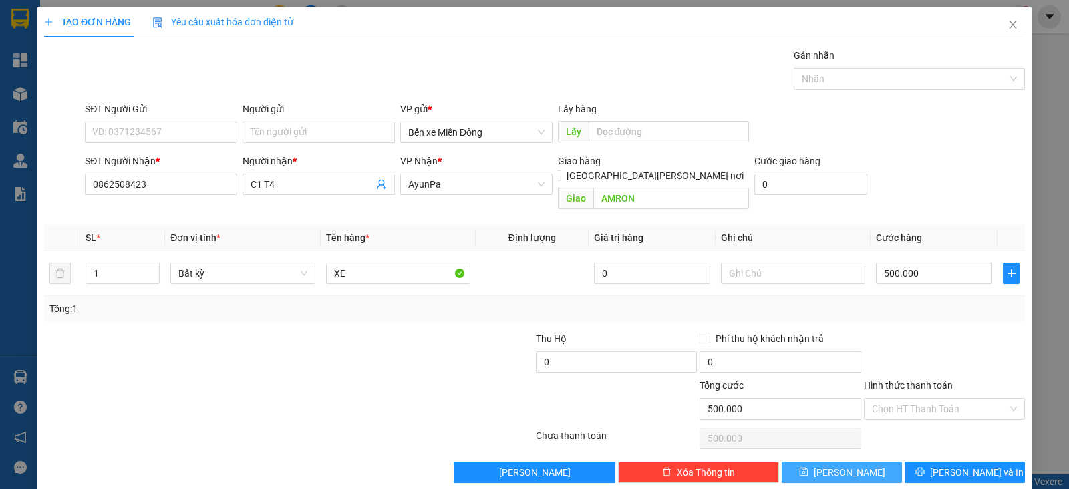
click at [864, 462] on button "[PERSON_NAME]" at bounding box center [842, 472] width 120 height 21
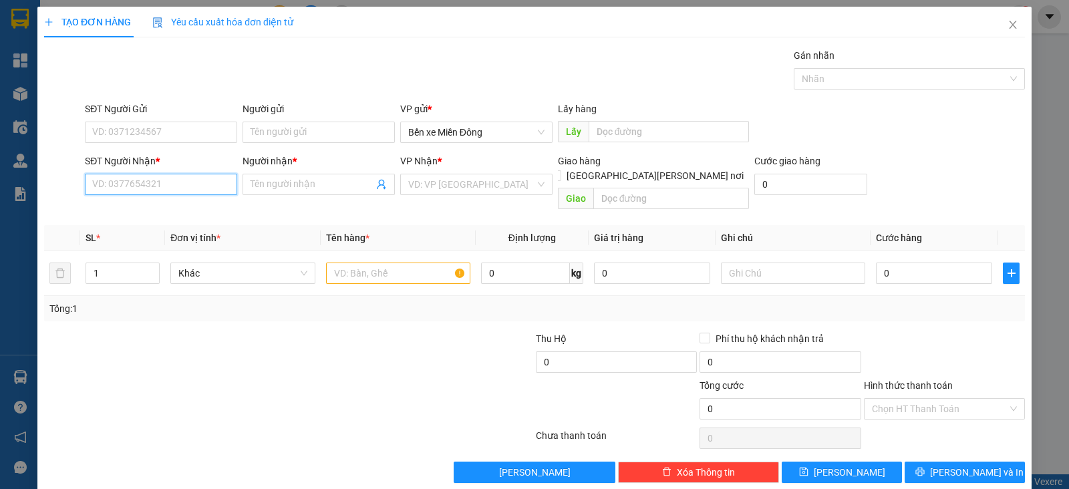
click at [180, 182] on input "SĐT Người Nhận *" at bounding box center [161, 184] width 152 height 21
paste input "0377265380"
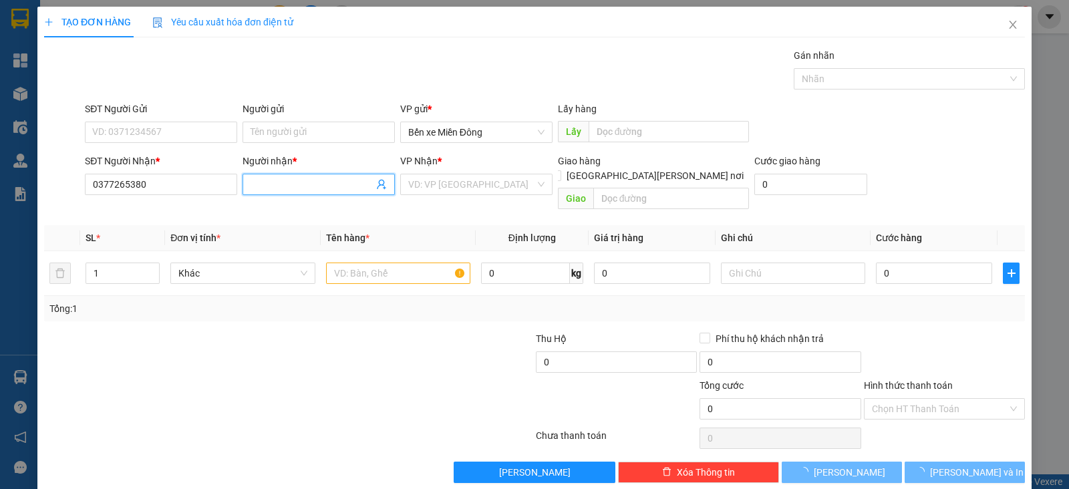
click at [289, 178] on input "Người nhận *" at bounding box center [312, 184] width 123 height 15
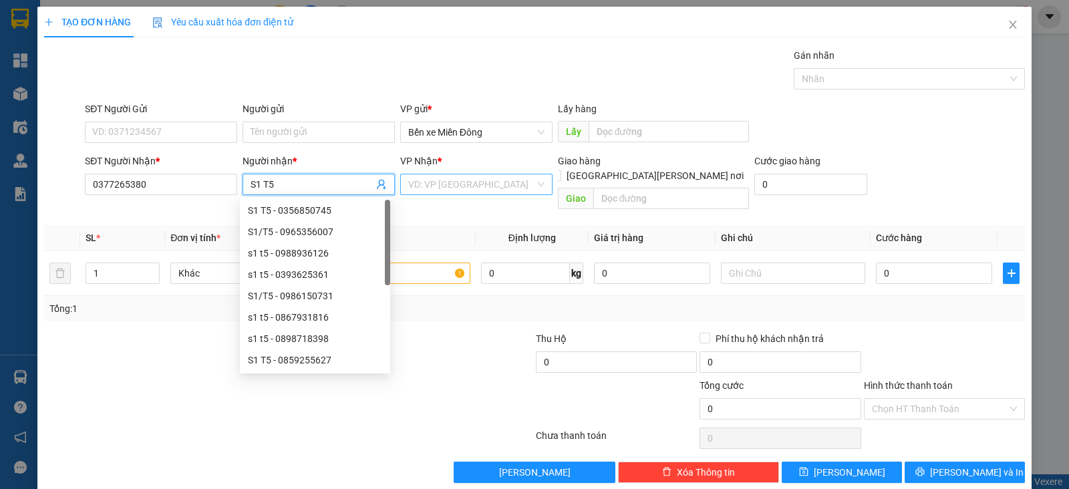
click at [432, 185] on input "search" at bounding box center [471, 184] width 127 height 20
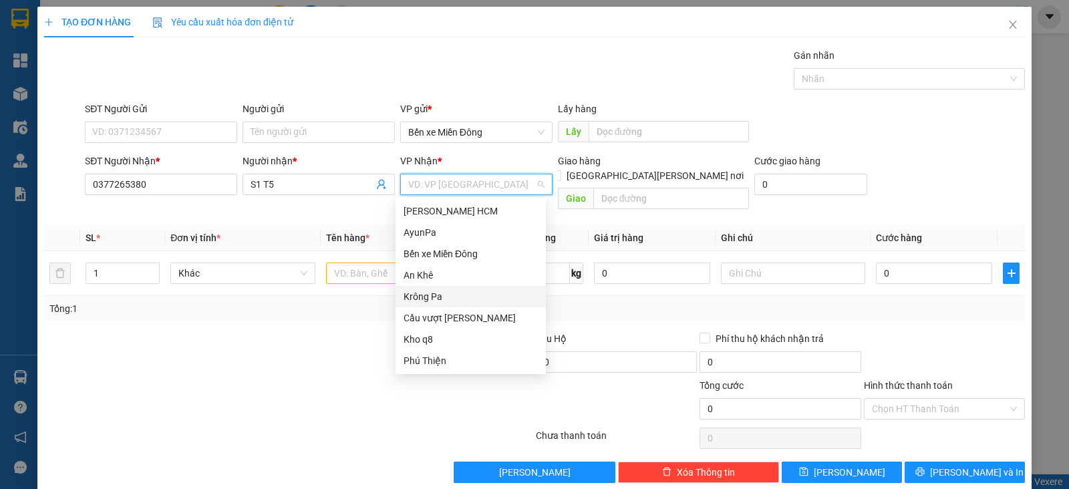
click at [437, 292] on div "Krông Pa" at bounding box center [471, 296] width 134 height 15
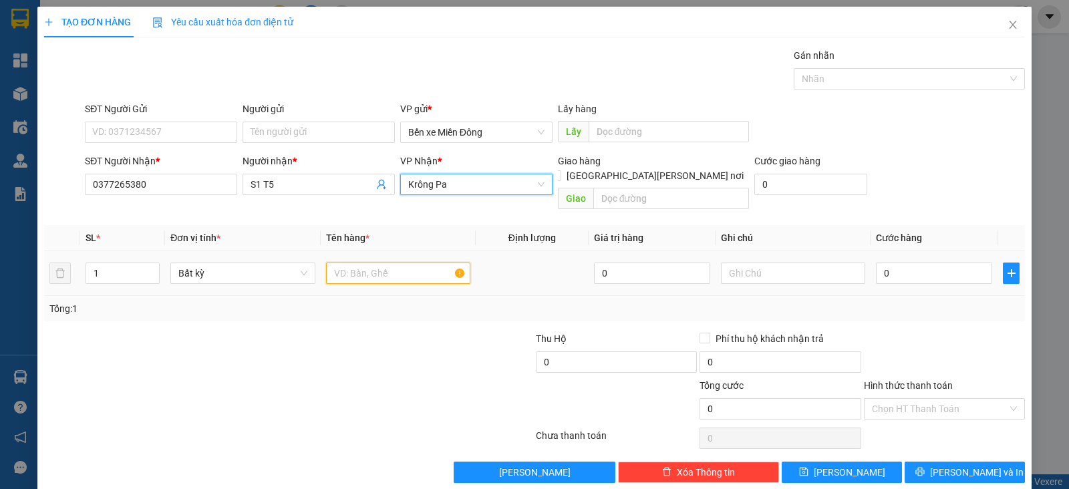
click at [386, 263] on input "text" at bounding box center [398, 273] width 144 height 21
click at [354, 263] on input "text" at bounding box center [398, 273] width 144 height 21
paste input "GỬI 1TỦ [PERSON_NAME] 1M4+ĐỒ"
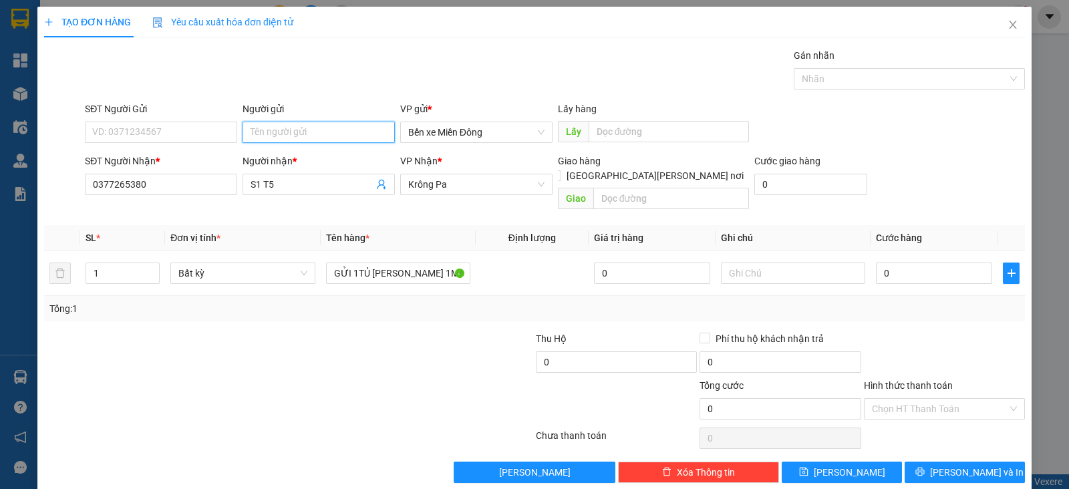
click at [293, 136] on input "Người gửi" at bounding box center [319, 132] width 152 height 21
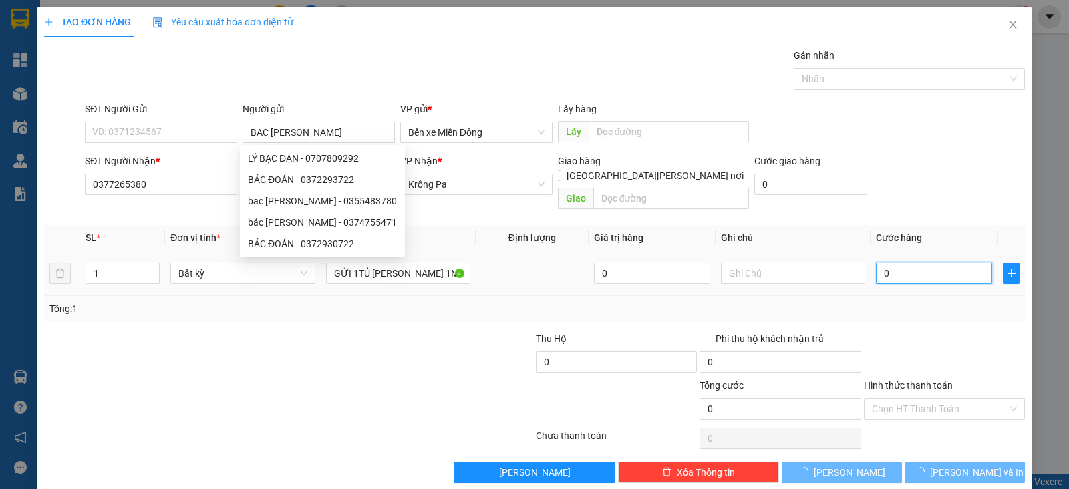
click at [877, 263] on input "0" at bounding box center [934, 273] width 116 height 21
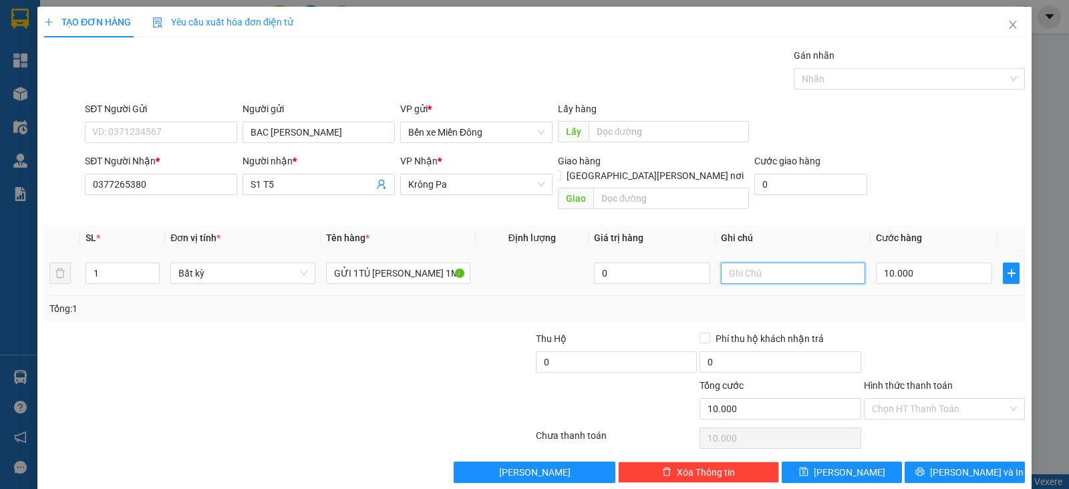
click at [773, 263] on input "text" at bounding box center [793, 273] width 144 height 21
click at [772, 263] on input "[GEOGRAPHIC_DATA]" at bounding box center [793, 273] width 144 height 21
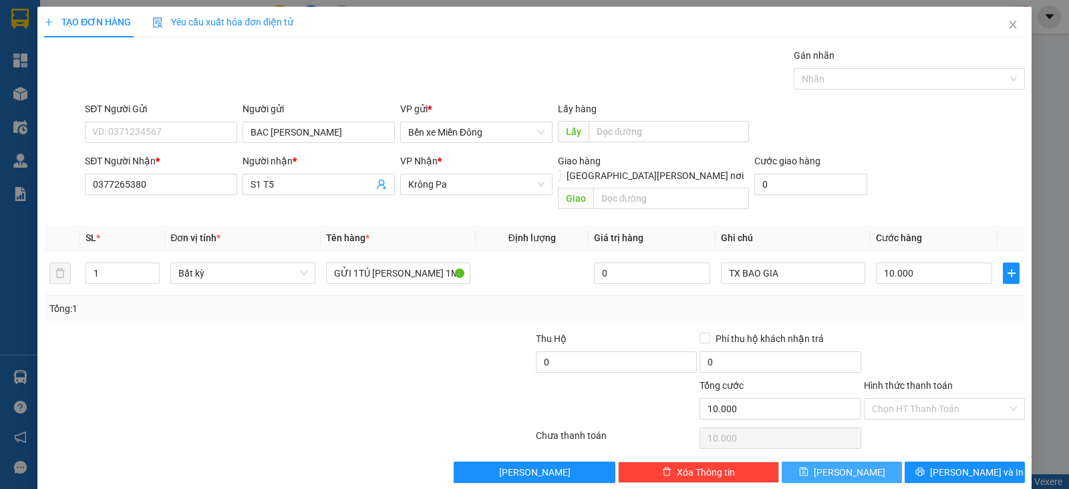
click at [827, 465] on button "[PERSON_NAME]" at bounding box center [842, 472] width 120 height 21
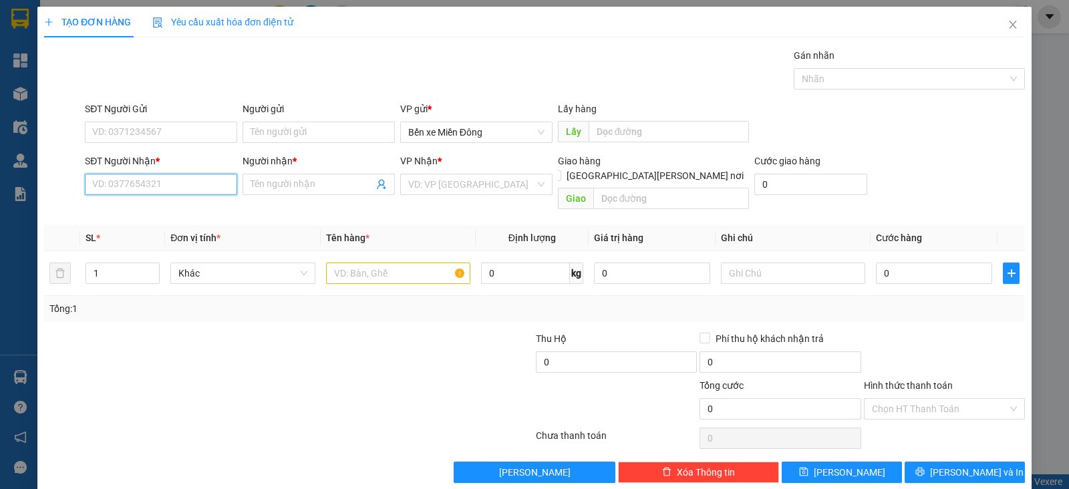
click at [198, 186] on input "SĐT Người Nhận *" at bounding box center [161, 184] width 152 height 21
paste input "0353513932"
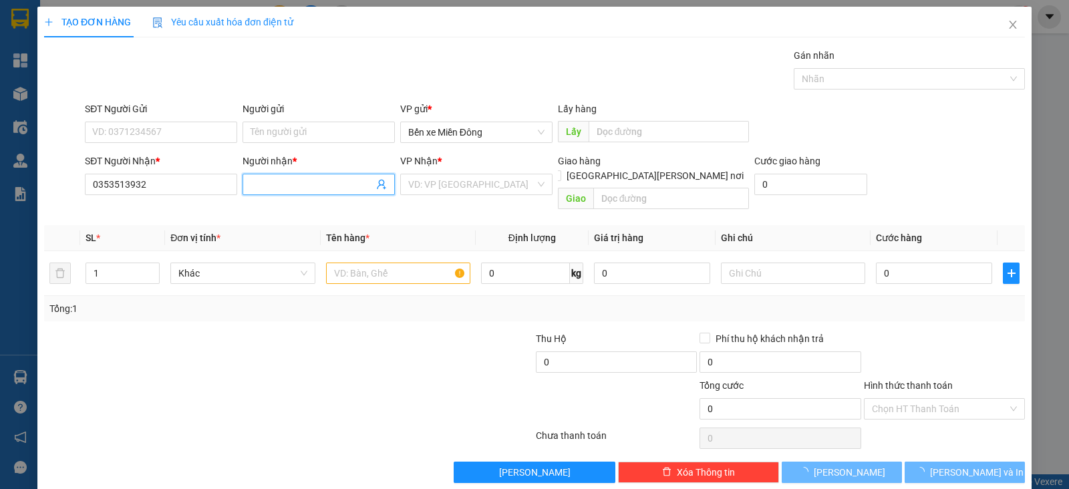
click at [292, 181] on input "Người nhận *" at bounding box center [312, 184] width 123 height 15
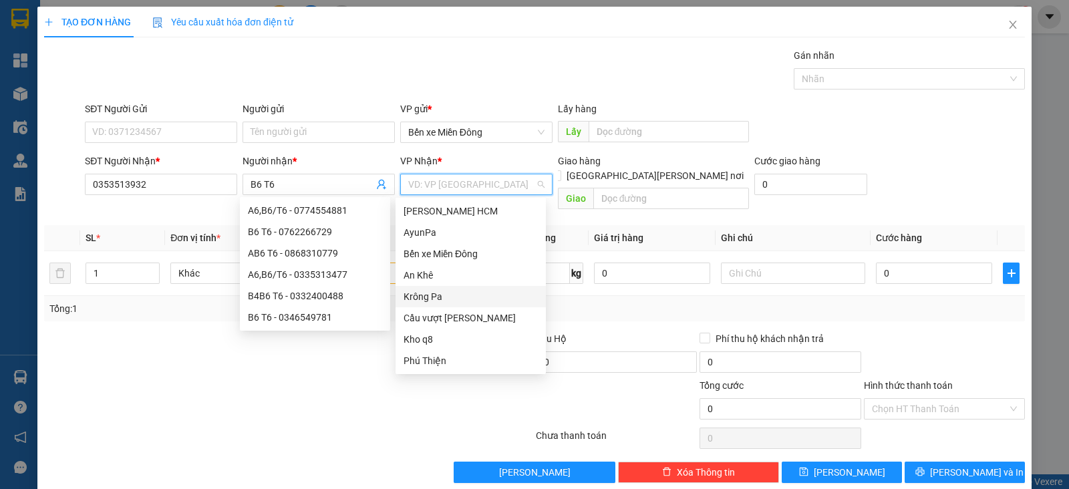
click at [438, 188] on input "search" at bounding box center [471, 184] width 127 height 20
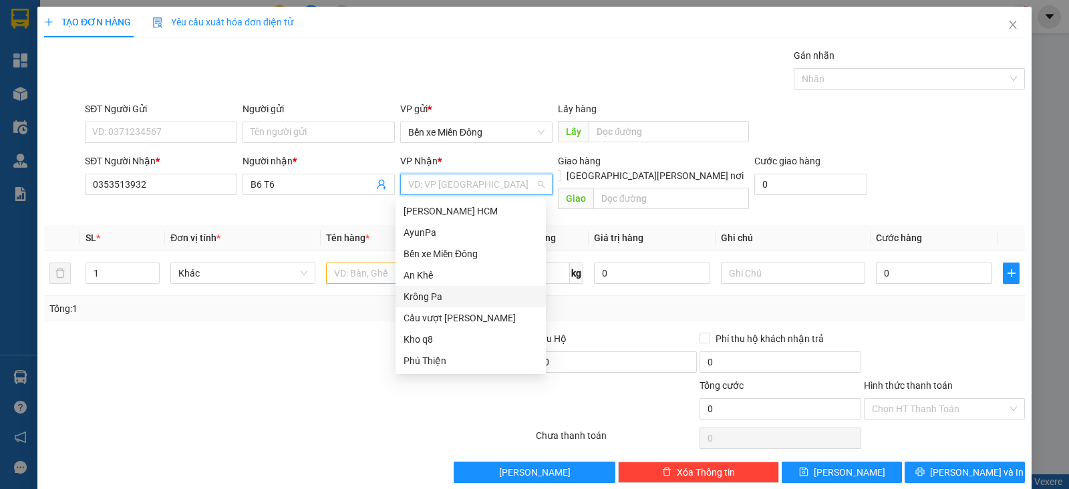
click at [438, 295] on div "Krông Pa" at bounding box center [471, 296] width 134 height 15
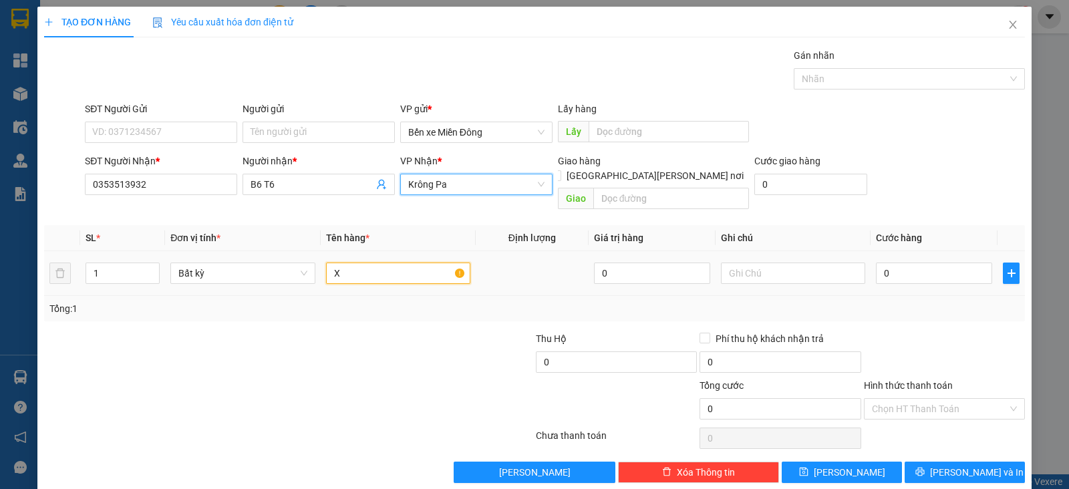
click at [398, 263] on input "X" at bounding box center [398, 273] width 144 height 21
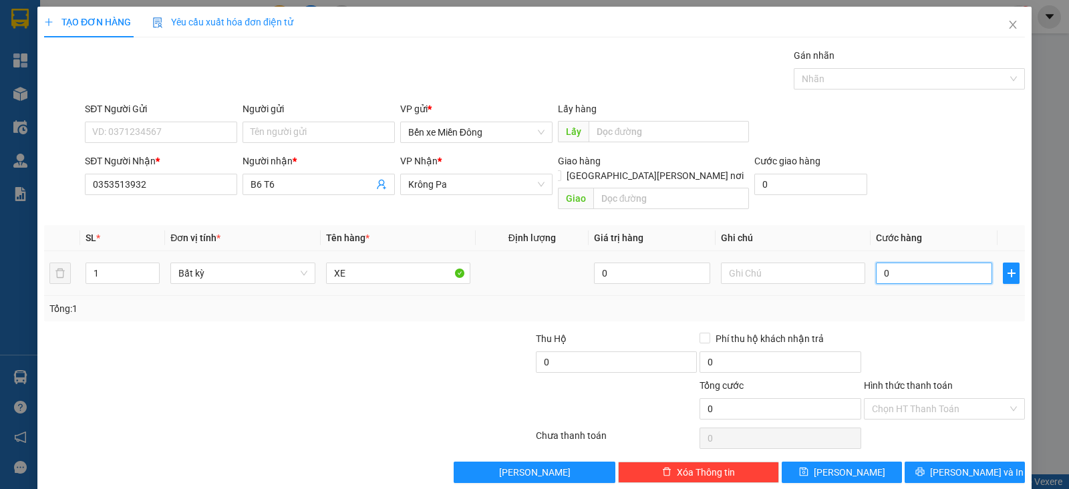
click at [889, 263] on input "0" at bounding box center [934, 273] width 116 height 21
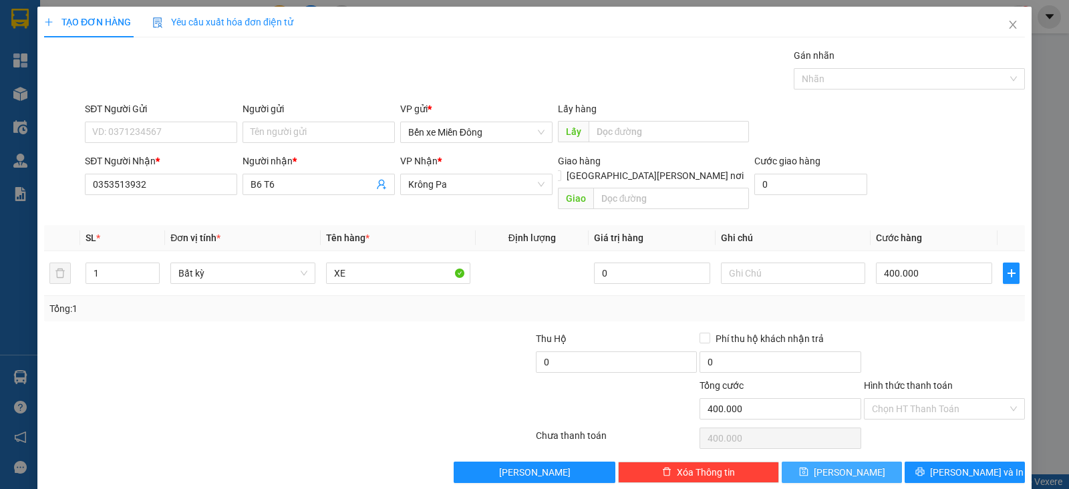
click at [851, 462] on button "[PERSON_NAME]" at bounding box center [842, 472] width 120 height 21
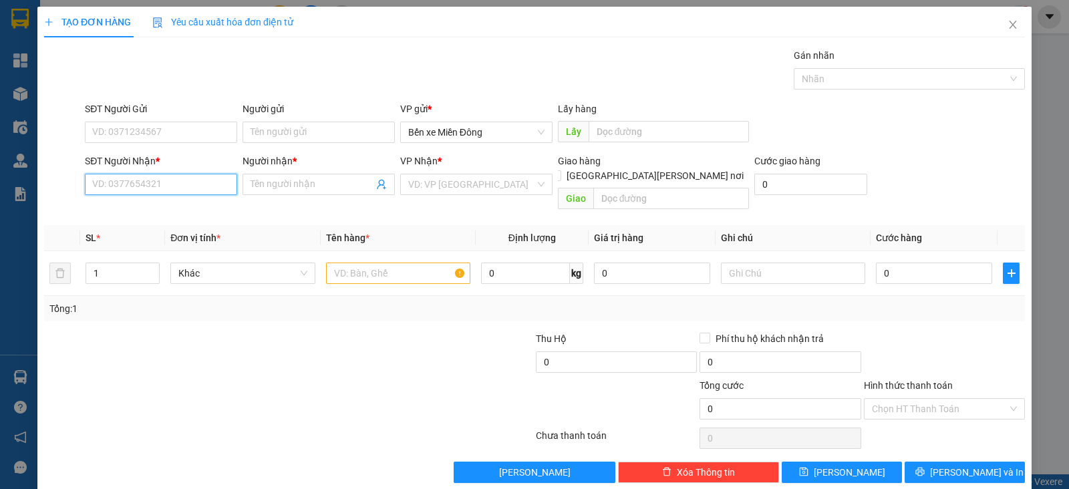
click at [203, 184] on input "SĐT Người Nhận *" at bounding box center [161, 184] width 152 height 21
paste input "0352431114"
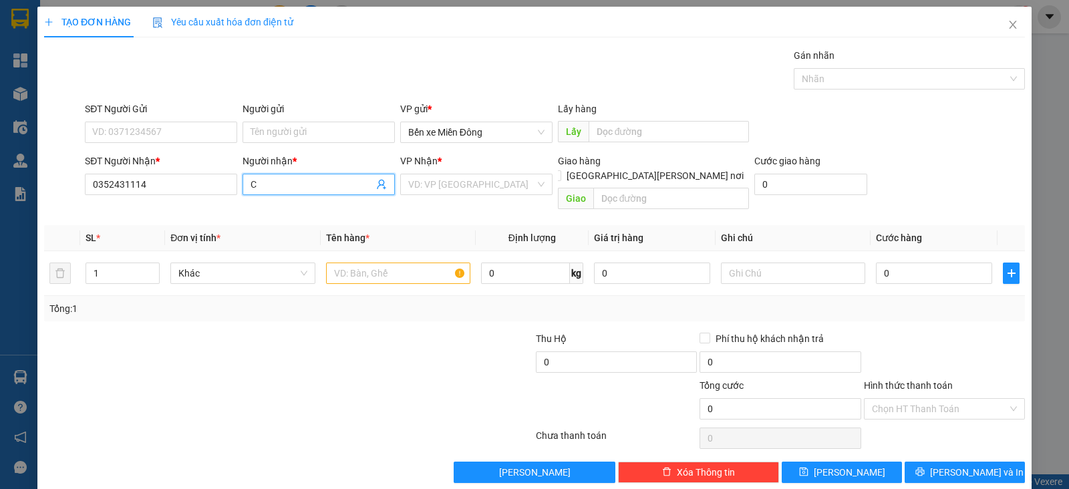
click at [281, 183] on input "C" at bounding box center [312, 184] width 123 height 15
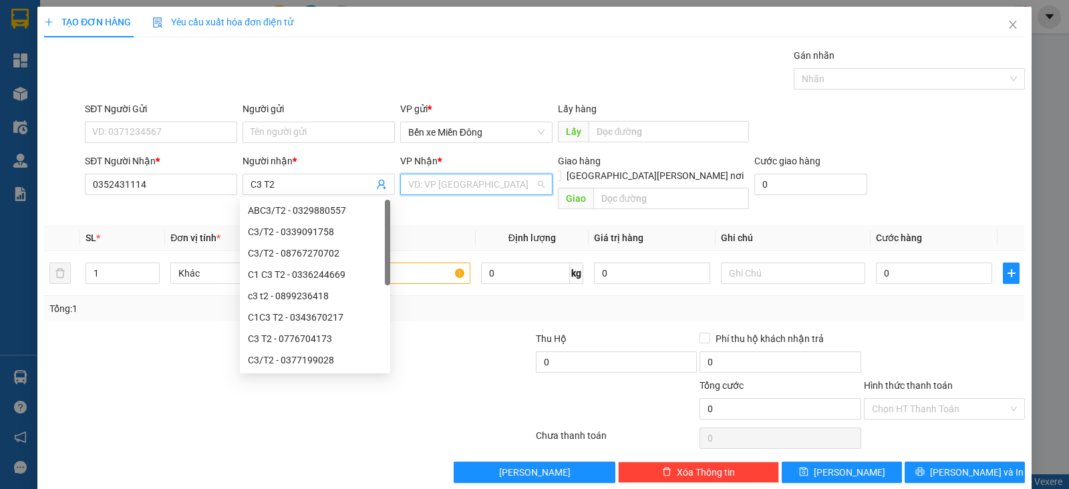
click at [417, 185] on input "search" at bounding box center [471, 184] width 127 height 20
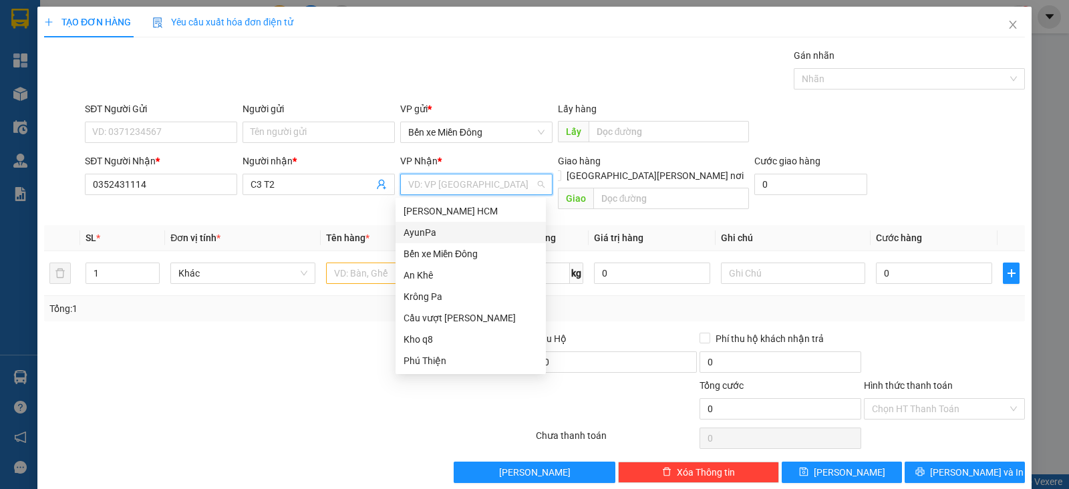
click at [424, 239] on div "AyunPa" at bounding box center [471, 232] width 134 height 15
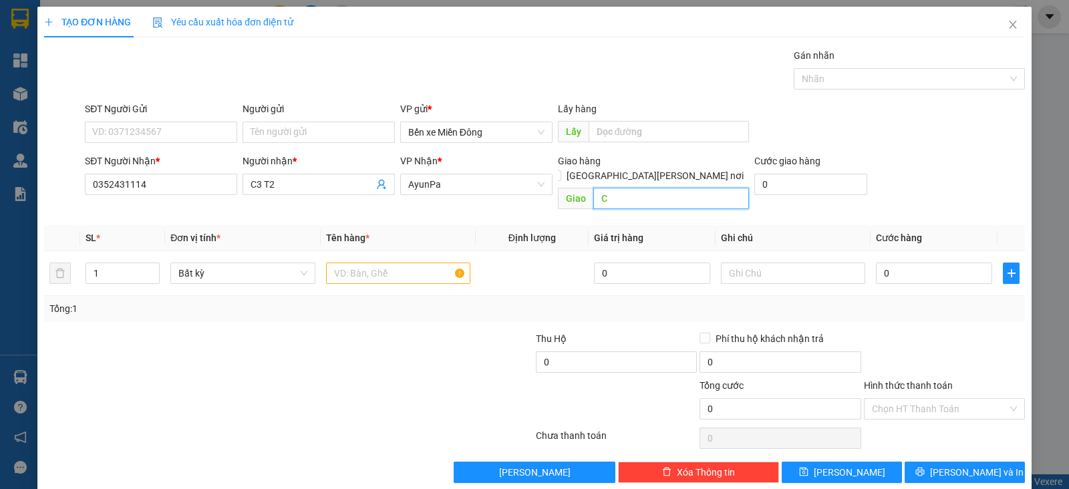
click at [628, 188] on input "C" at bounding box center [672, 198] width 156 height 21
click at [378, 263] on input "text" at bounding box center [398, 273] width 144 height 21
click at [899, 263] on input "0" at bounding box center [934, 273] width 116 height 21
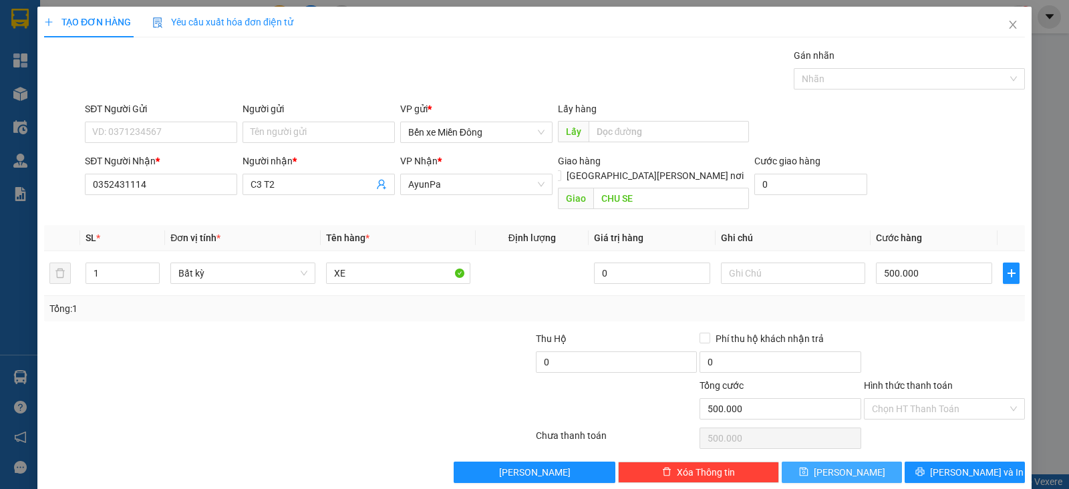
click at [839, 465] on span "[PERSON_NAME]" at bounding box center [850, 472] width 72 height 15
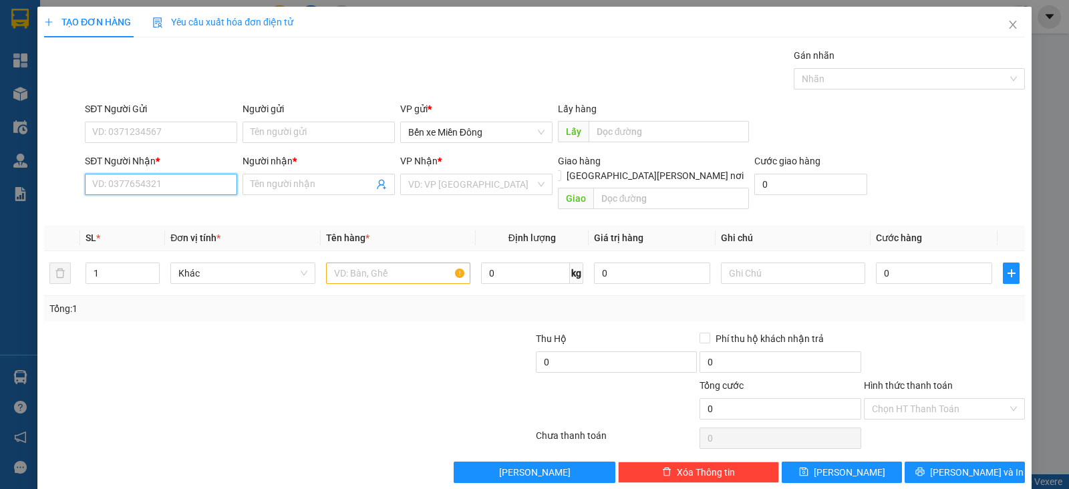
click at [194, 182] on input "SĐT Người Nhận *" at bounding box center [161, 184] width 152 height 21
paste input "0896590247"
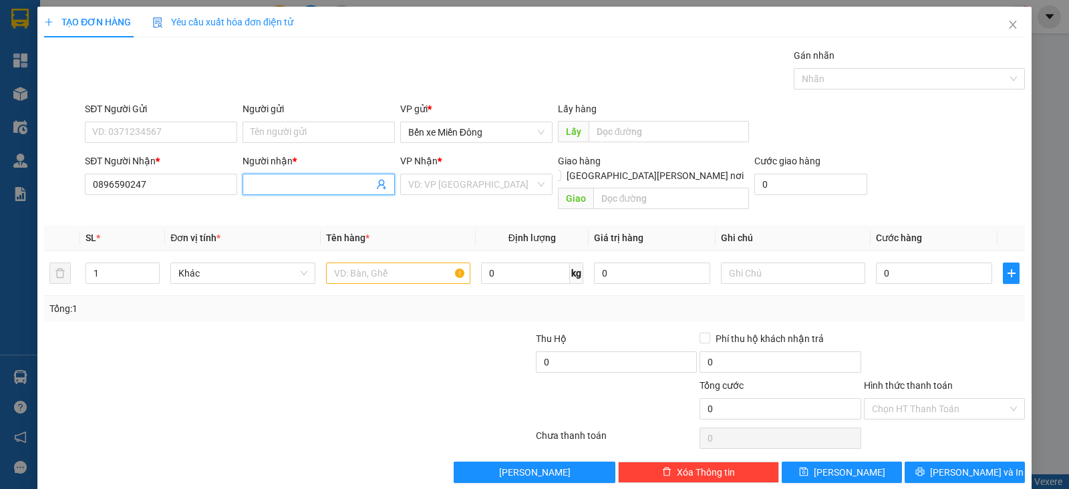
click at [305, 183] on input "Người nhận *" at bounding box center [312, 184] width 123 height 15
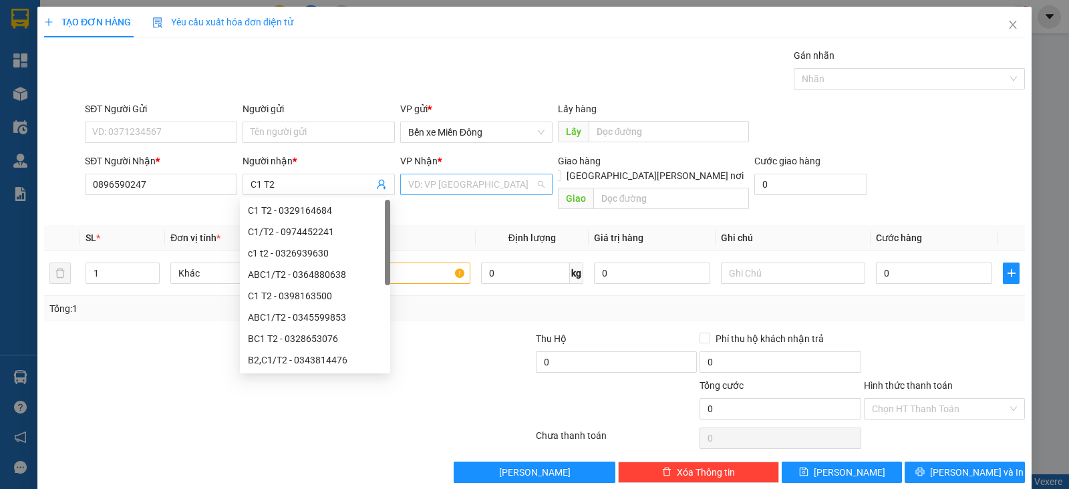
click at [444, 188] on input "search" at bounding box center [471, 184] width 127 height 20
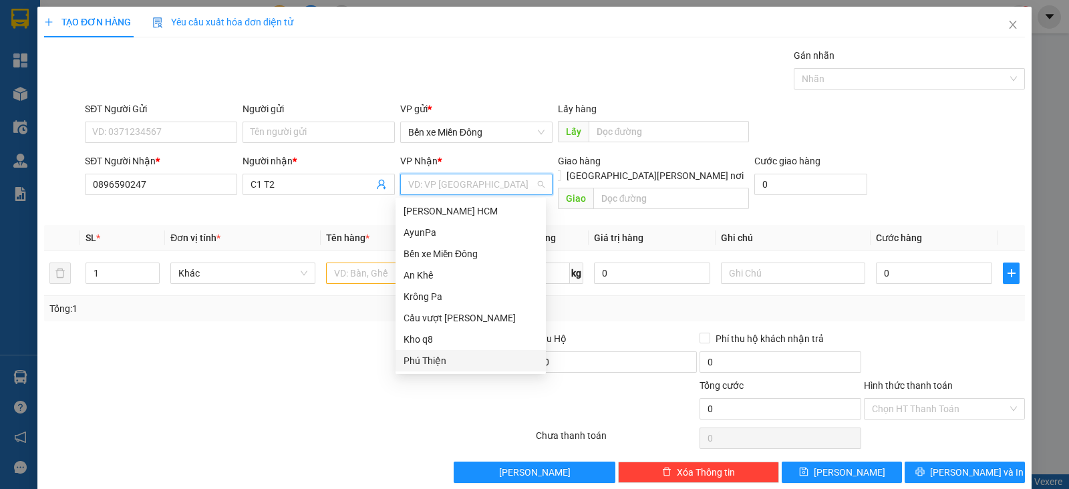
click at [425, 356] on div "Phú Thiện" at bounding box center [471, 361] width 134 height 15
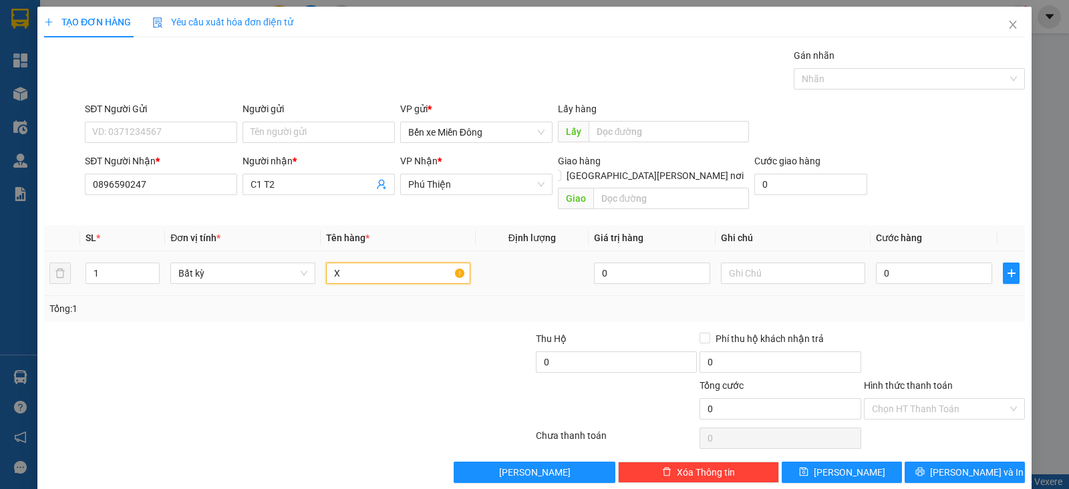
click at [357, 263] on input "X" at bounding box center [398, 273] width 144 height 21
click at [925, 263] on input "0" at bounding box center [934, 273] width 116 height 21
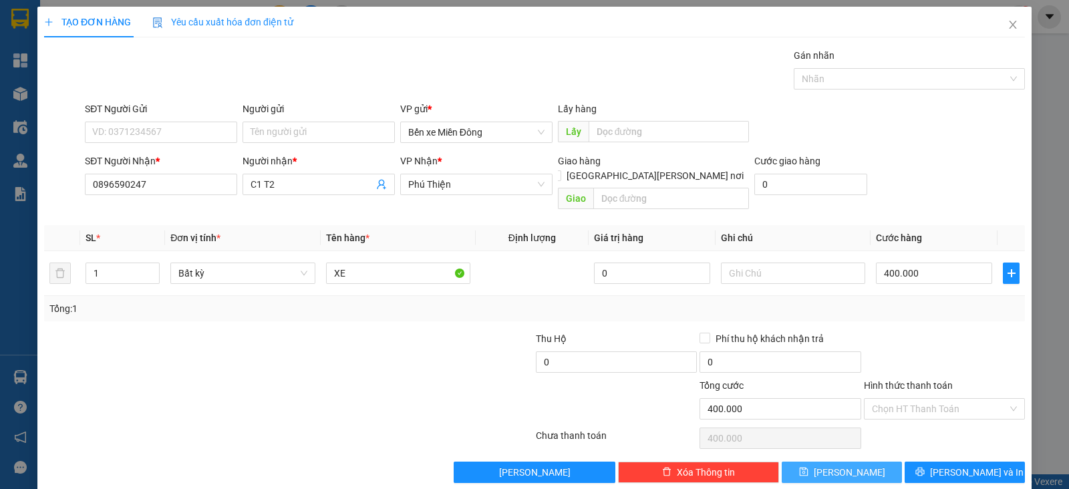
click at [858, 462] on button "[PERSON_NAME]" at bounding box center [842, 472] width 120 height 21
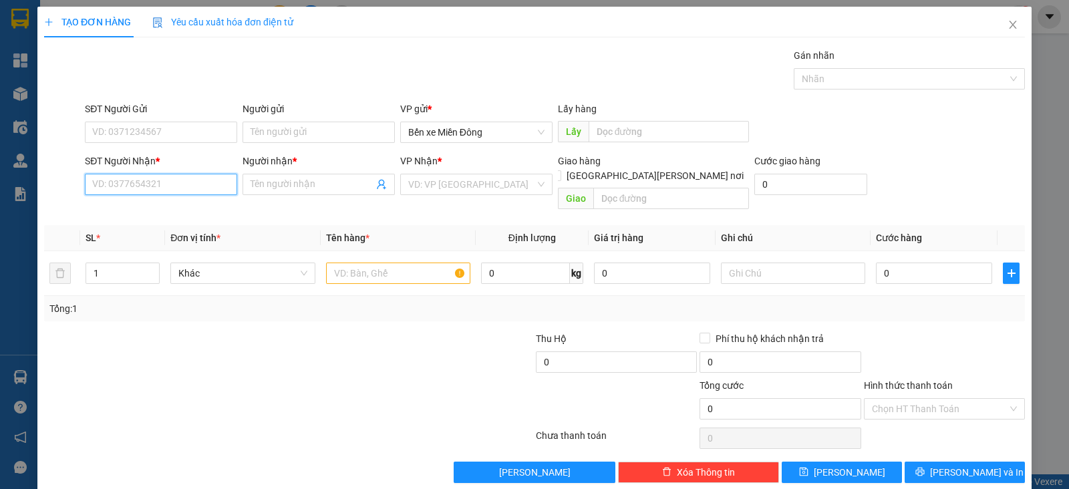
click at [203, 188] on input "SĐT Người Nhận *" at bounding box center [161, 184] width 152 height 21
paste input "0335402763"
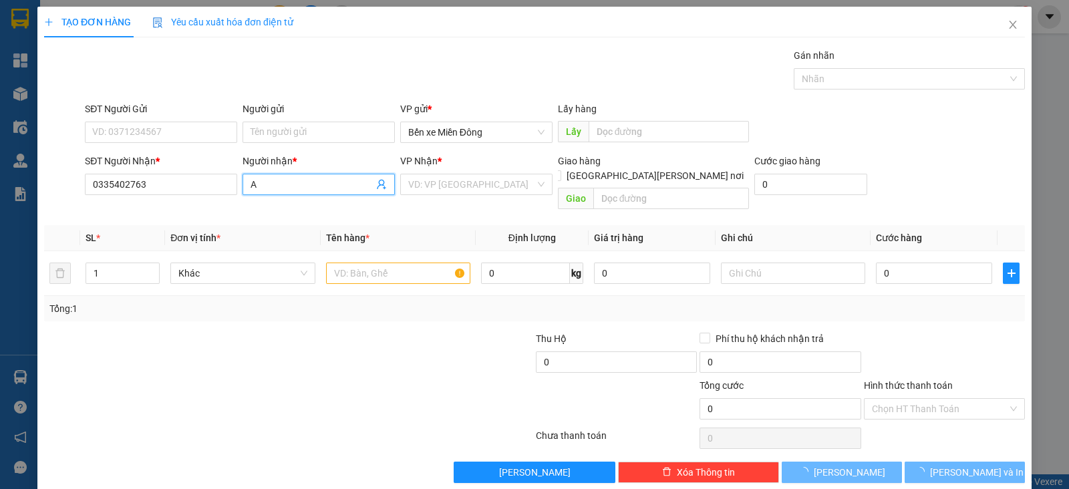
click at [311, 185] on input "A" at bounding box center [312, 184] width 123 height 15
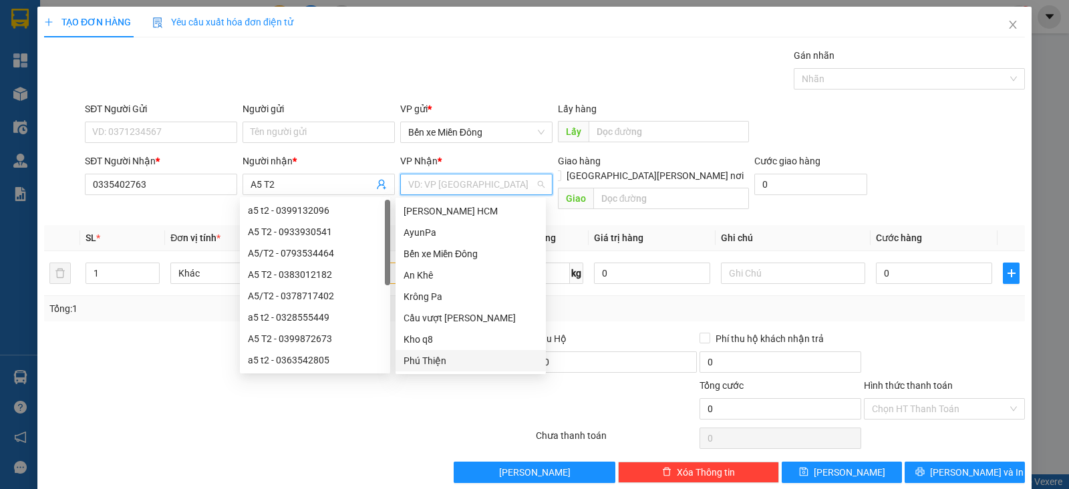
click at [427, 182] on input "search" at bounding box center [471, 184] width 127 height 20
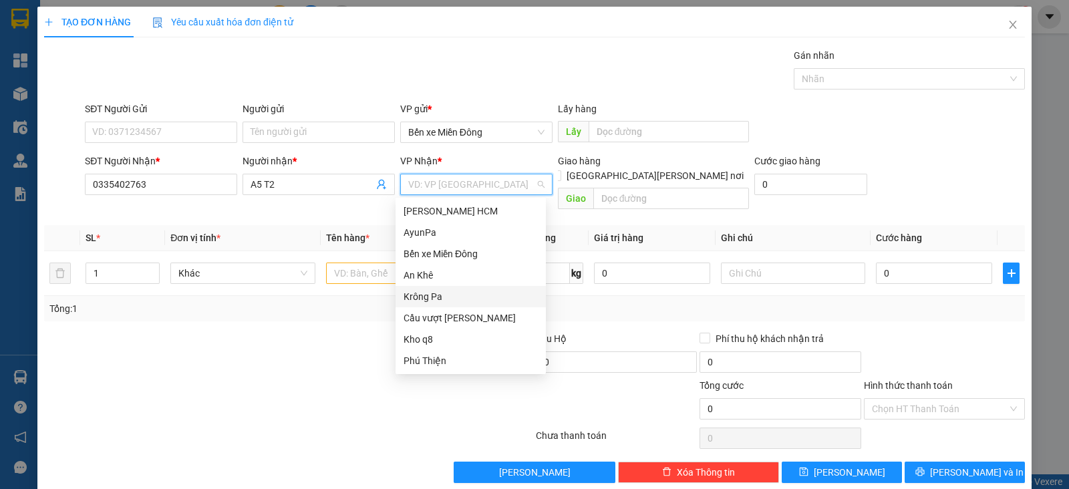
click at [437, 295] on div "Krông Pa" at bounding box center [471, 296] width 134 height 15
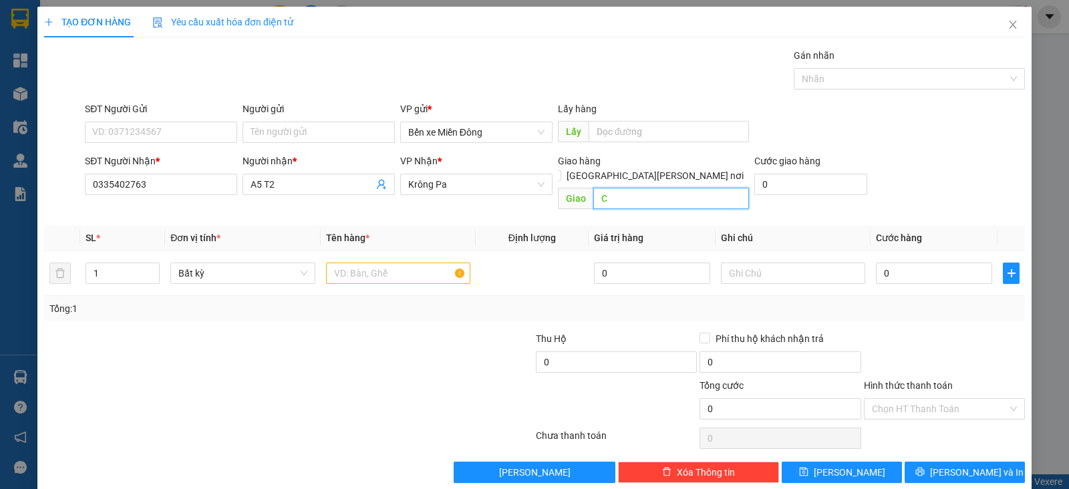
click at [637, 188] on input "C" at bounding box center [672, 198] width 156 height 21
click at [396, 263] on input "X" at bounding box center [398, 273] width 144 height 21
click at [908, 260] on div "0" at bounding box center [934, 273] width 116 height 27
click at [908, 263] on input "0" at bounding box center [934, 273] width 116 height 21
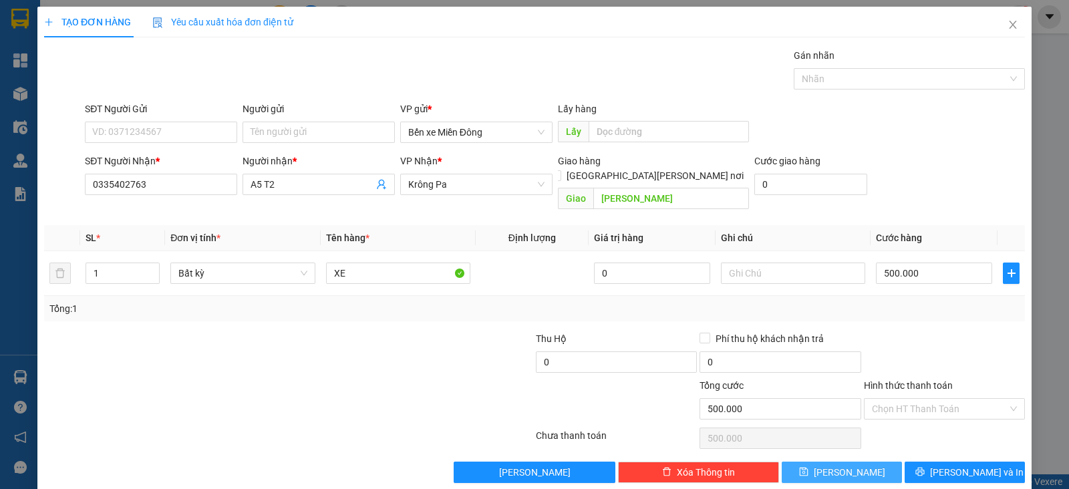
click at [839, 465] on span "[PERSON_NAME]" at bounding box center [850, 472] width 72 height 15
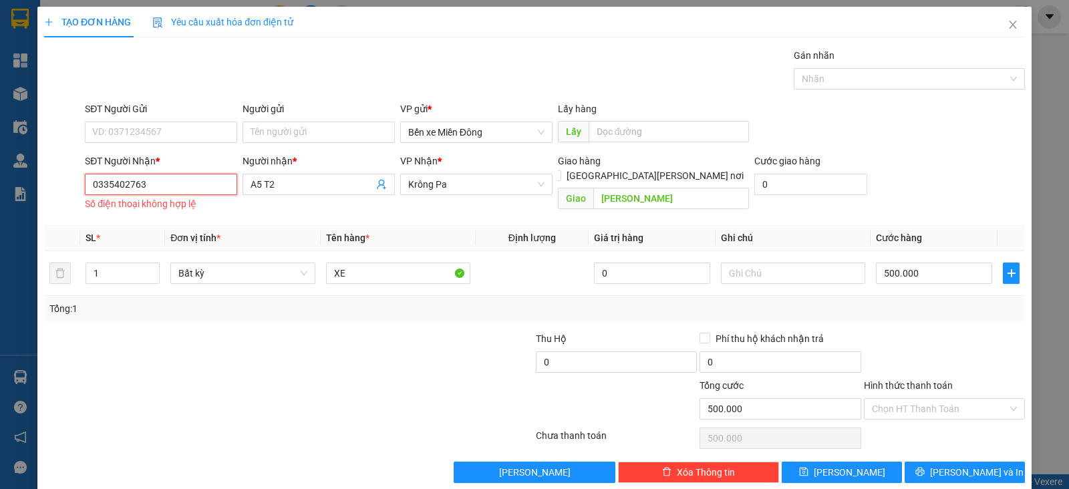
click at [97, 185] on input "0335402763" at bounding box center [161, 184] width 152 height 21
click at [96, 185] on input "0335402763" at bounding box center [161, 184] width 152 height 21
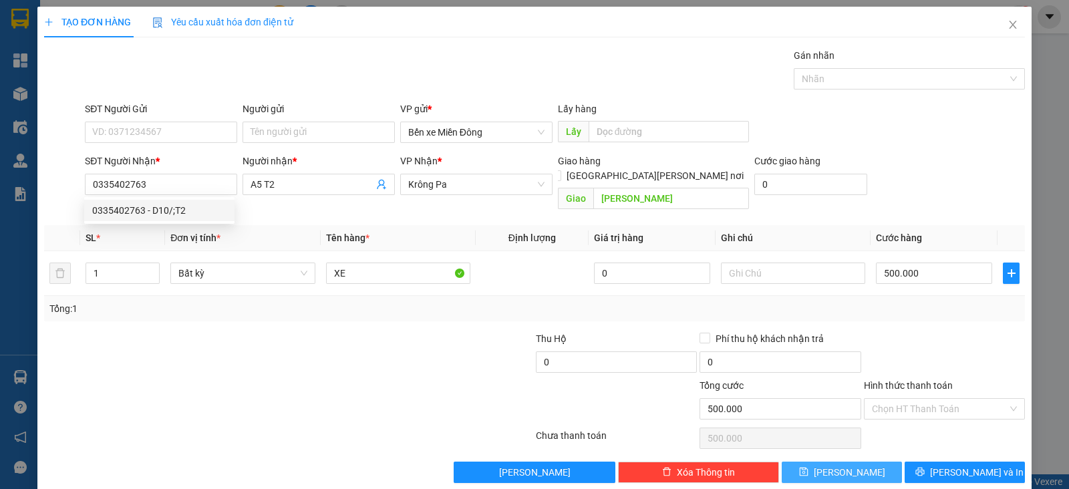
click at [849, 462] on button "[PERSON_NAME]" at bounding box center [842, 472] width 120 height 21
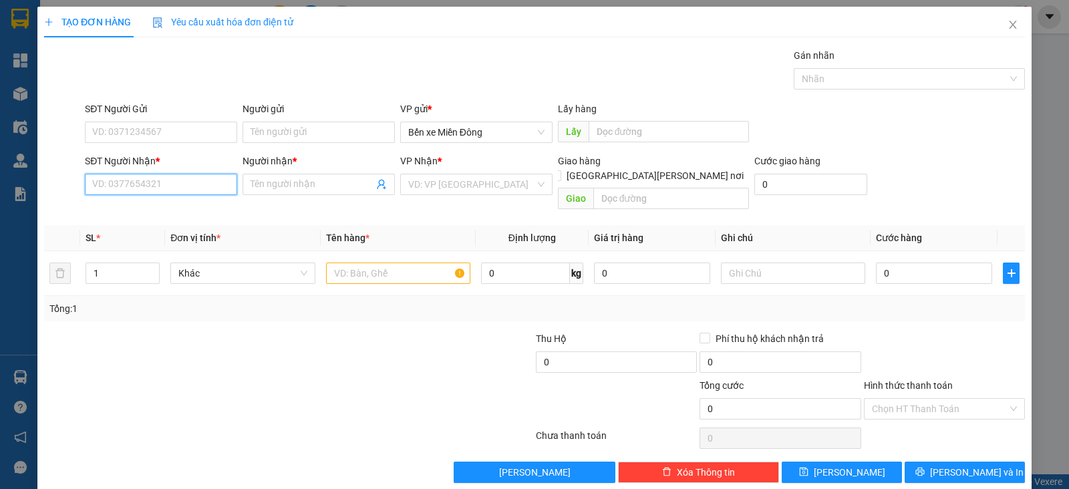
click at [172, 185] on input "SĐT Người Nhận *" at bounding box center [161, 184] width 152 height 21
paste input "0379485021"
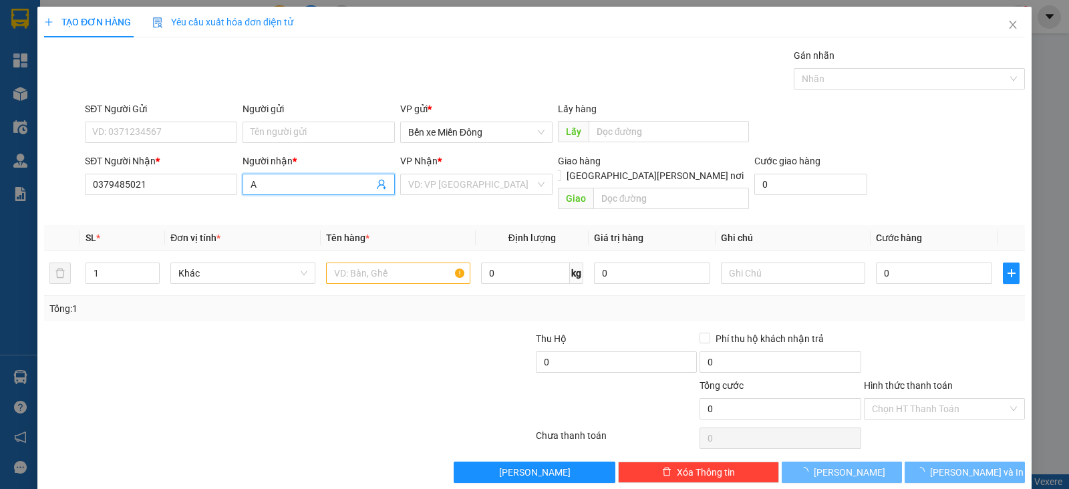
click at [291, 181] on input "A" at bounding box center [312, 184] width 123 height 15
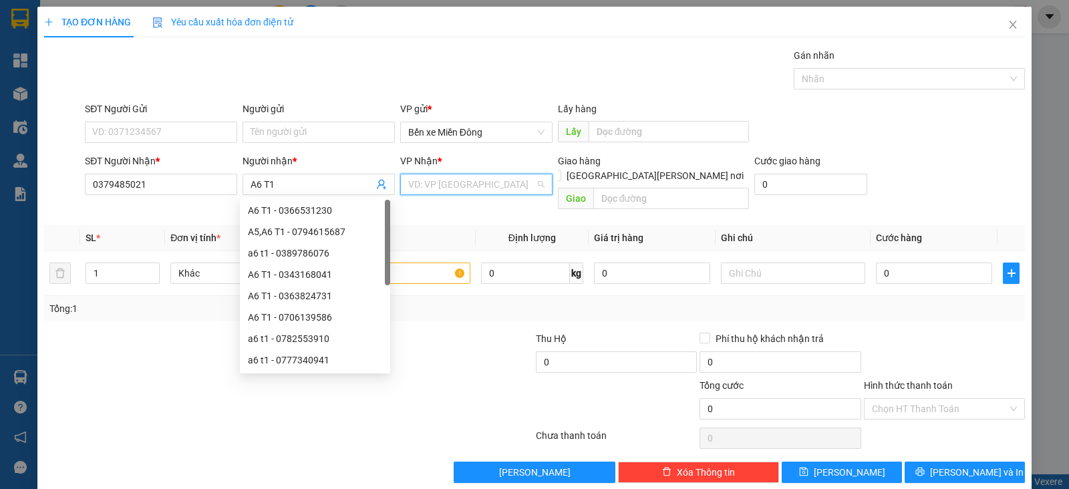
click at [425, 188] on input "search" at bounding box center [471, 184] width 127 height 20
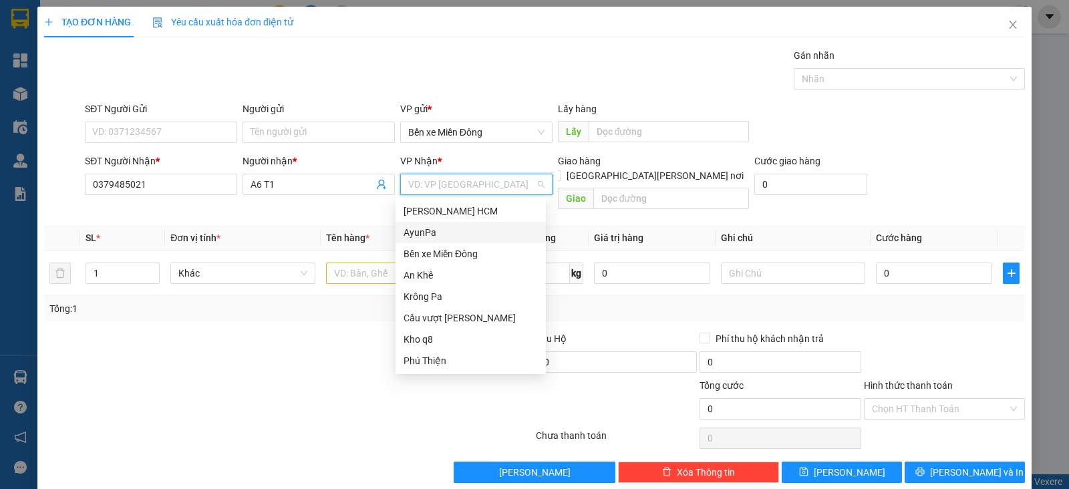
click at [414, 233] on div "AyunPa" at bounding box center [471, 232] width 134 height 15
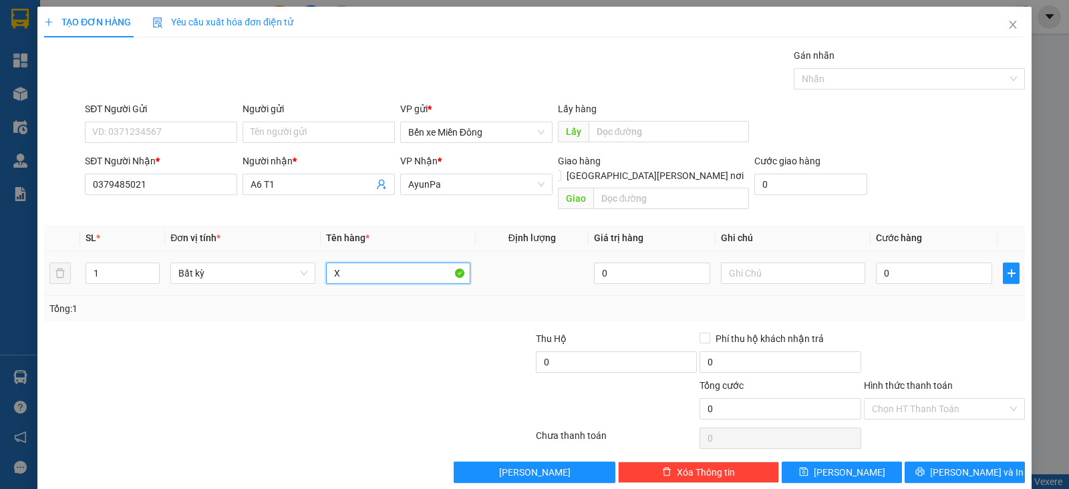
click at [374, 263] on input "X" at bounding box center [398, 273] width 144 height 21
click at [916, 267] on input "0" at bounding box center [934, 273] width 116 height 21
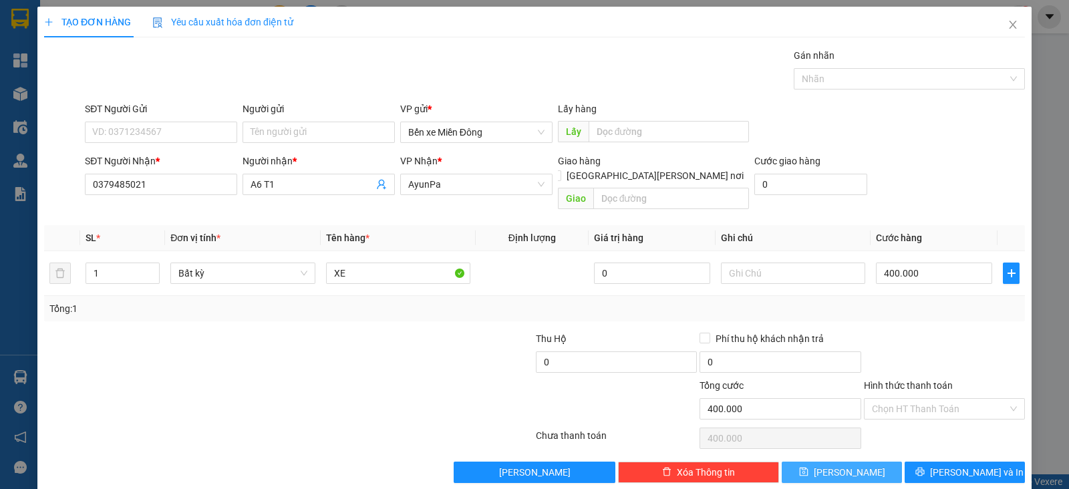
click at [848, 462] on button "[PERSON_NAME]" at bounding box center [842, 472] width 120 height 21
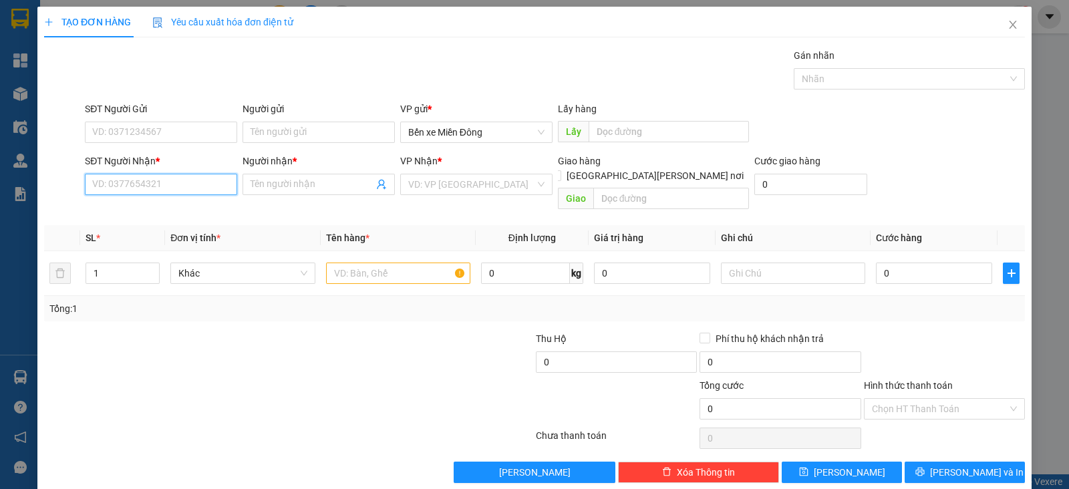
click at [200, 180] on input "SĐT Người Nhận *" at bounding box center [161, 184] width 152 height 21
paste input "0336137112"
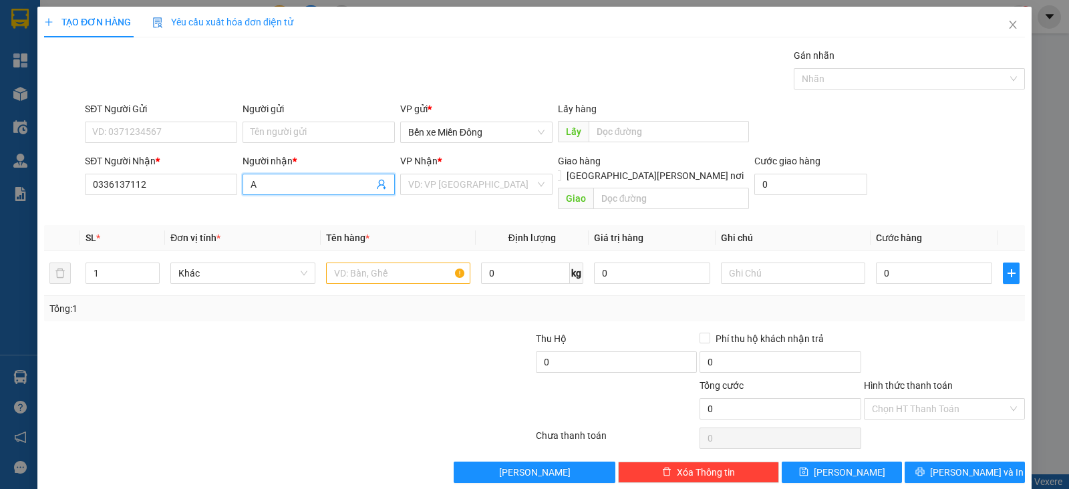
click at [288, 184] on input "A" at bounding box center [312, 184] width 123 height 15
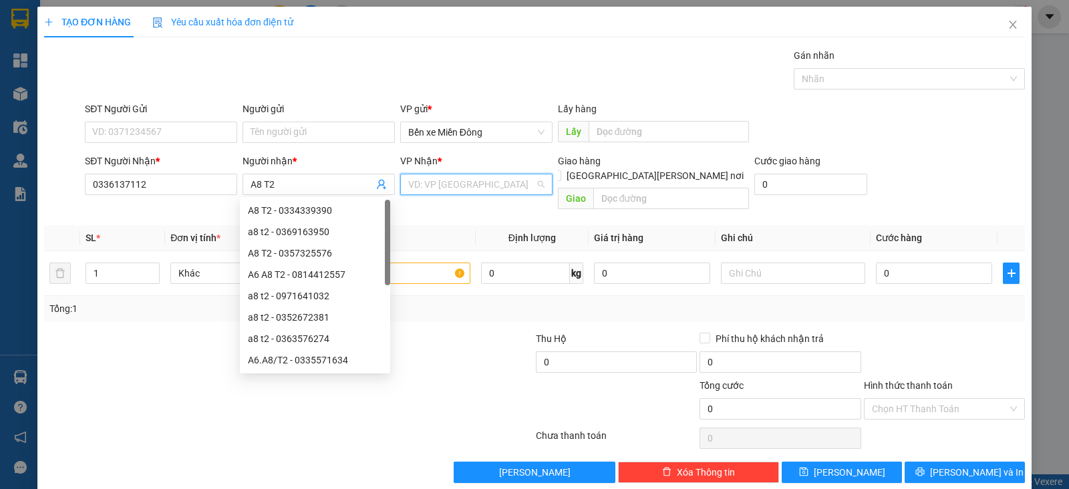
click at [428, 188] on input "search" at bounding box center [471, 184] width 127 height 20
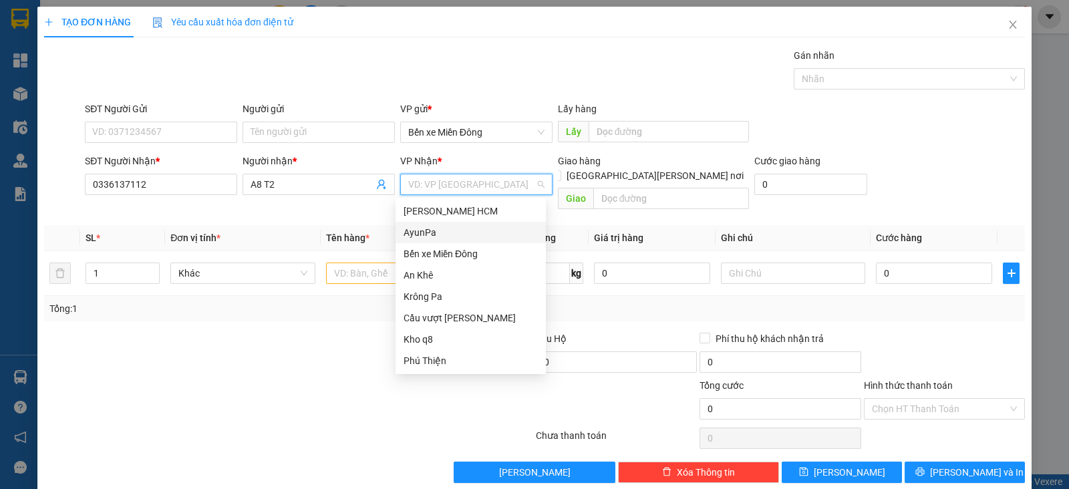
click at [422, 231] on div "AyunPa" at bounding box center [471, 232] width 134 height 15
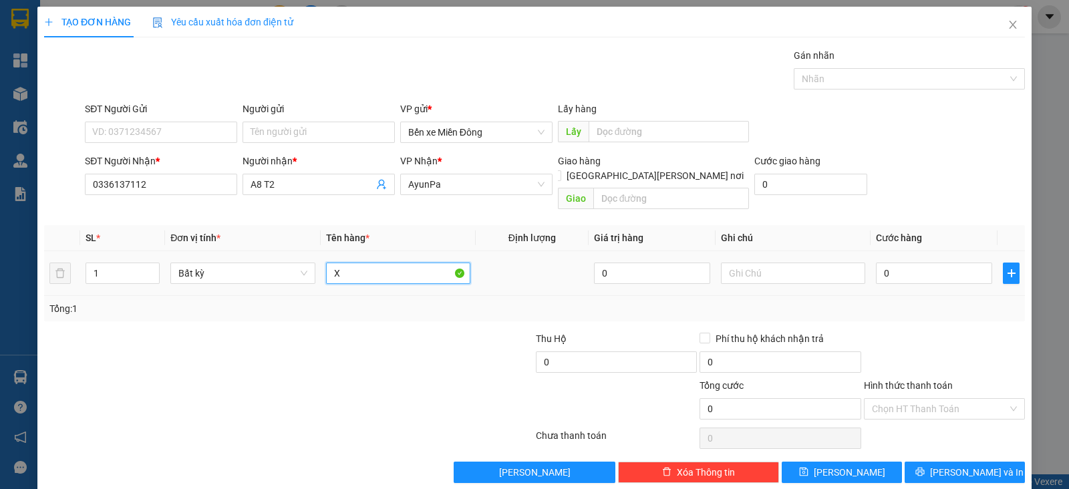
click at [374, 263] on input "X" at bounding box center [398, 273] width 144 height 21
click at [931, 263] on input "0" at bounding box center [934, 273] width 116 height 21
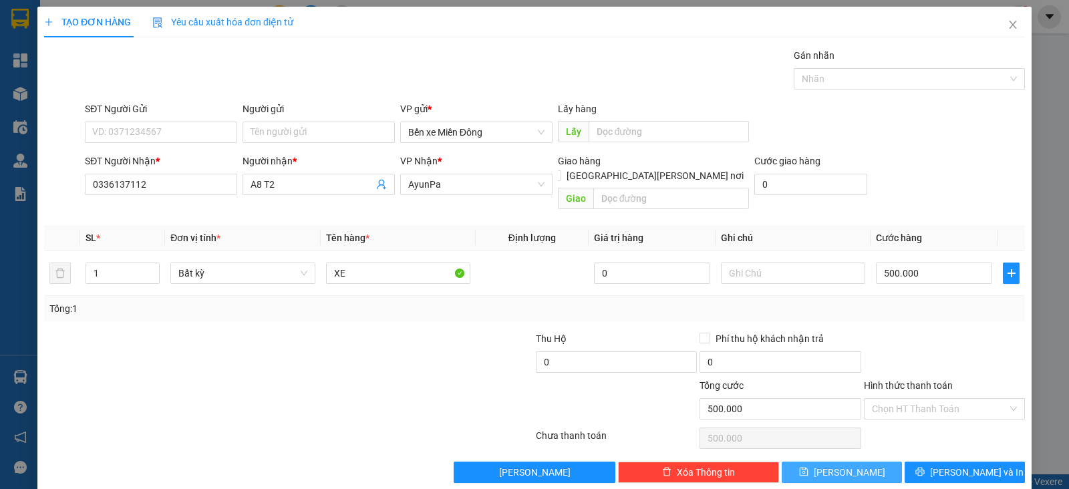
click at [848, 462] on button "[PERSON_NAME]" at bounding box center [842, 472] width 120 height 21
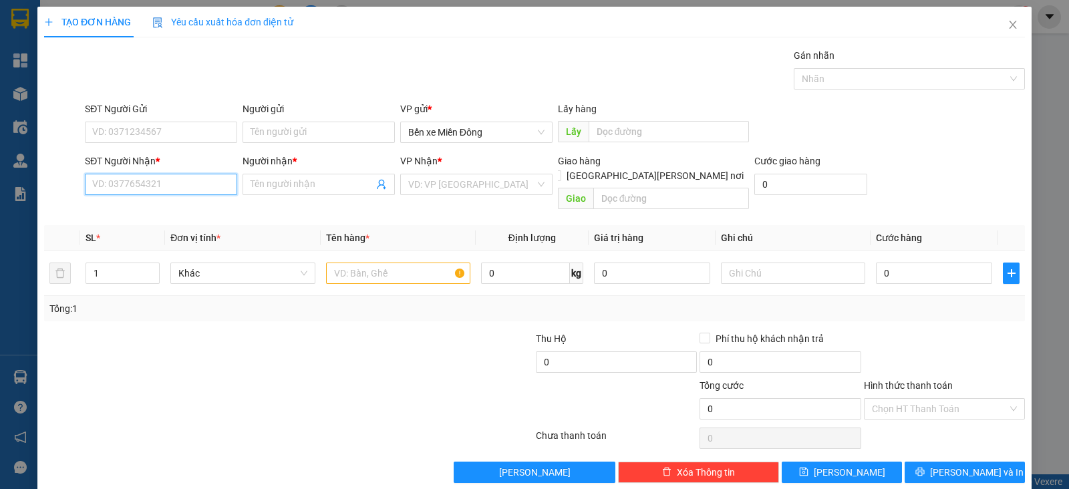
click at [173, 185] on input "SĐT Người Nhận *" at bounding box center [161, 184] width 152 height 21
paste input "0383654198"
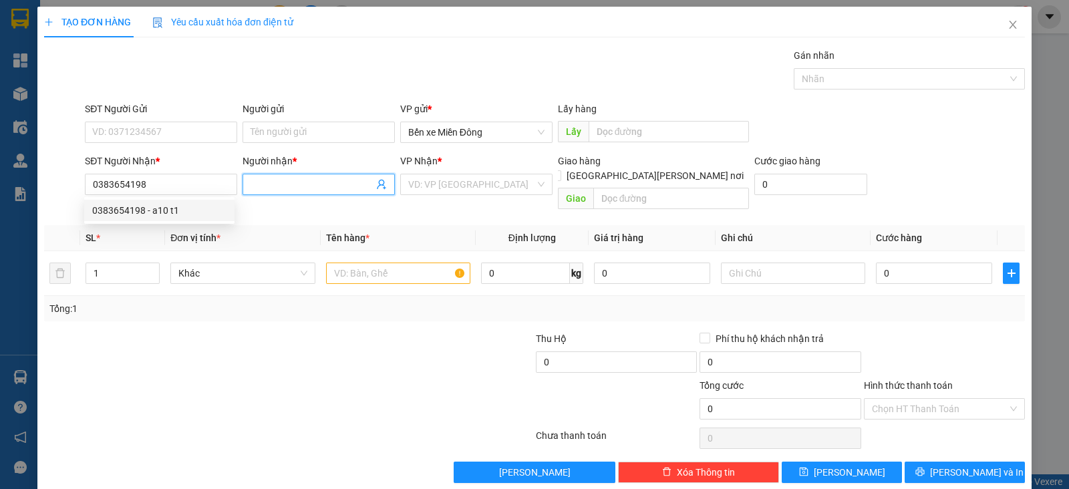
click at [284, 185] on input "Người nhận *" at bounding box center [312, 184] width 123 height 15
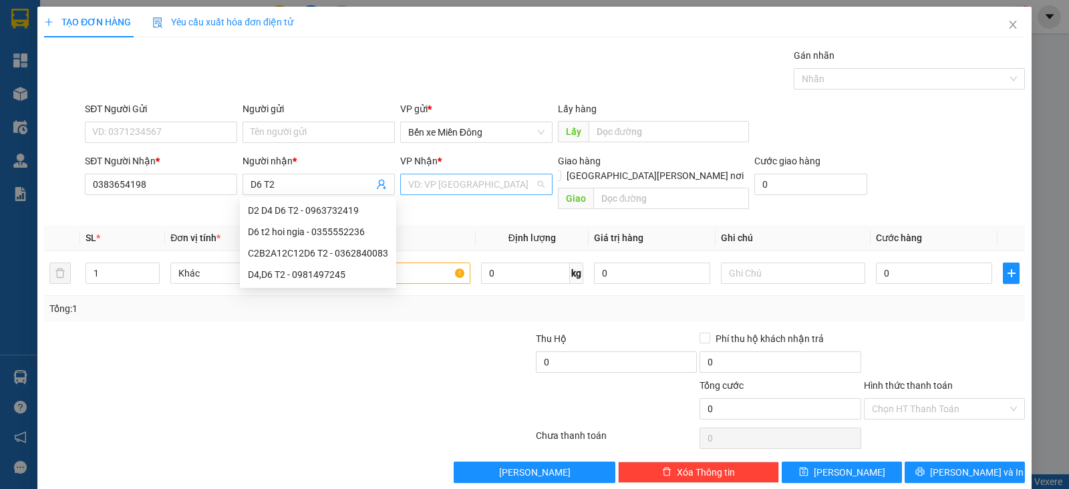
click at [509, 182] on input "search" at bounding box center [471, 184] width 127 height 20
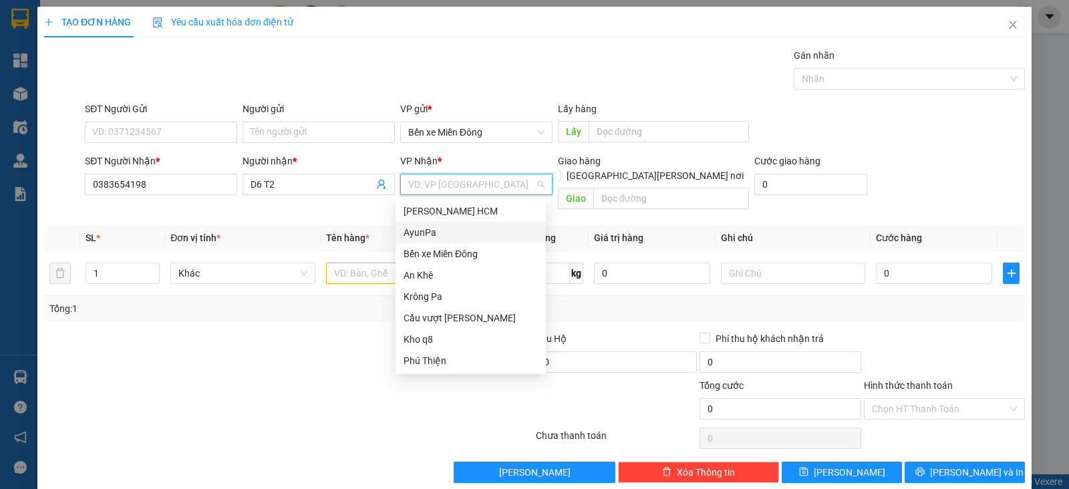
click at [445, 232] on div "AyunPa" at bounding box center [471, 232] width 134 height 15
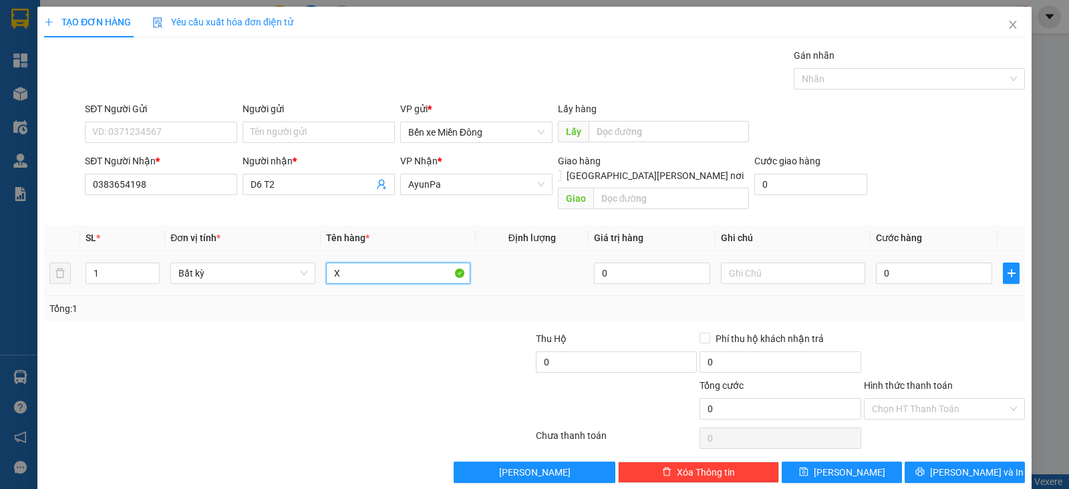
click at [371, 263] on input "X" at bounding box center [398, 273] width 144 height 21
click at [938, 263] on input "0" at bounding box center [934, 273] width 116 height 21
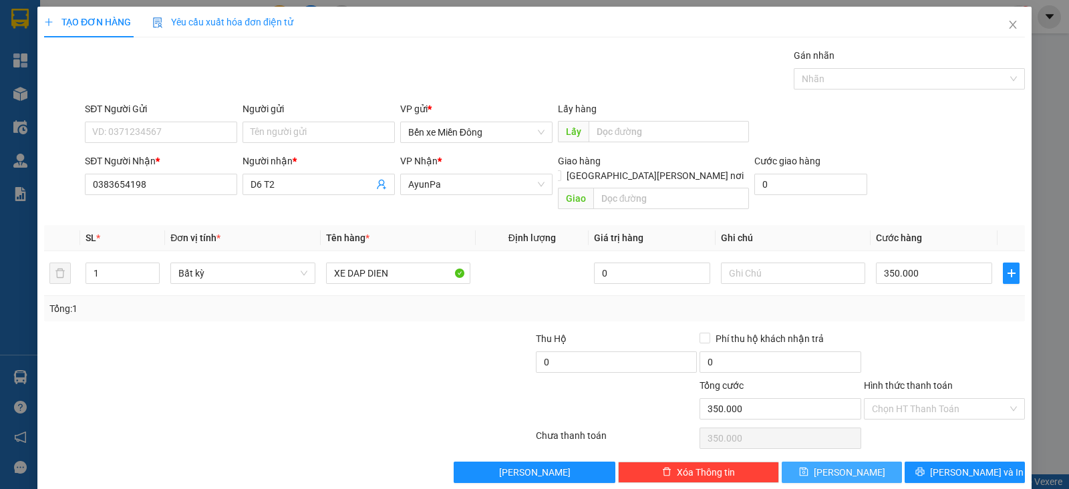
click at [837, 465] on span "[PERSON_NAME]" at bounding box center [850, 472] width 72 height 15
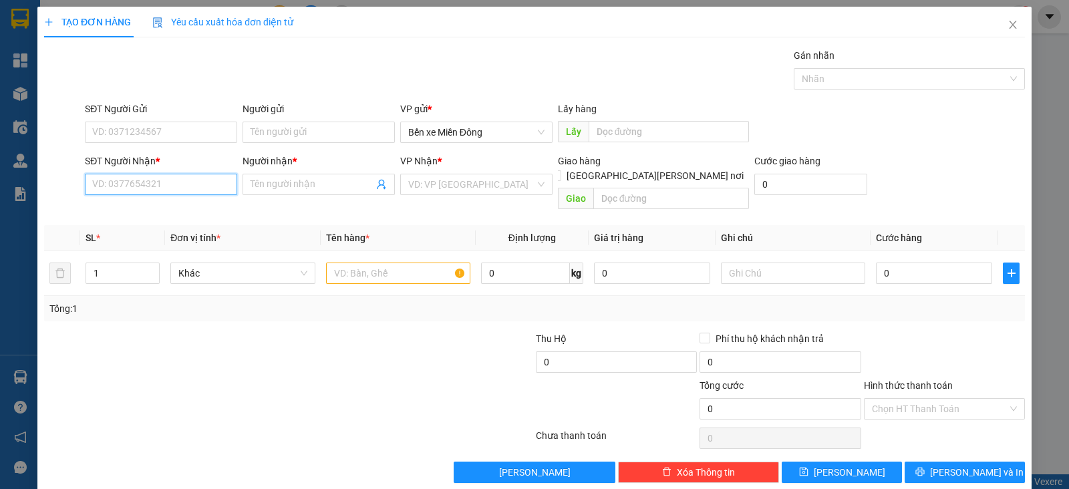
click at [207, 176] on input "SĐT Người Nhận *" at bounding box center [161, 184] width 152 height 21
paste input "0762236666"
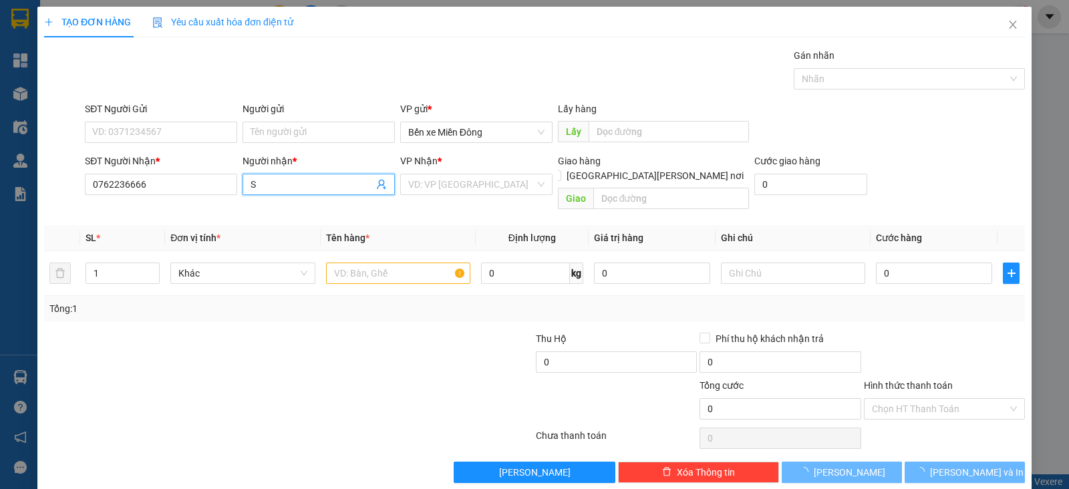
click at [285, 184] on input "S" at bounding box center [312, 184] width 123 height 15
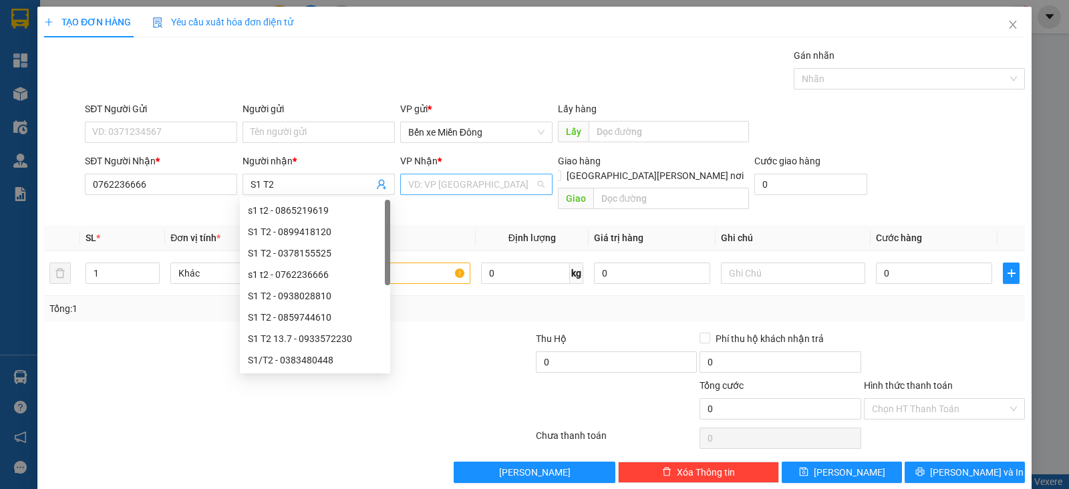
click at [444, 186] on input "search" at bounding box center [471, 184] width 127 height 20
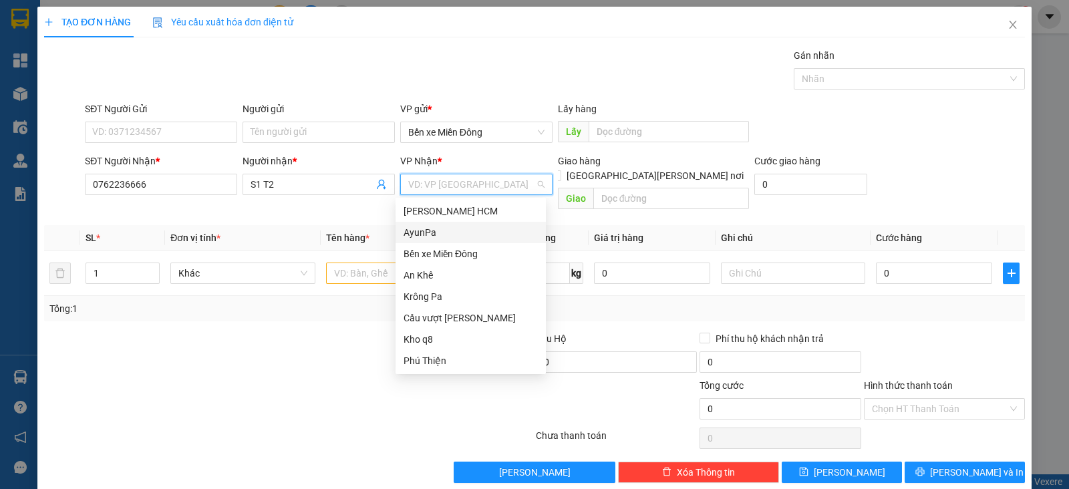
click at [434, 229] on div "AyunPa" at bounding box center [471, 232] width 134 height 15
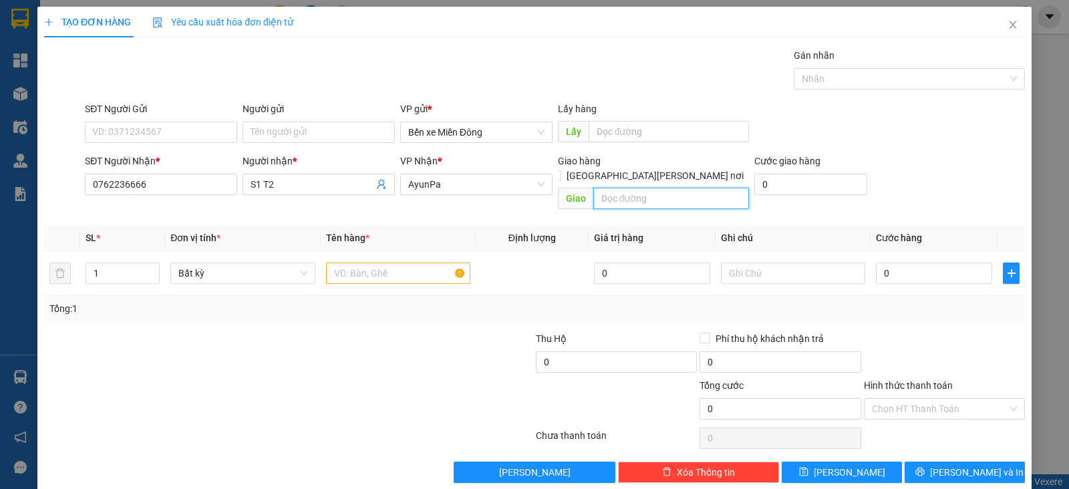
click at [611, 188] on input "text" at bounding box center [672, 198] width 156 height 21
click at [625, 190] on input "OTÔT" at bounding box center [672, 198] width 156 height 21
click at [618, 188] on input "R" at bounding box center [672, 198] width 156 height 21
click at [426, 263] on input "text" at bounding box center [398, 273] width 144 height 21
click at [882, 263] on input "0" at bounding box center [934, 273] width 116 height 21
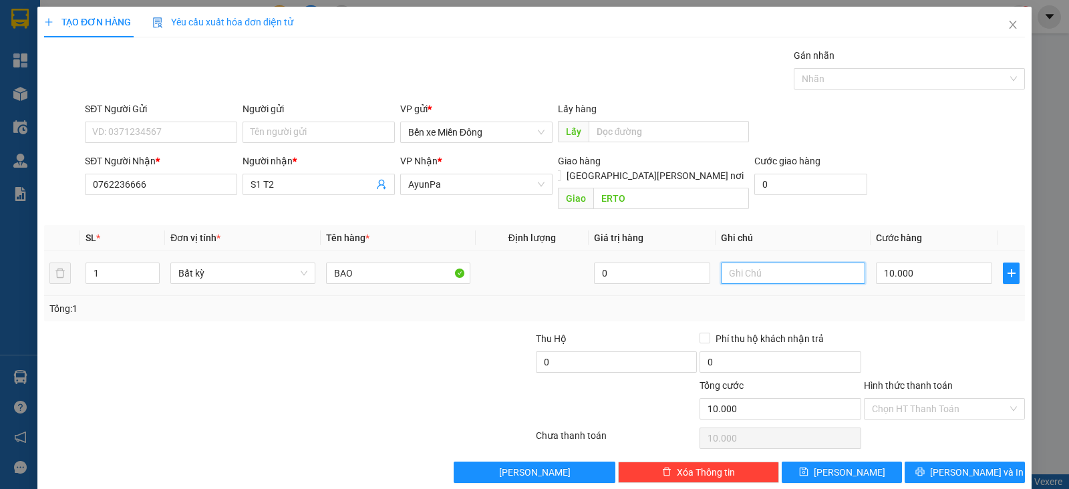
click at [798, 263] on input "text" at bounding box center [793, 273] width 144 height 21
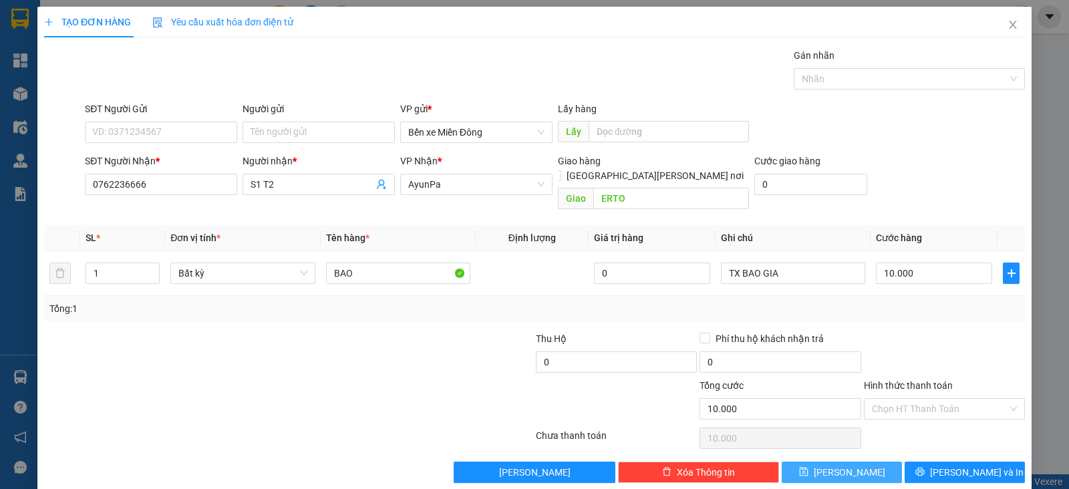
click at [832, 465] on span "[PERSON_NAME]" at bounding box center [850, 472] width 72 height 15
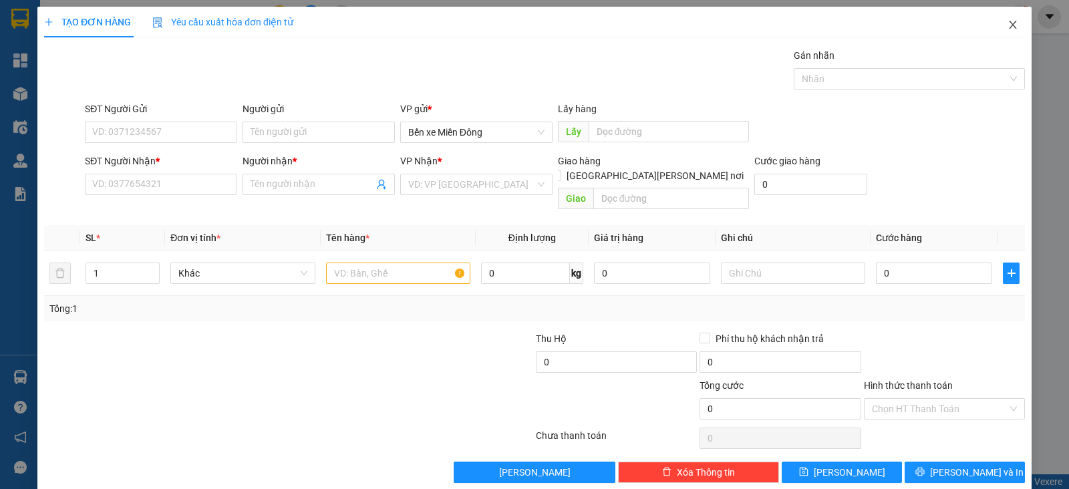
click at [995, 28] on span "Close" at bounding box center [1013, 25] width 37 height 37
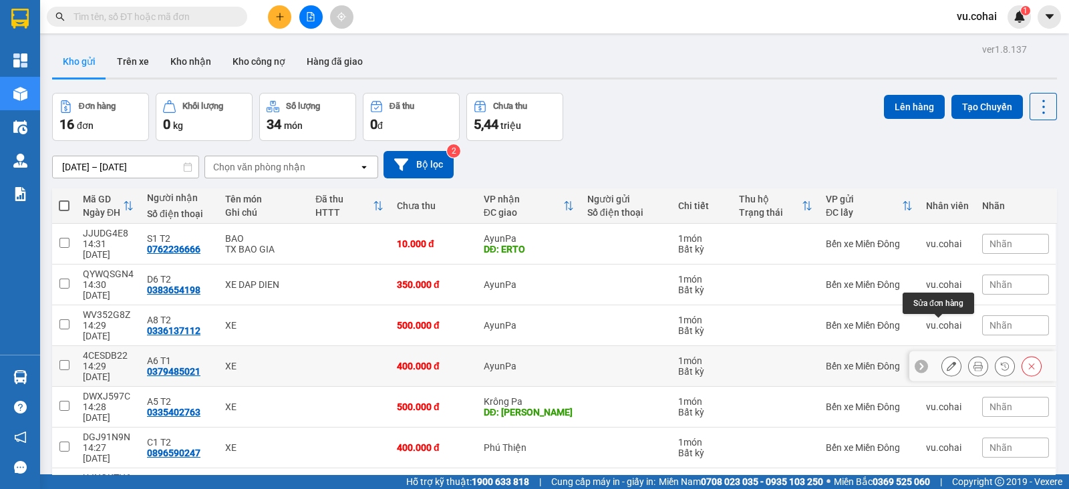
click at [945, 355] on button at bounding box center [951, 366] width 19 height 23
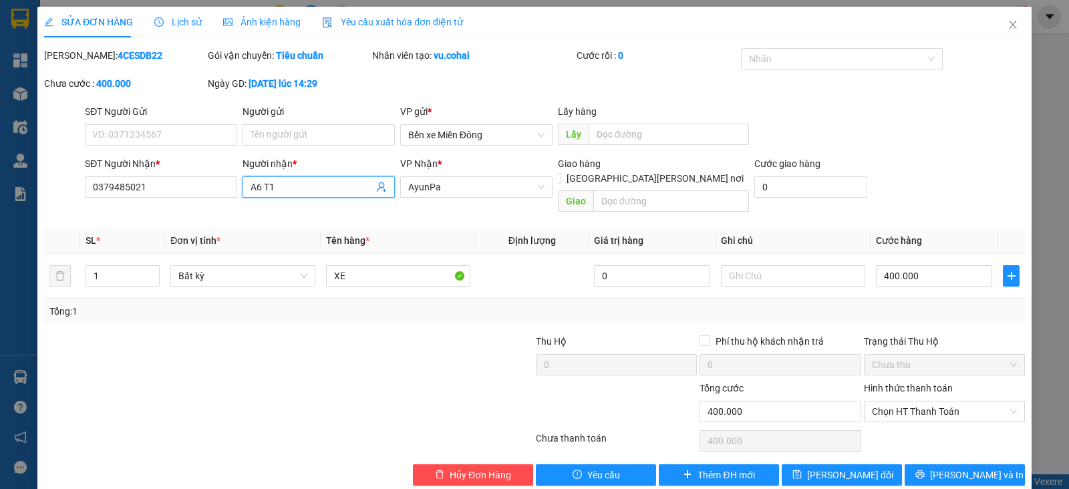
click at [302, 190] on input "A6 T1" at bounding box center [312, 187] width 123 height 15
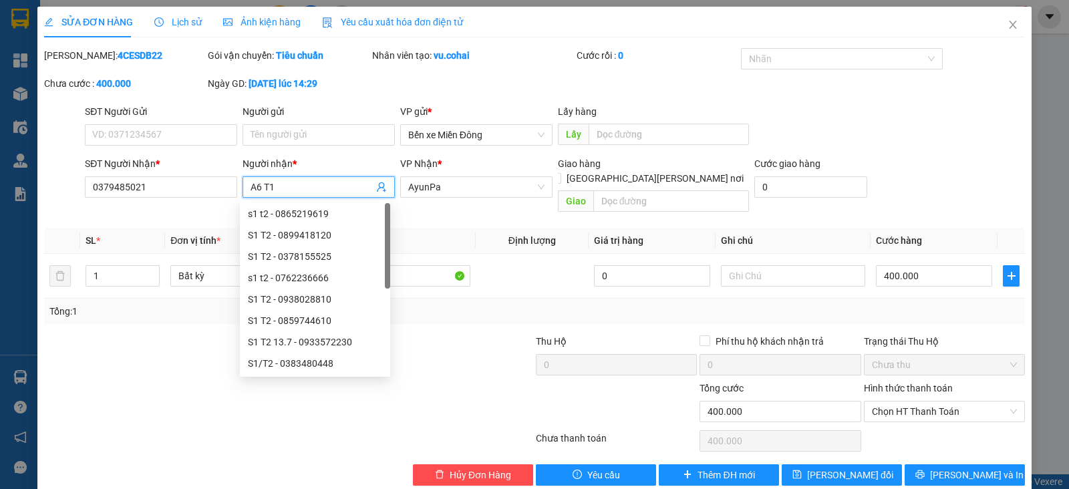
click at [302, 190] on input "A6 T1" at bounding box center [312, 187] width 123 height 15
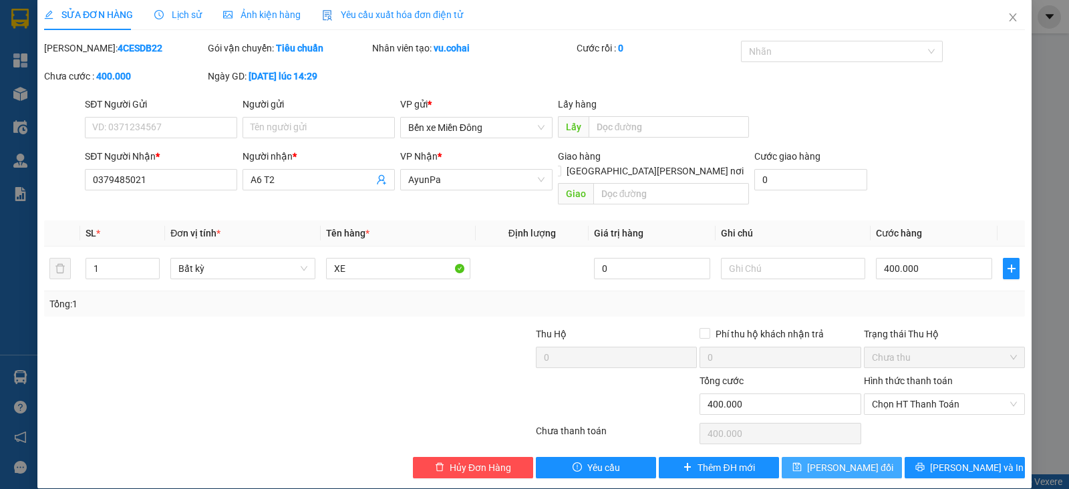
click at [850, 461] on span "[PERSON_NAME] đổi" at bounding box center [850, 468] width 86 height 15
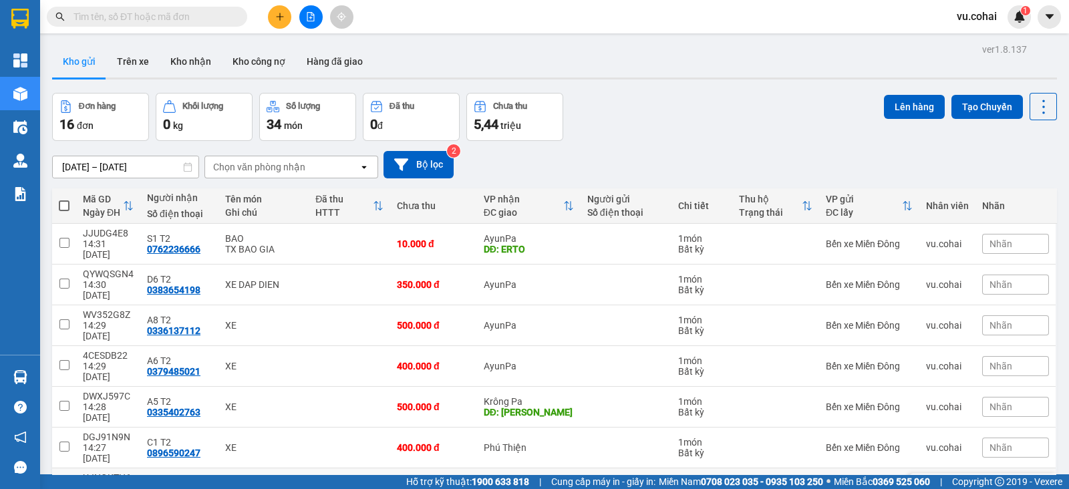
click at [63, 483] on input "checkbox" at bounding box center [64, 488] width 10 height 10
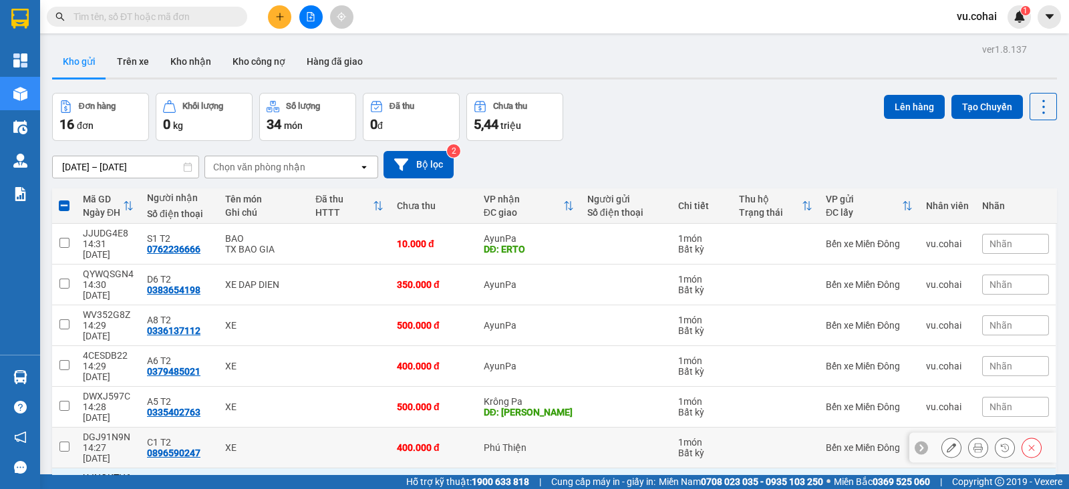
click at [58, 428] on td at bounding box center [64, 448] width 24 height 41
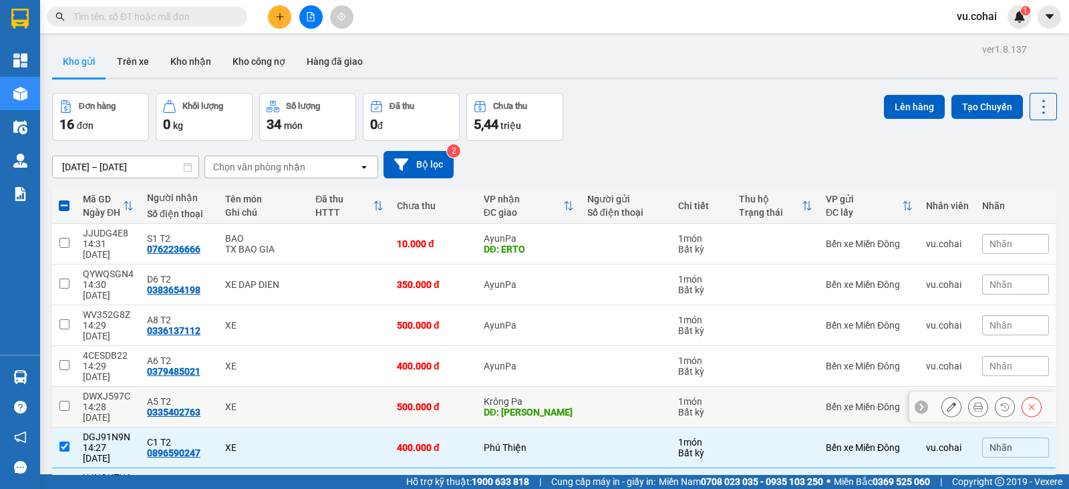
click at [60, 387] on td at bounding box center [64, 407] width 24 height 41
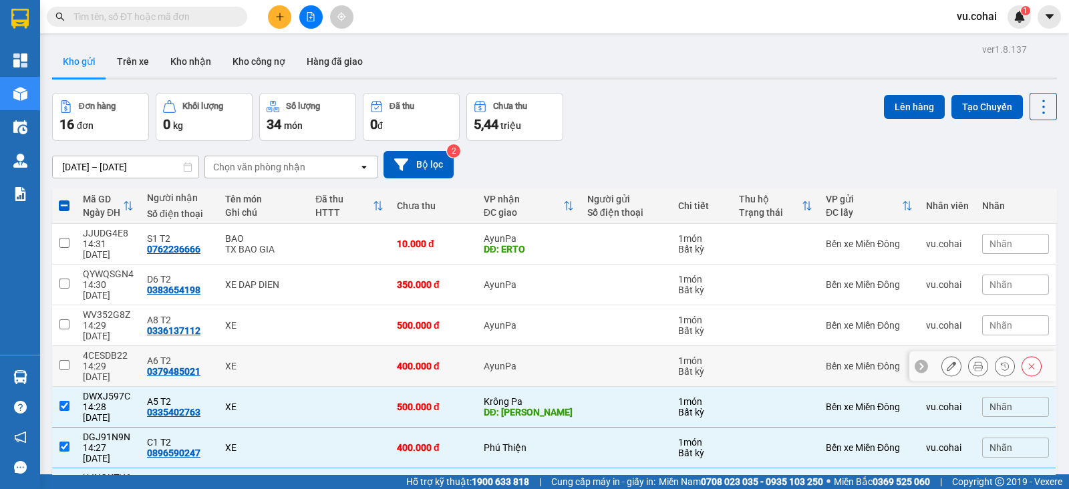
click at [63, 360] on input "checkbox" at bounding box center [64, 365] width 10 height 10
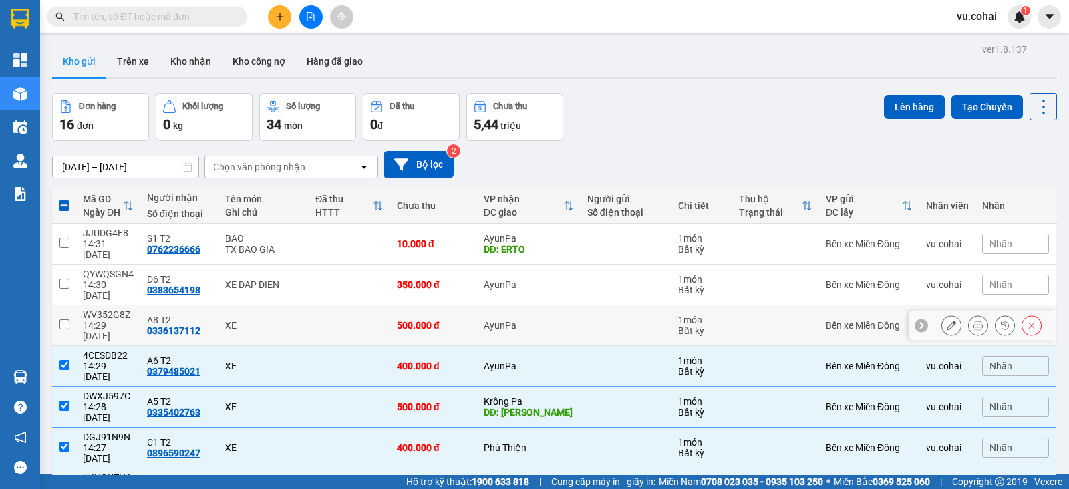
click at [61, 319] on input "checkbox" at bounding box center [64, 324] width 10 height 10
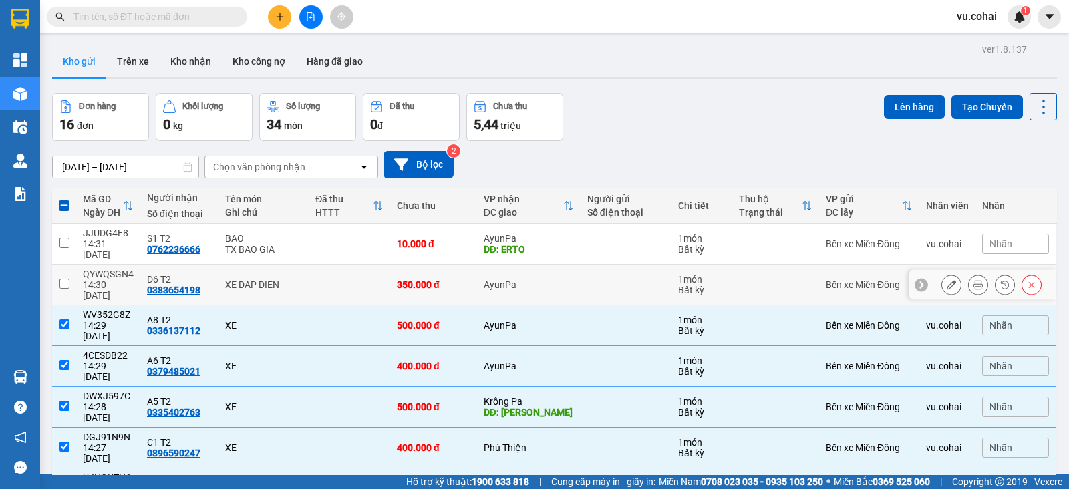
click at [61, 279] on input "checkbox" at bounding box center [64, 284] width 10 height 10
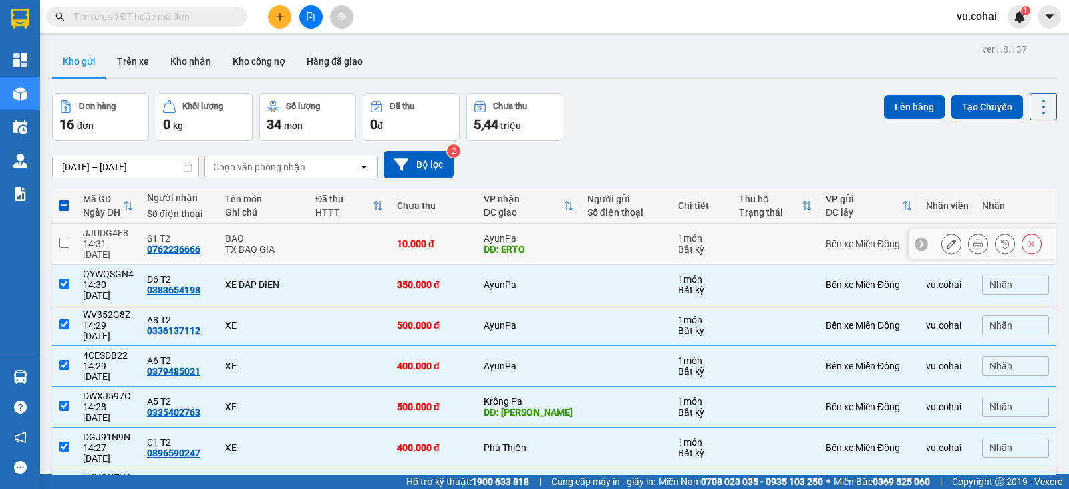
click at [63, 238] on input "checkbox" at bounding box center [64, 243] width 10 height 10
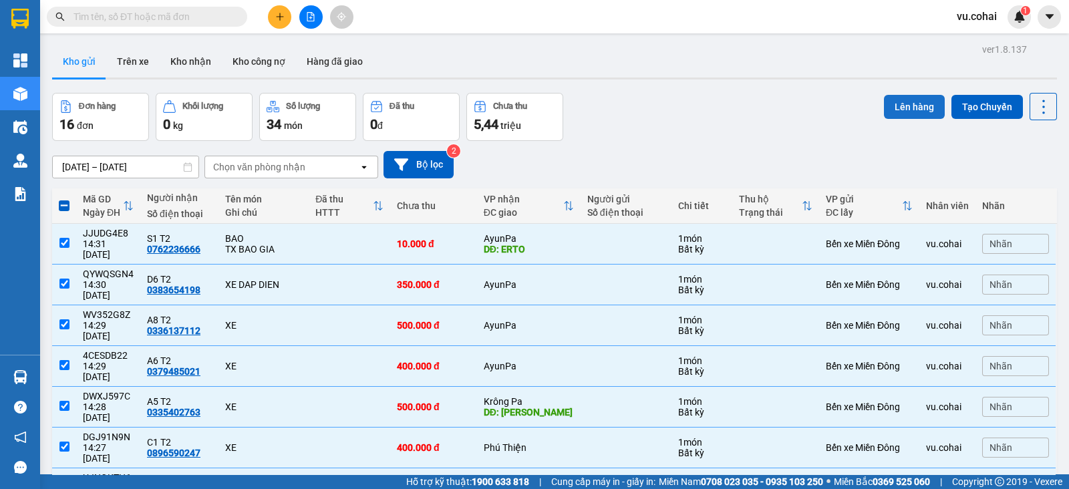
click at [888, 105] on button "Lên hàng" at bounding box center [914, 107] width 61 height 24
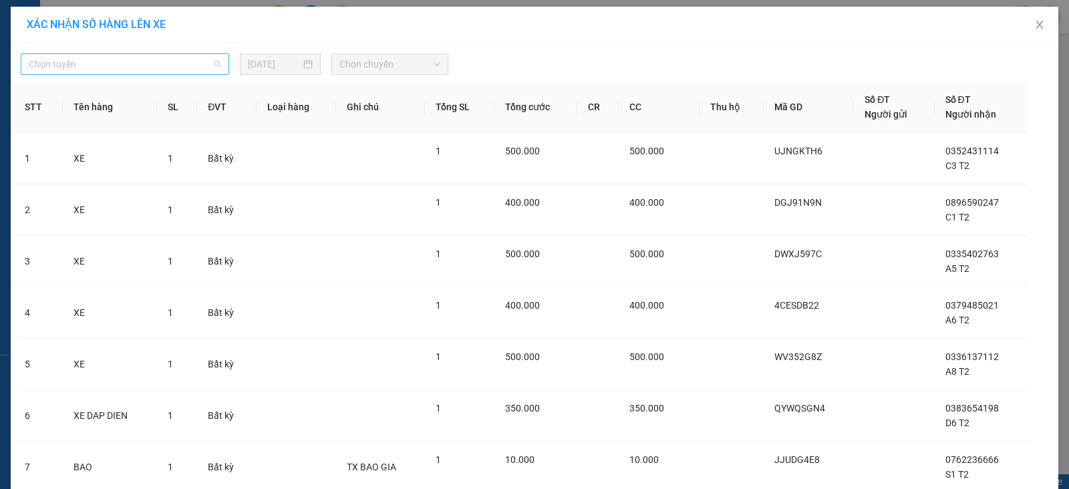
click at [162, 66] on span "Chọn tuyến" at bounding box center [125, 64] width 192 height 20
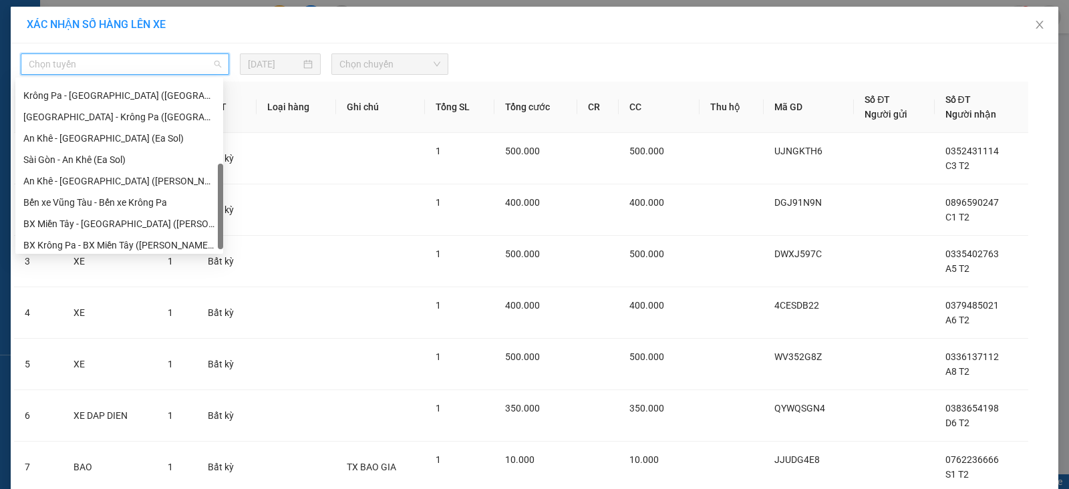
scroll to position [192, 0]
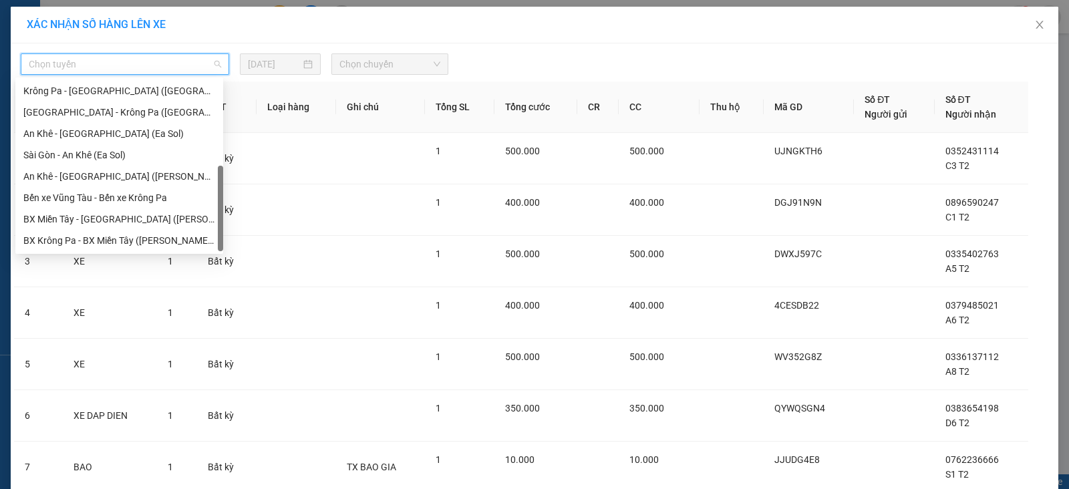
drag, startPoint x: 221, startPoint y: 102, endPoint x: 212, endPoint y: 221, distance: 120.0
click at [212, 221] on div "[GEOGRAPHIC_DATA] - [GEOGRAPHIC_DATA] ([GEOGRAPHIC_DATA]) [GEOGRAPHIC_DATA] - […" at bounding box center [119, 165] width 208 height 171
click at [170, 185] on div "An Khê - [GEOGRAPHIC_DATA] ([PERSON_NAME])" at bounding box center [119, 176] width 208 height 21
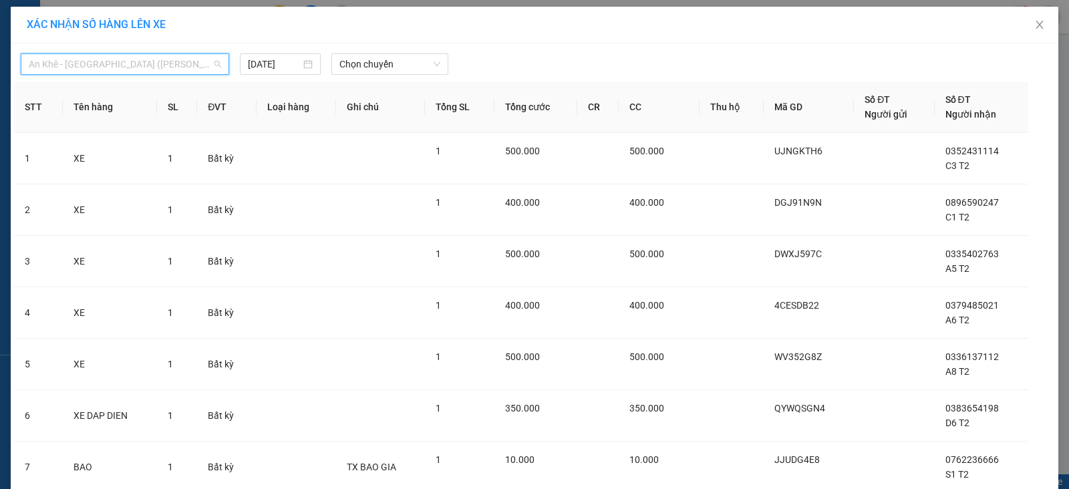
click at [160, 56] on span "An Khê - [GEOGRAPHIC_DATA] ([PERSON_NAME])" at bounding box center [125, 64] width 192 height 20
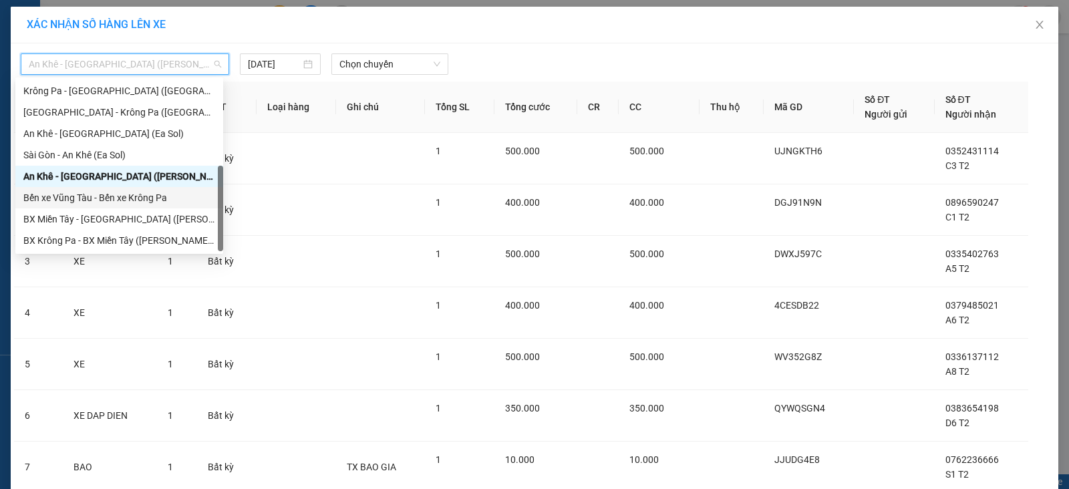
click at [146, 199] on div "Bến xe Vũng Tàu - Bến xe Krông Pa" at bounding box center [119, 197] width 192 height 15
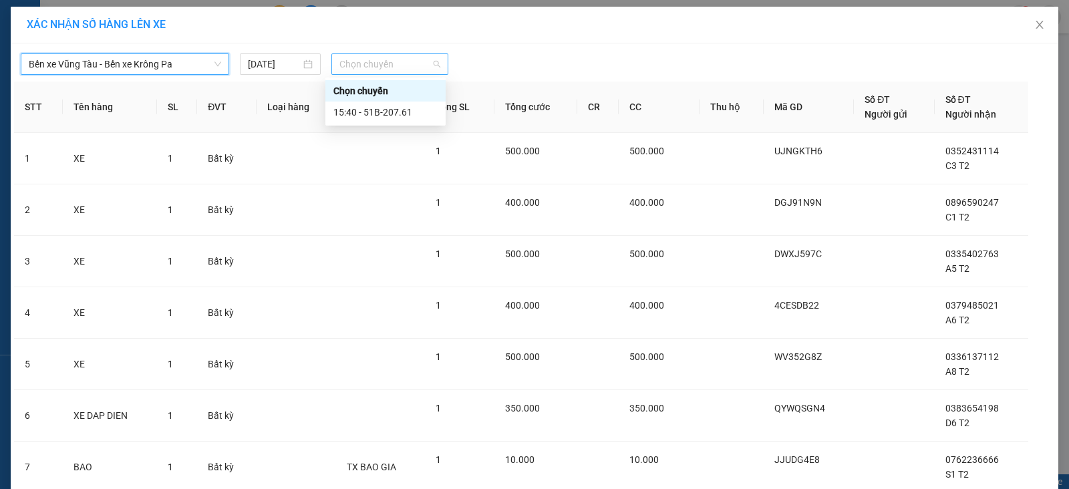
click at [376, 67] on span "Chọn chuyến" at bounding box center [390, 64] width 101 height 20
click at [393, 114] on div "15:40 - 51B-207.61" at bounding box center [386, 112] width 104 height 15
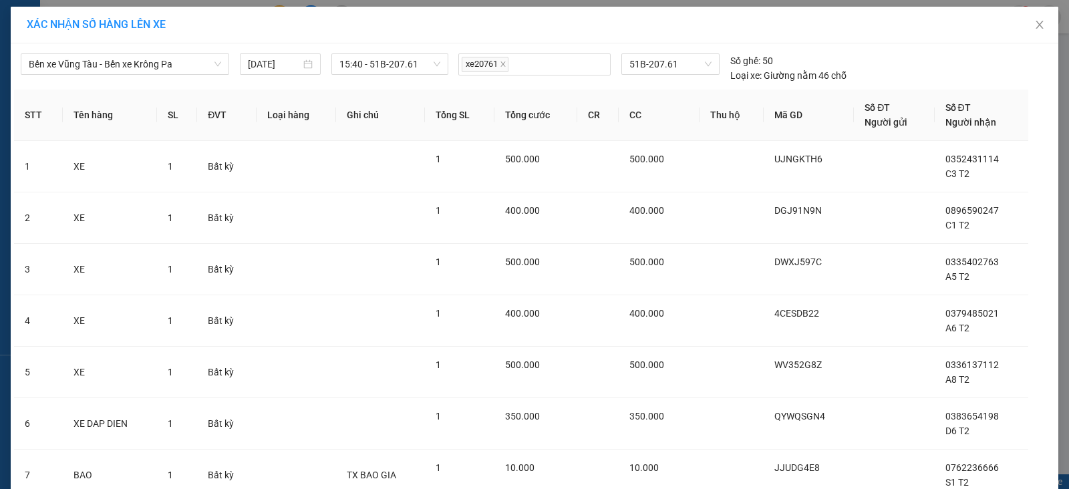
scroll to position [108, 0]
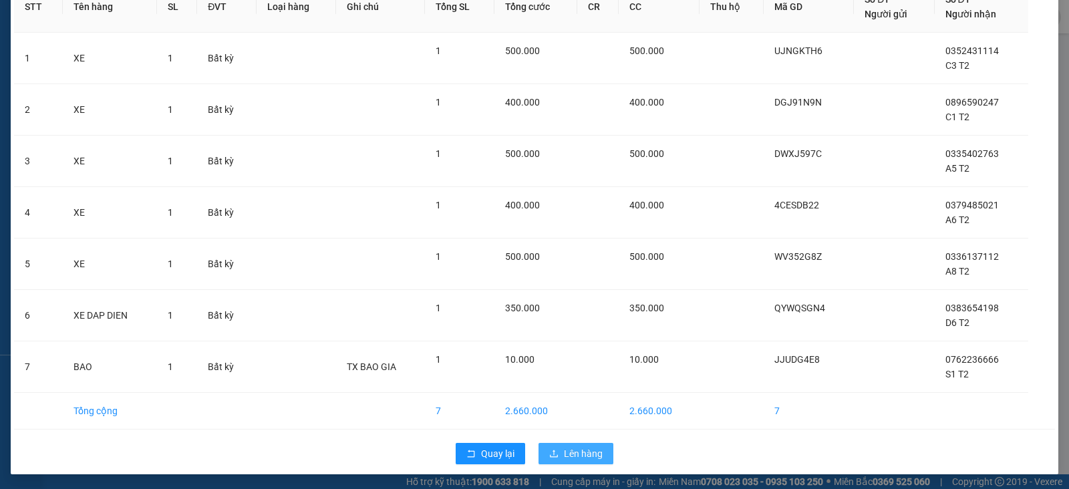
click at [592, 446] on span "Lên hàng" at bounding box center [583, 453] width 39 height 15
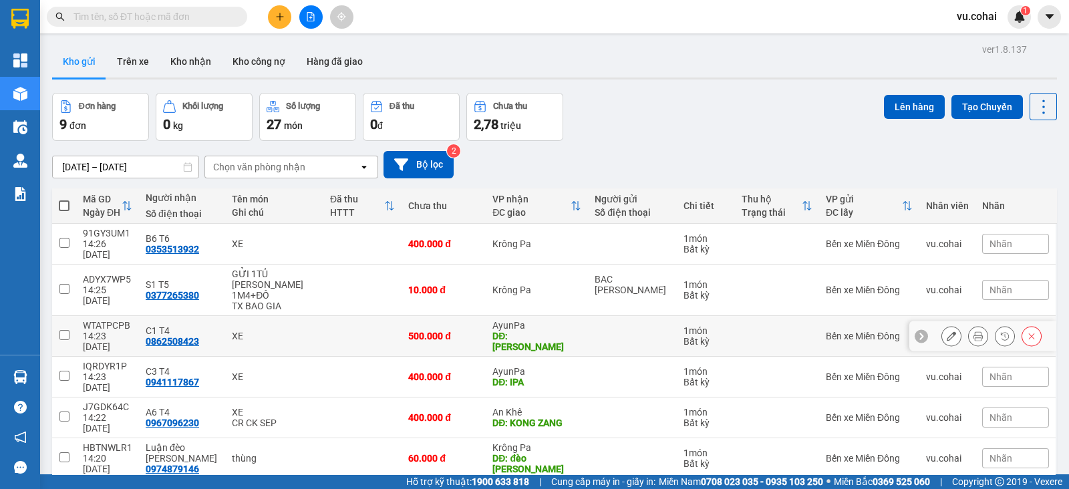
click at [69, 330] on input "checkbox" at bounding box center [64, 335] width 10 height 10
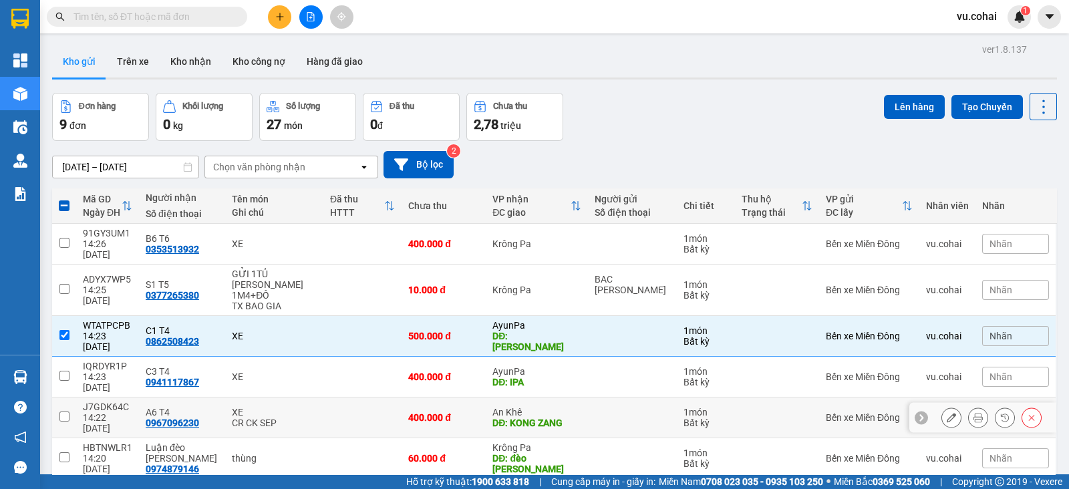
click at [62, 412] on input "checkbox" at bounding box center [64, 417] width 10 height 10
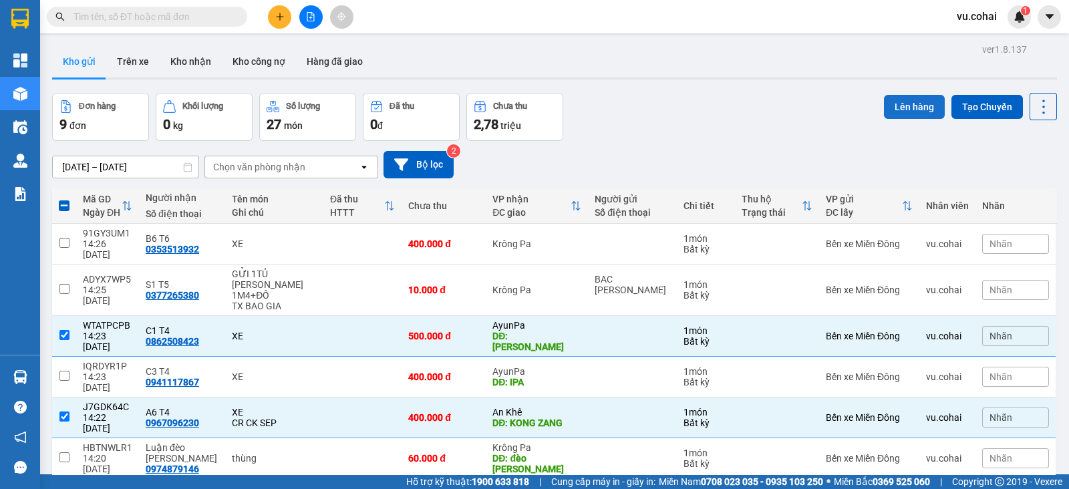
click at [901, 102] on button "Lên hàng" at bounding box center [914, 107] width 61 height 24
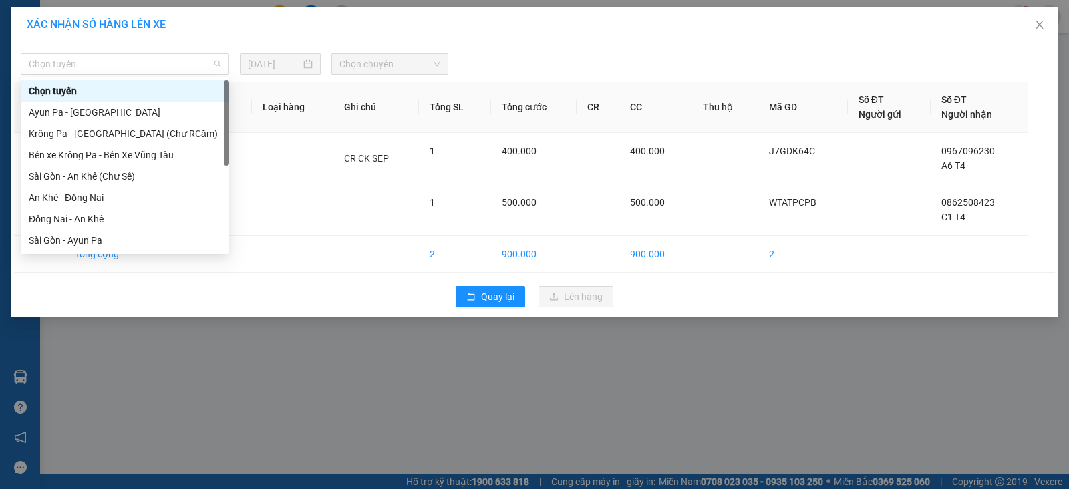
click at [179, 53] on div "Chọn tuyến" at bounding box center [125, 63] width 209 height 21
click at [136, 186] on div "Sài Gòn - An Khê (Chư Sê)" at bounding box center [125, 176] width 209 height 21
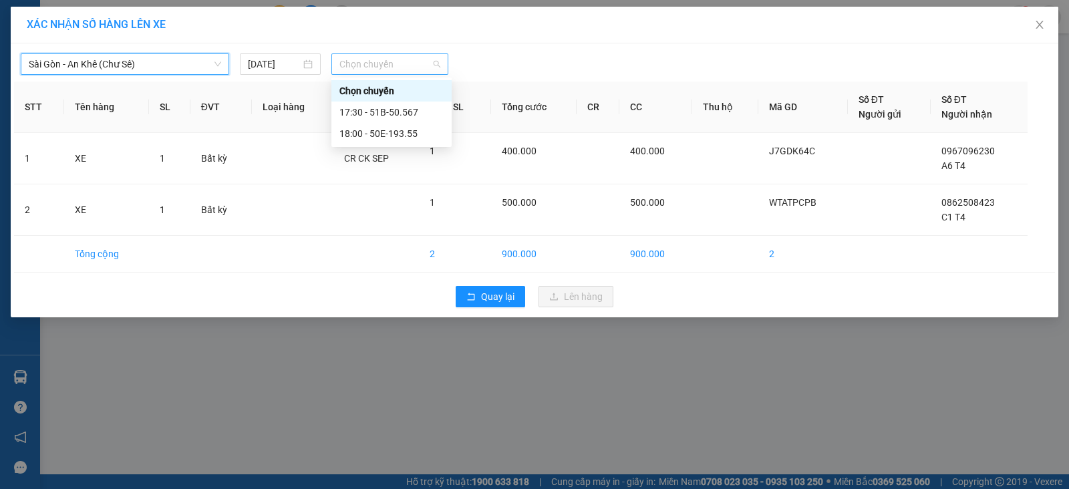
click at [408, 66] on span "Chọn chuyến" at bounding box center [390, 64] width 101 height 20
click at [425, 110] on div "17:30 - 51B-50.567" at bounding box center [392, 112] width 104 height 15
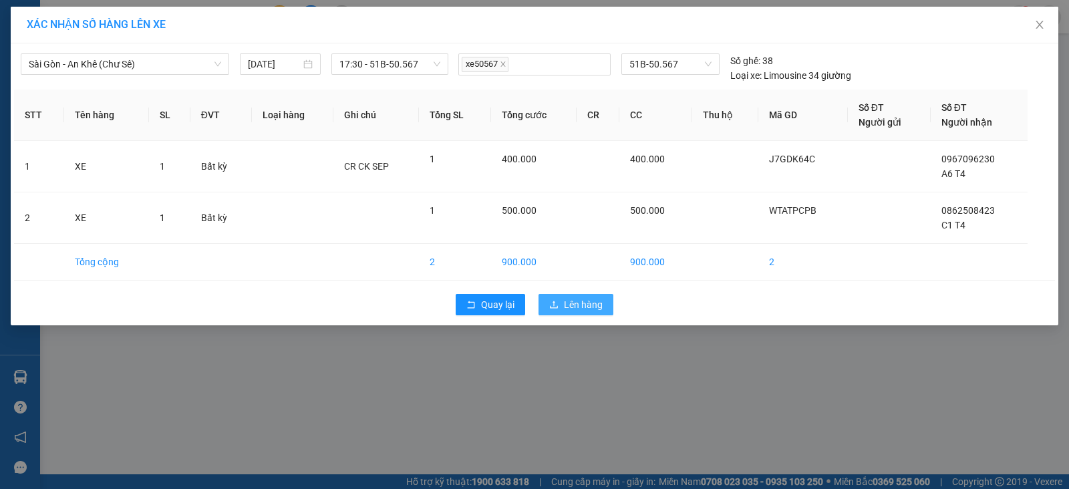
click at [586, 302] on span "Lên hàng" at bounding box center [583, 304] width 39 height 15
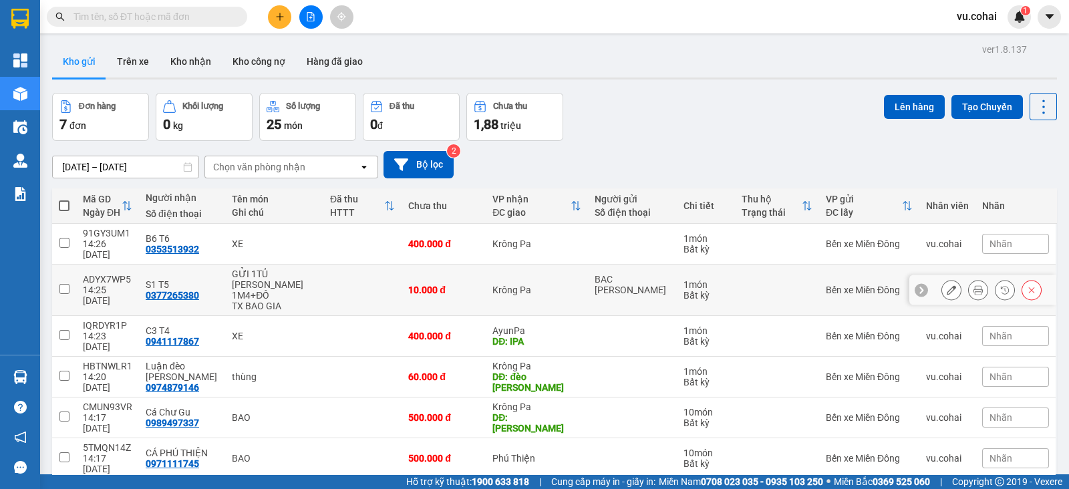
click at [61, 284] on input "checkbox" at bounding box center [64, 289] width 10 height 10
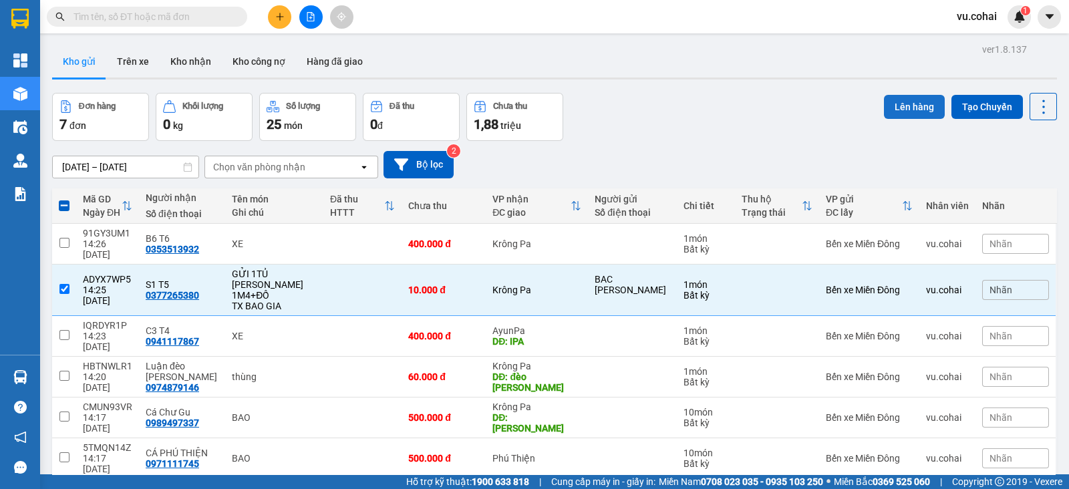
click at [890, 98] on button "Lên hàng" at bounding box center [914, 107] width 61 height 24
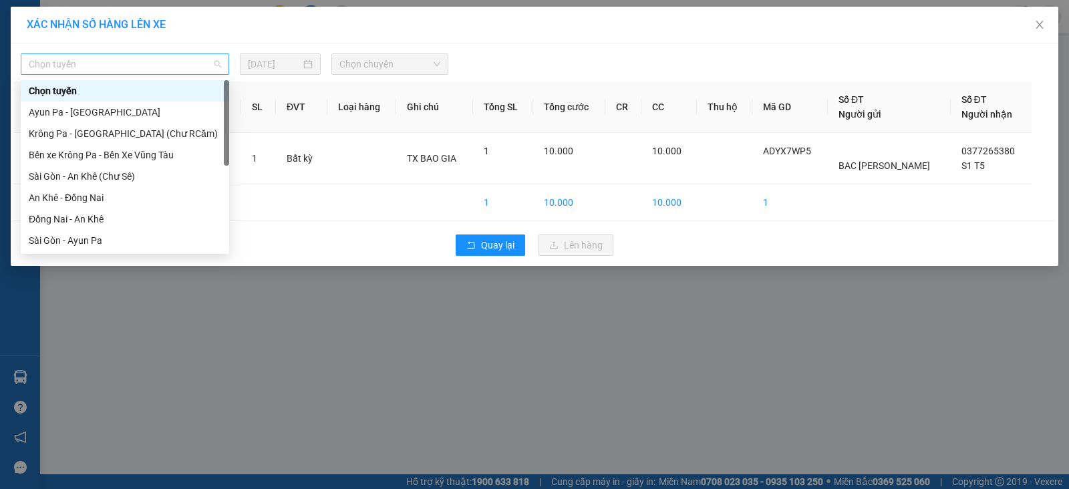
click at [189, 65] on span "Chọn tuyến" at bounding box center [125, 64] width 192 height 20
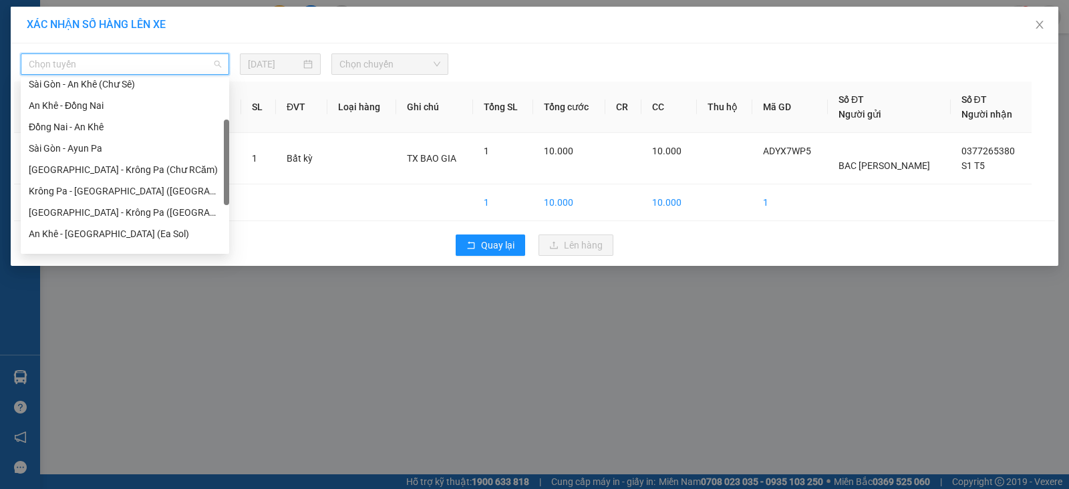
scroll to position [89, 0]
drag, startPoint x: 225, startPoint y: 93, endPoint x: 214, endPoint y: 132, distance: 41.0
click at [214, 132] on div "[GEOGRAPHIC_DATA] - An Khê ([PERSON_NAME]) An Khê - Đồng [GEOGRAPHIC_DATA] - An…" at bounding box center [125, 165] width 209 height 171
click at [132, 205] on div "[GEOGRAPHIC_DATA] - Krông Pa ([GEOGRAPHIC_DATA])" at bounding box center [125, 215] width 209 height 21
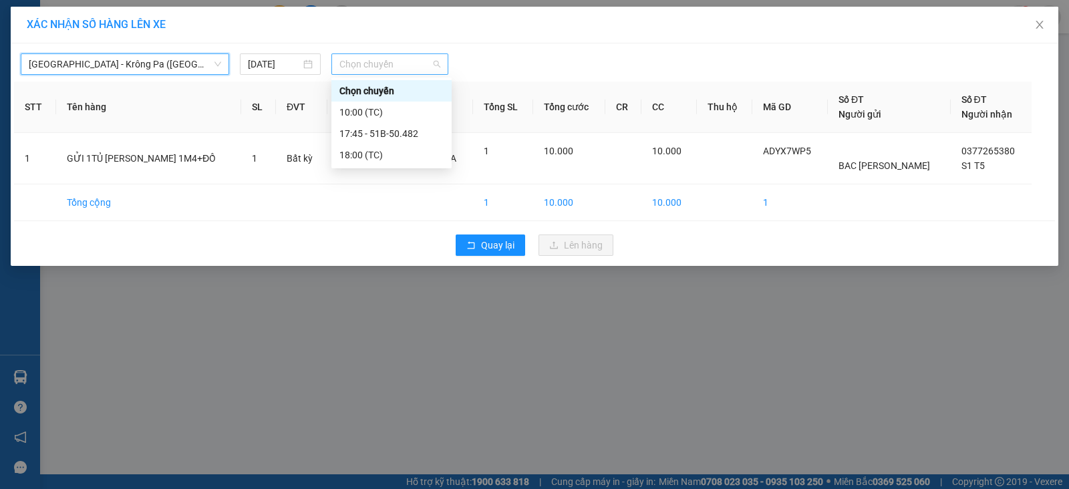
click at [369, 66] on span "Chọn chuyến" at bounding box center [390, 64] width 101 height 20
click at [401, 124] on div "17:45 - 51B-50.482" at bounding box center [392, 133] width 120 height 21
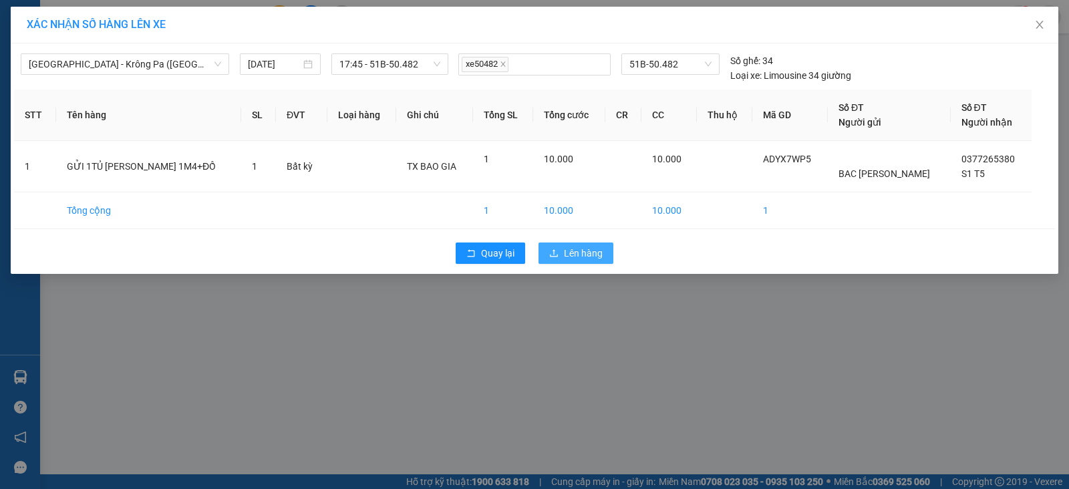
click at [572, 257] on span "Lên hàng" at bounding box center [583, 253] width 39 height 15
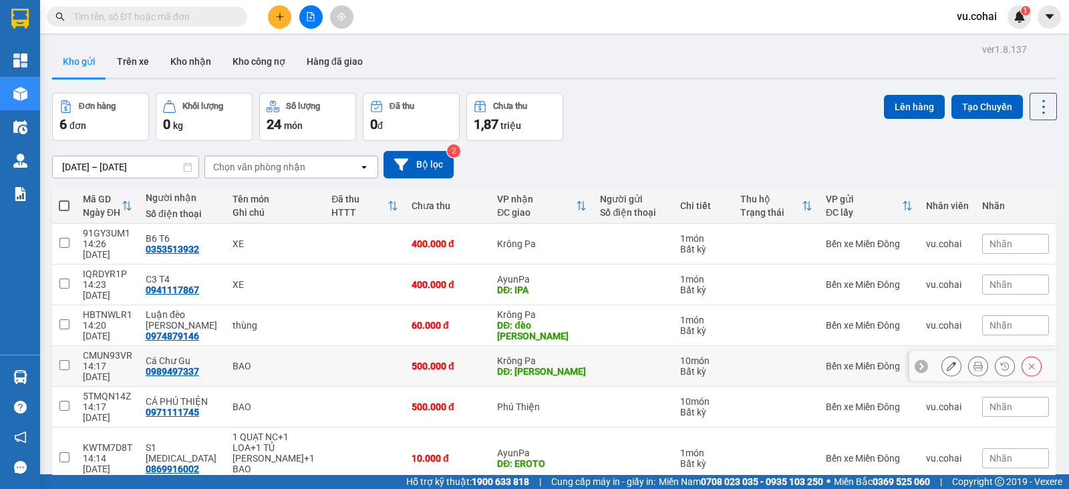
click at [74, 346] on td at bounding box center [64, 366] width 24 height 41
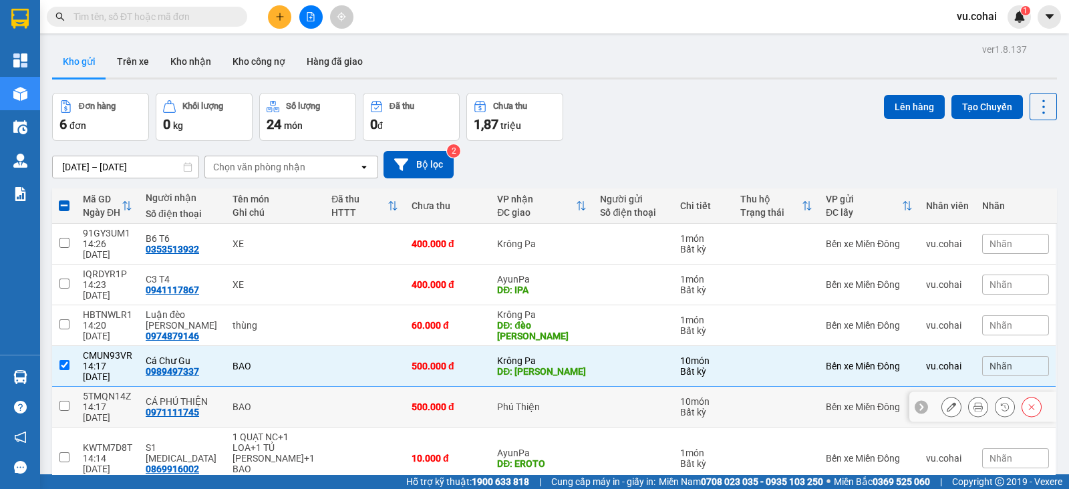
click at [72, 387] on td at bounding box center [64, 407] width 24 height 41
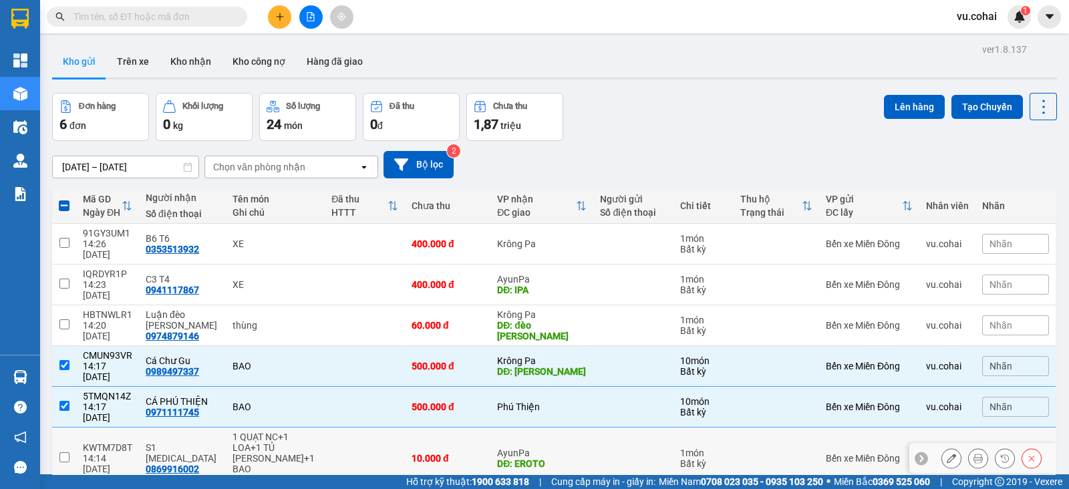
click at [64, 452] on input "checkbox" at bounding box center [64, 457] width 10 height 10
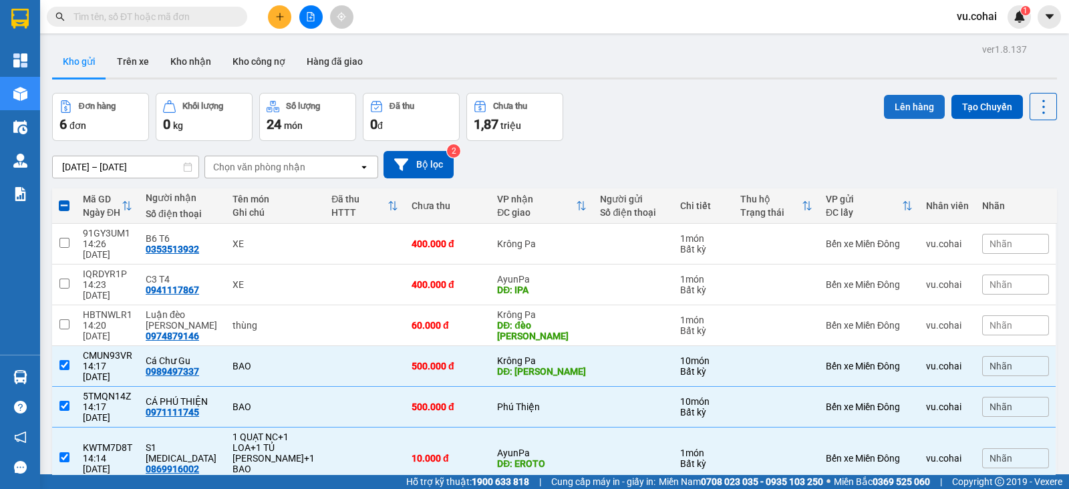
click at [888, 111] on button "Lên hàng" at bounding box center [914, 107] width 61 height 24
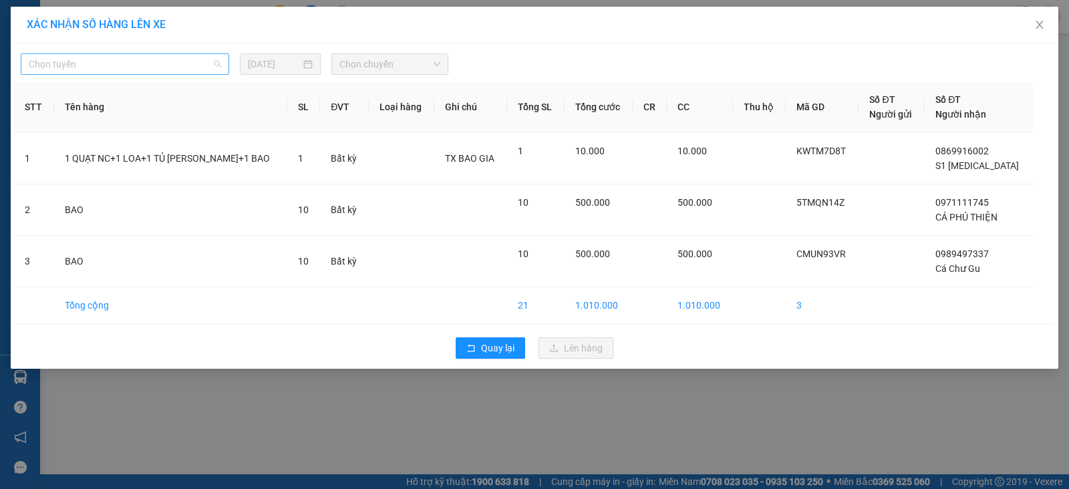
click at [173, 66] on span "Chọn tuyến" at bounding box center [125, 64] width 192 height 20
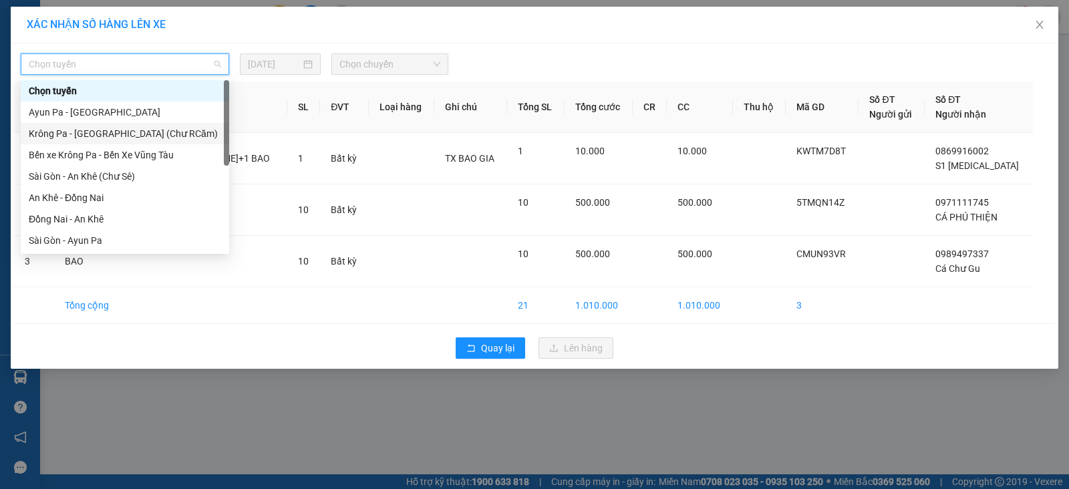
drag, startPoint x: 223, startPoint y: 125, endPoint x: 227, endPoint y: 154, distance: 29.1
click at [227, 154] on div "[PERSON_NAME] [GEOGRAPHIC_DATA] - [GEOGRAPHIC_DATA] [GEOGRAPHIC_DATA] - [GEOGRA…" at bounding box center [125, 165] width 209 height 171
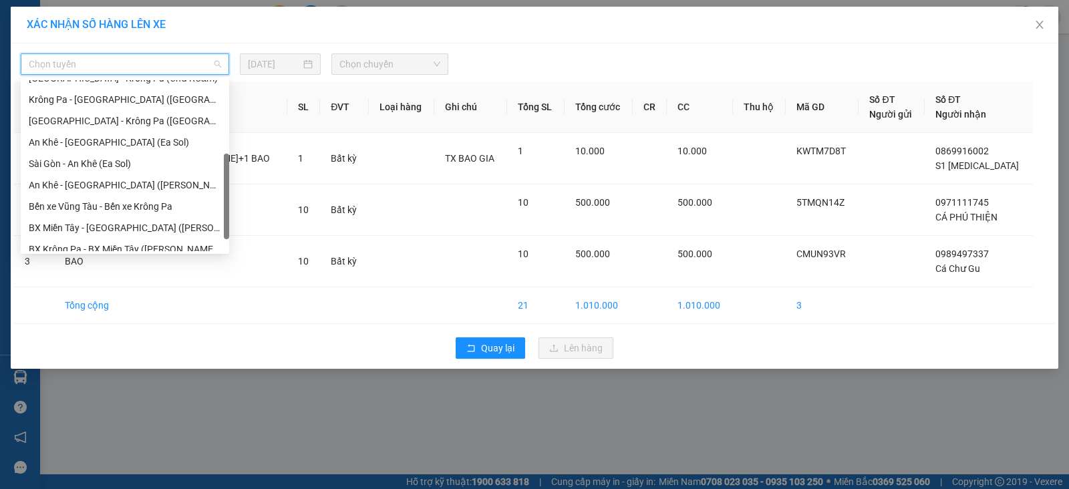
scroll to position [192, 0]
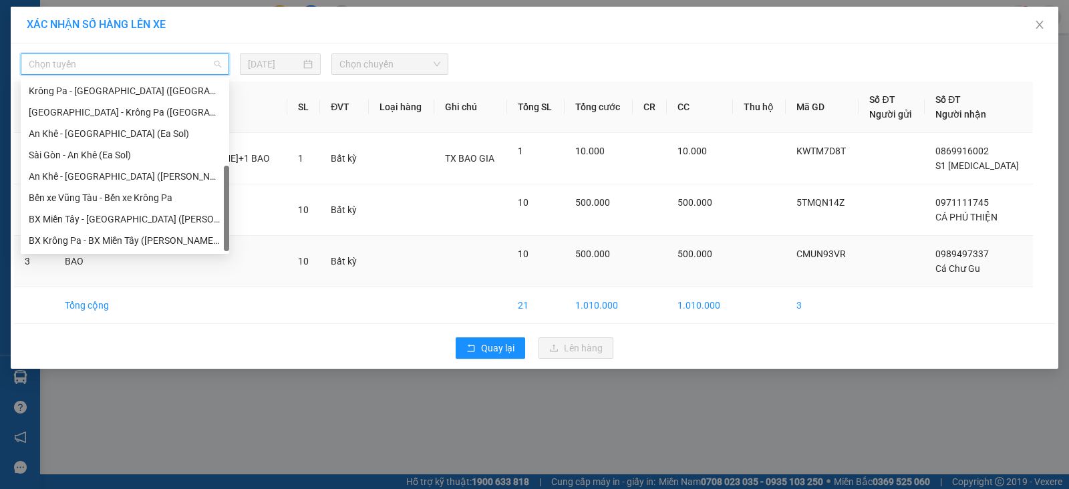
drag, startPoint x: 227, startPoint y: 154, endPoint x: 210, endPoint y: 257, distance: 104.4
click at [210, 257] on body "Kết quả [PERSON_NAME] ( 0 ) Bộ lọc No Data vu.cohai 1 [PERSON_NAME] Kho hàng mớ…" at bounding box center [534, 244] width 1069 height 489
click at [158, 223] on div "BX Miền Tây - [GEOGRAPHIC_DATA] ([PERSON_NAME] - [PERSON_NAME][GEOGRAPHIC_DATA])" at bounding box center [125, 219] width 192 height 15
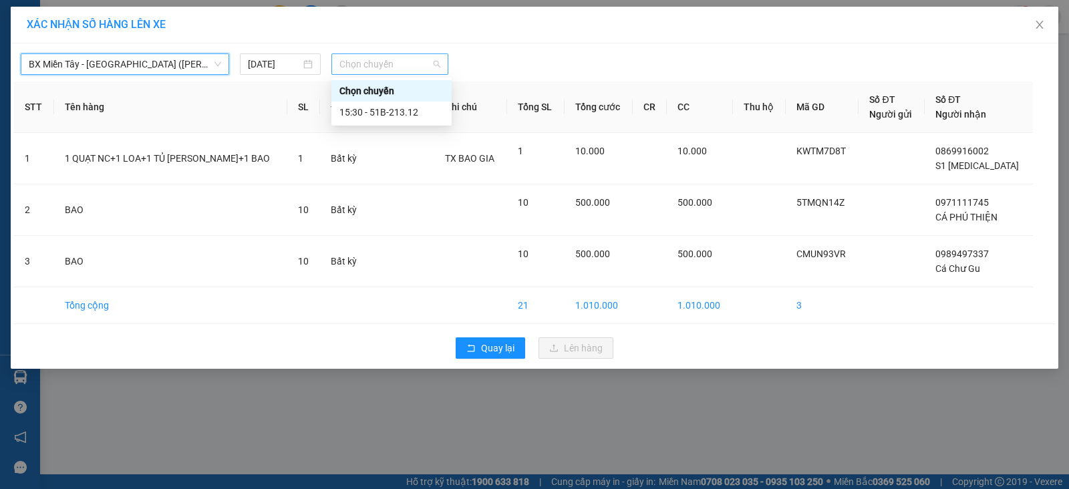
click at [386, 55] on span "Chọn chuyến" at bounding box center [390, 64] width 101 height 20
click at [414, 99] on div "Chọn chuyến" at bounding box center [392, 90] width 120 height 21
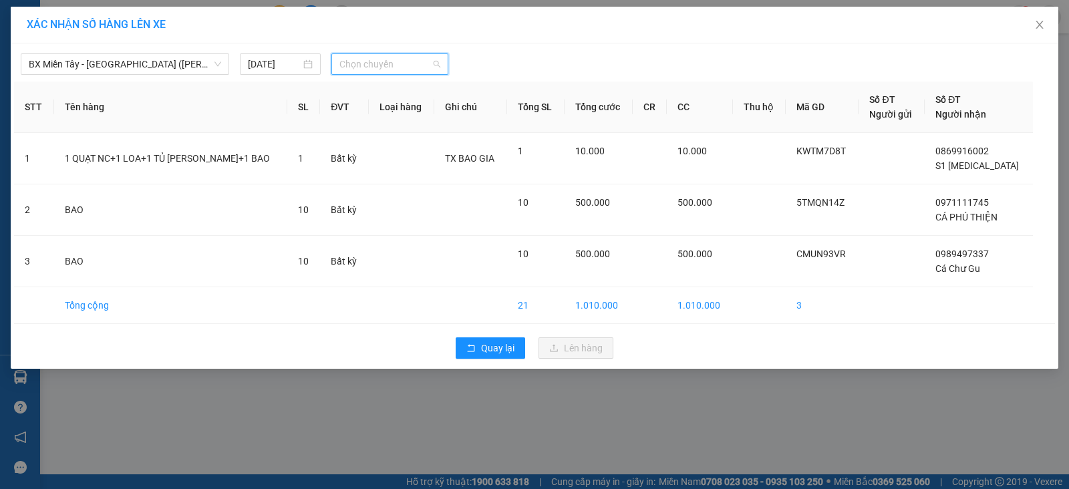
click at [414, 65] on span "Chọn chuyến" at bounding box center [390, 64] width 101 height 20
click at [420, 117] on div "15:30 - 51B-213.12" at bounding box center [392, 112] width 104 height 15
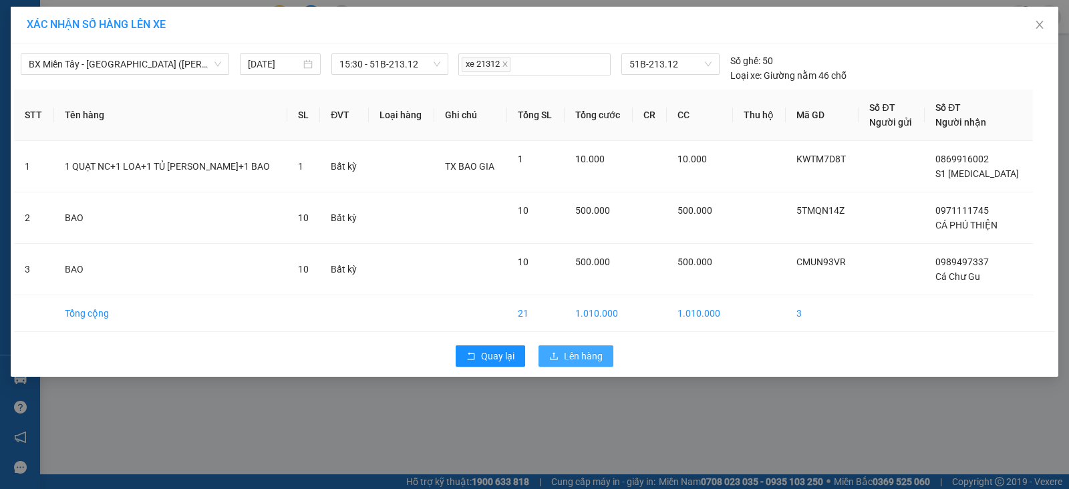
click at [577, 356] on span "Lên hàng" at bounding box center [583, 356] width 39 height 15
